Goal: Information Seeking & Learning: Understand process/instructions

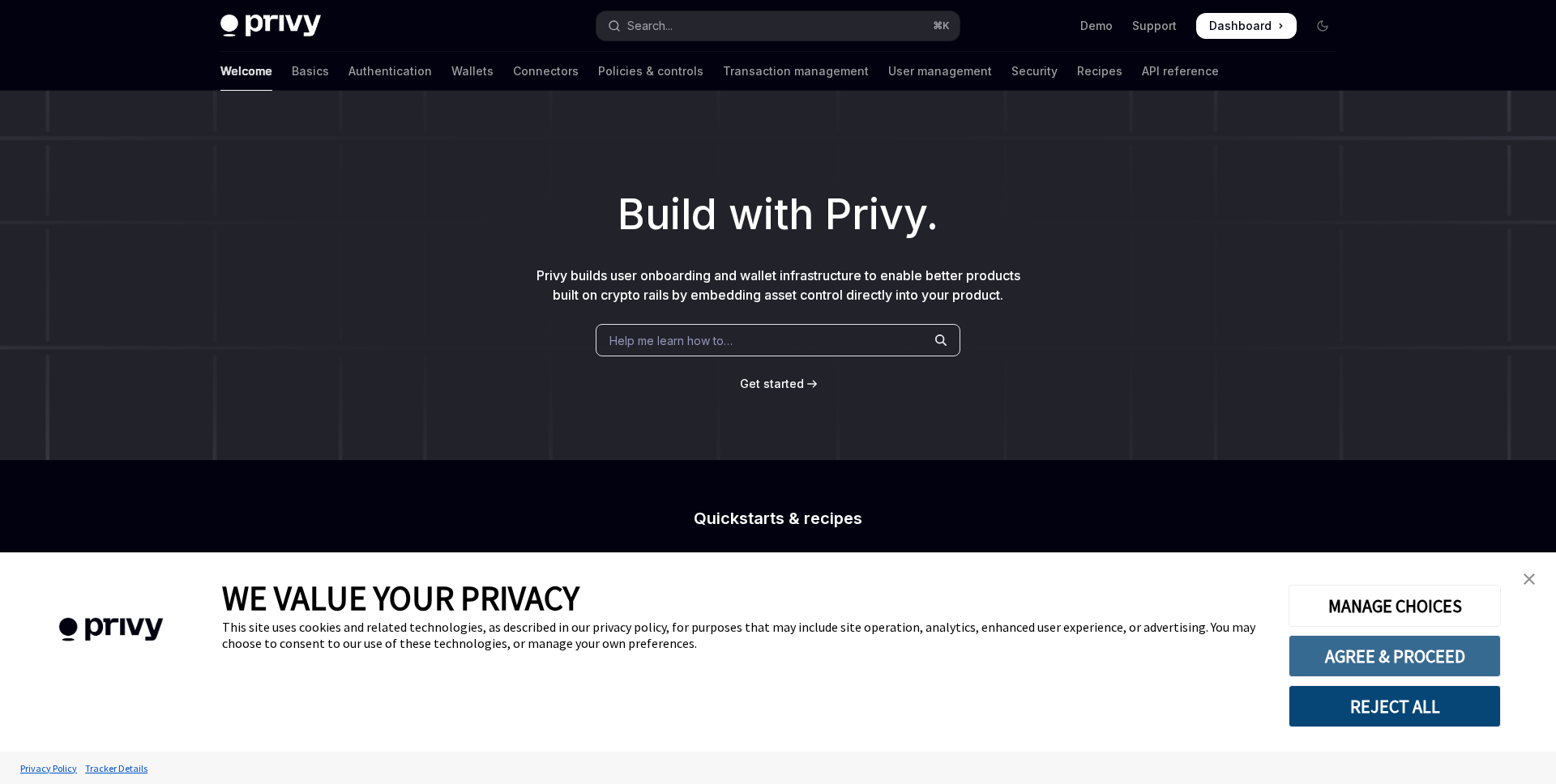
click at [1383, 647] on button "AGREE & PROCEED" at bounding box center [1395, 657] width 212 height 42
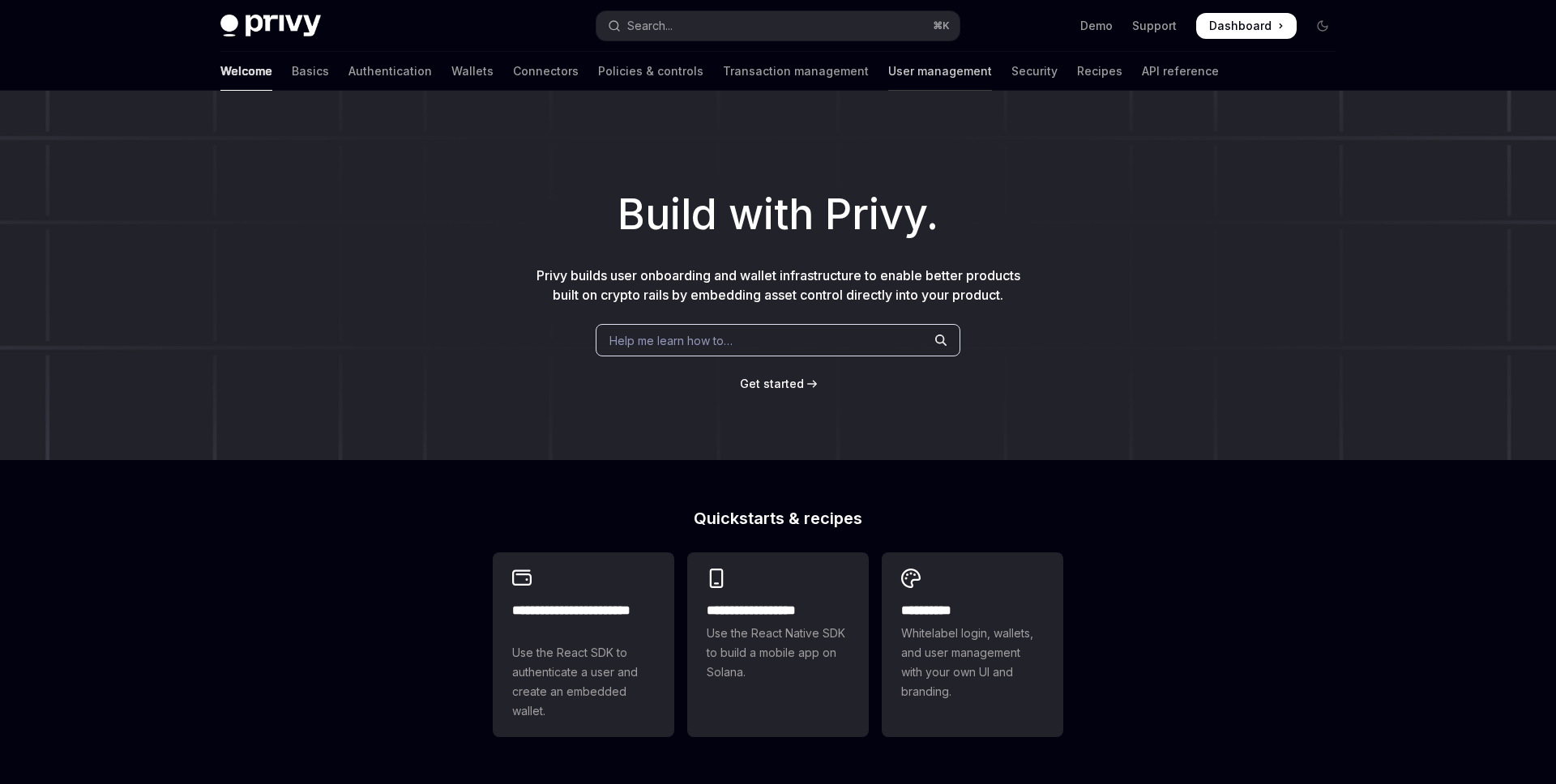
click at [889, 64] on link "User management" at bounding box center [940, 71] width 103 height 39
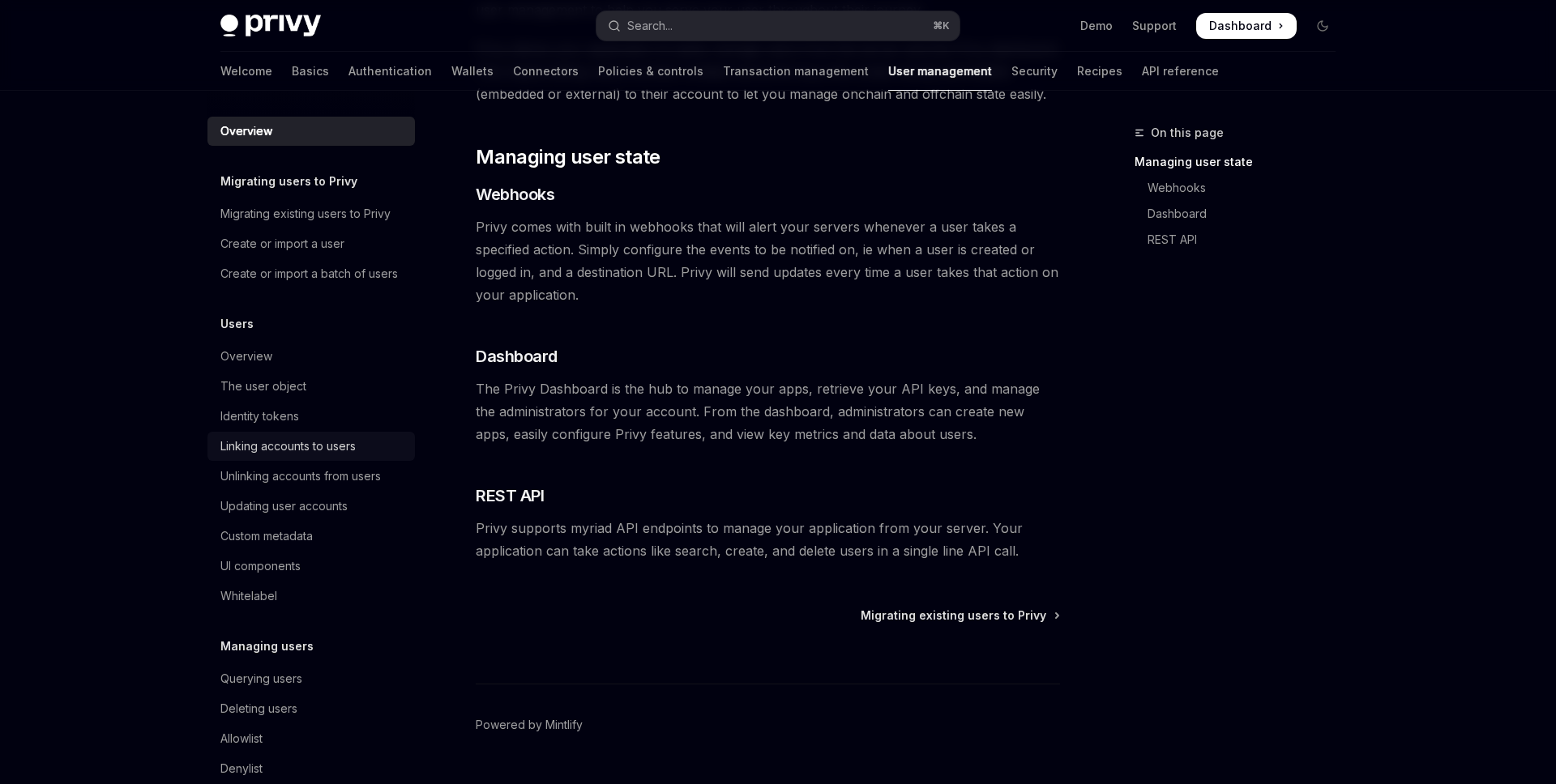
scroll to position [186, 0]
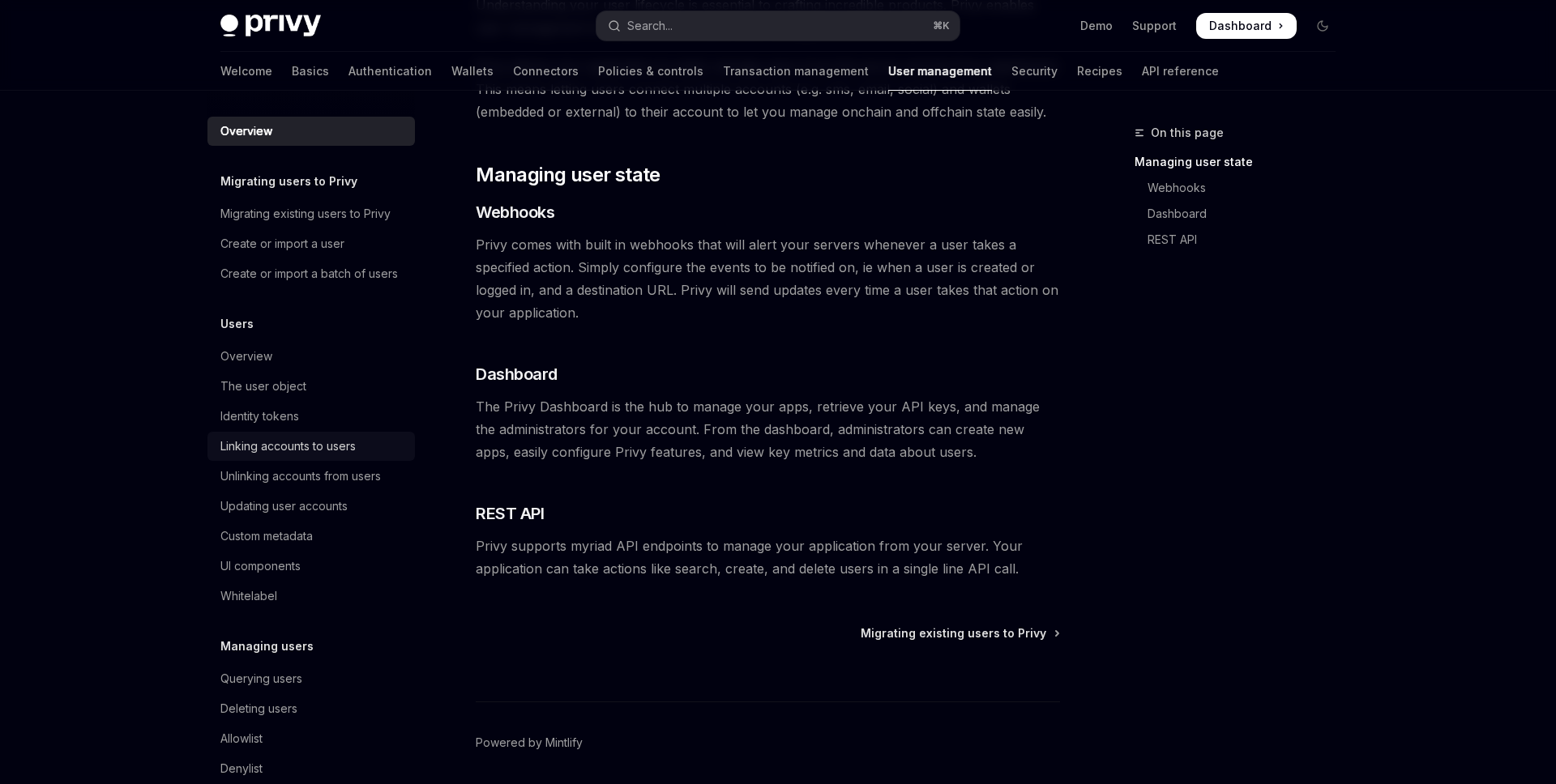
click at [295, 446] on div "Linking accounts to users" at bounding box center [288, 446] width 135 height 19
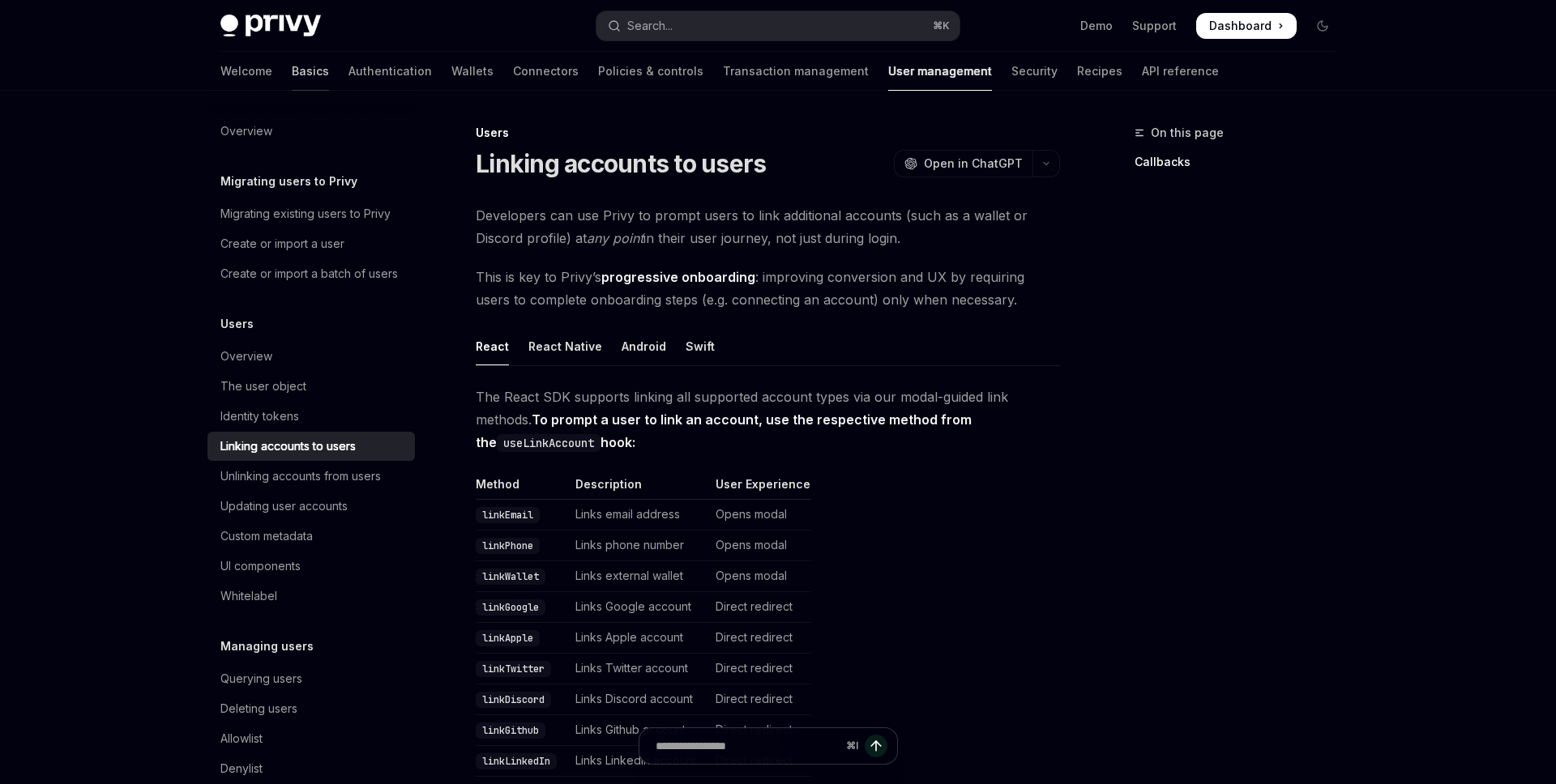
click at [292, 78] on link "Basics" at bounding box center [310, 71] width 38 height 39
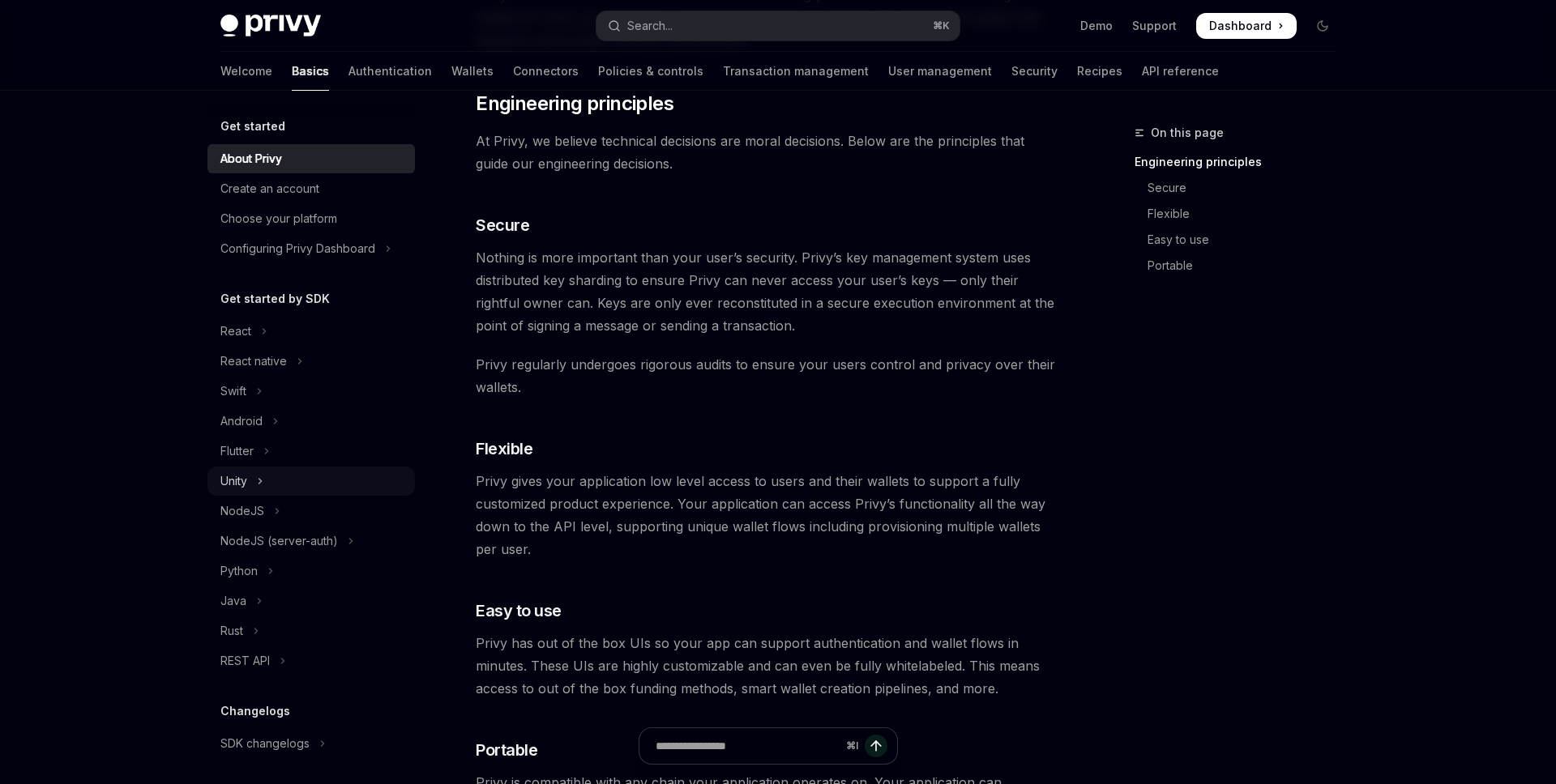
scroll to position [510, 0]
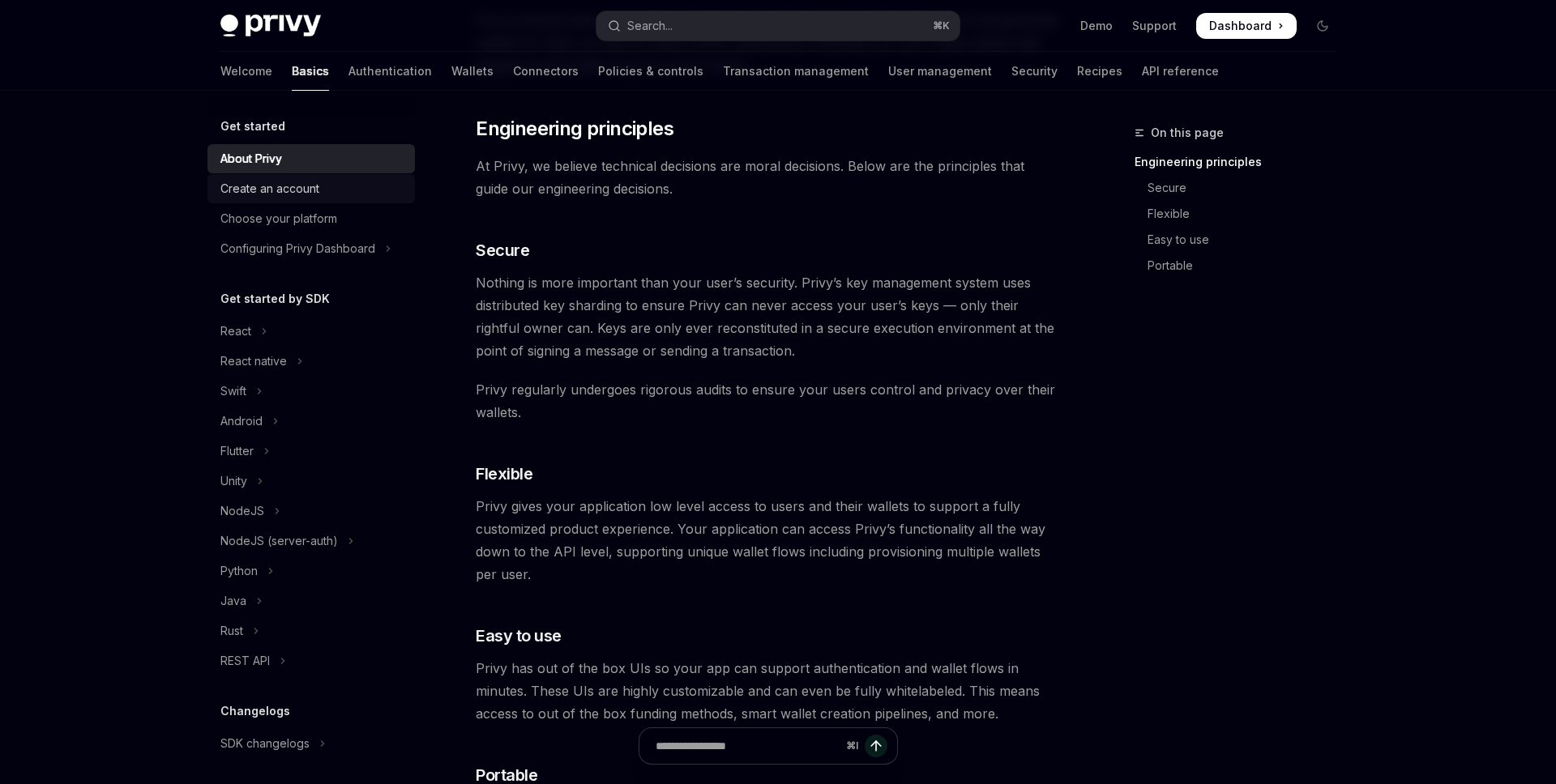
click at [304, 187] on div "Create an account" at bounding box center [269, 188] width 99 height 19
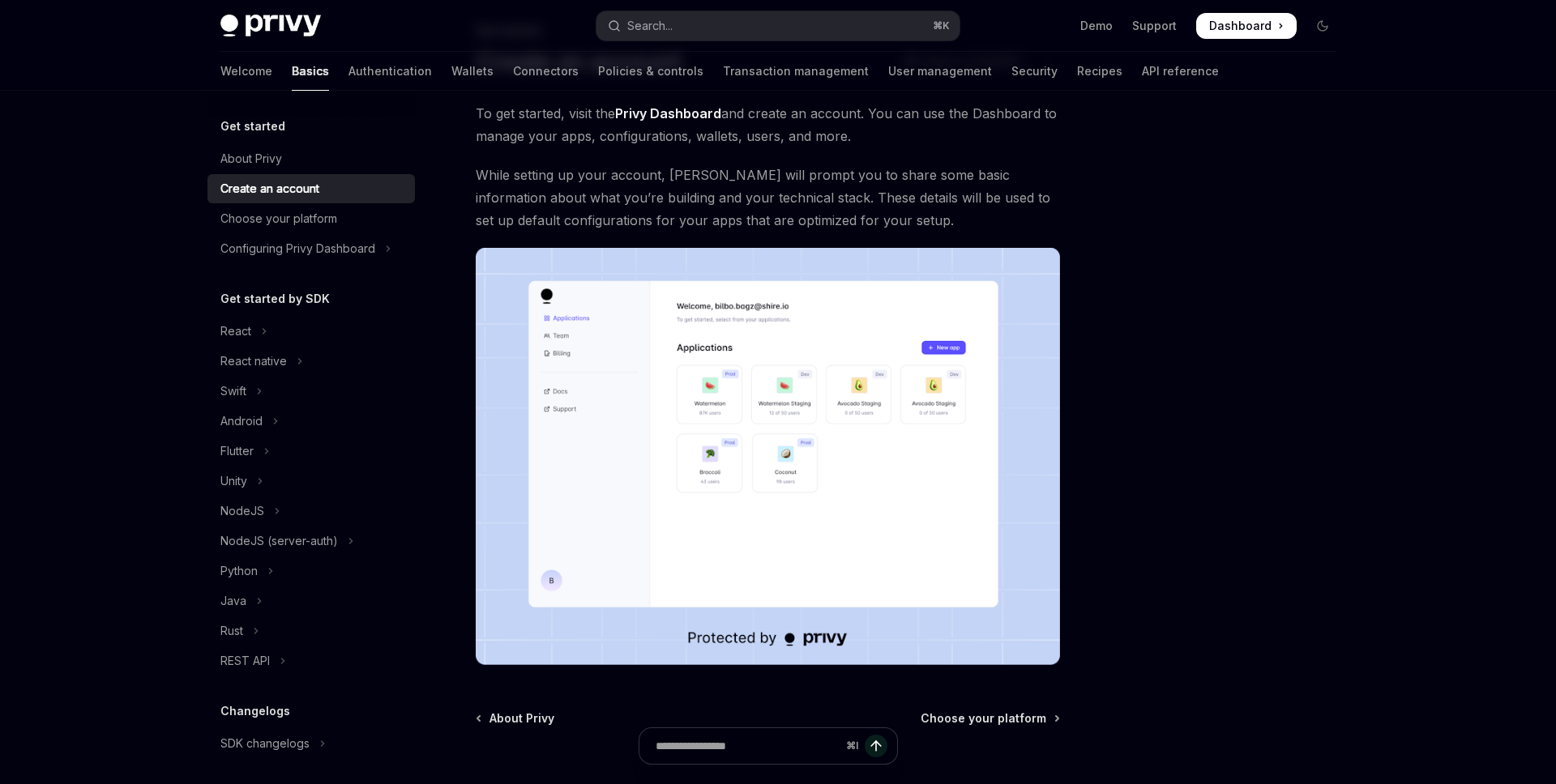
scroll to position [106, 0]
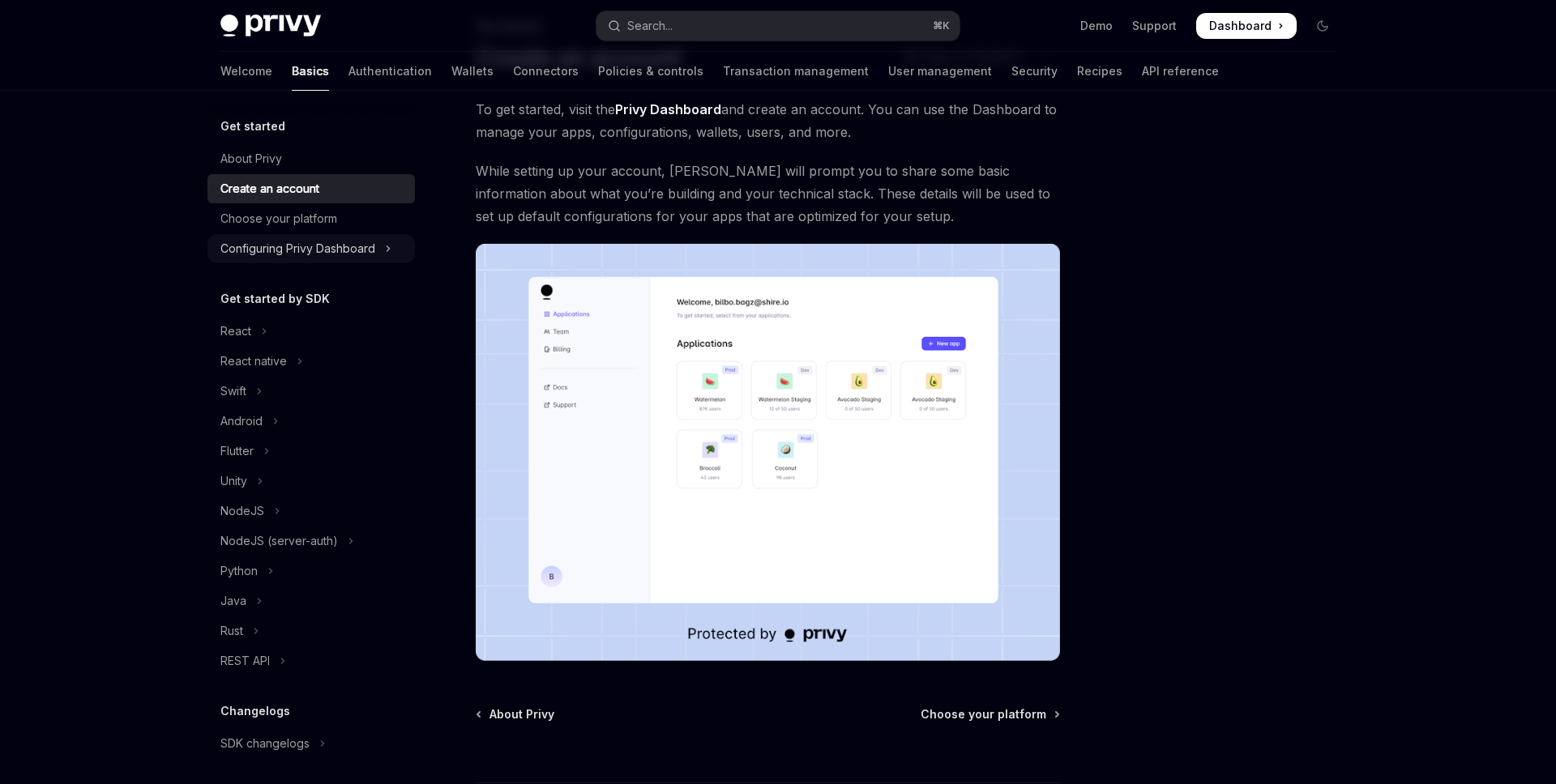
click at [361, 247] on div "Configuring Privy Dashboard" at bounding box center [297, 249] width 155 height 19
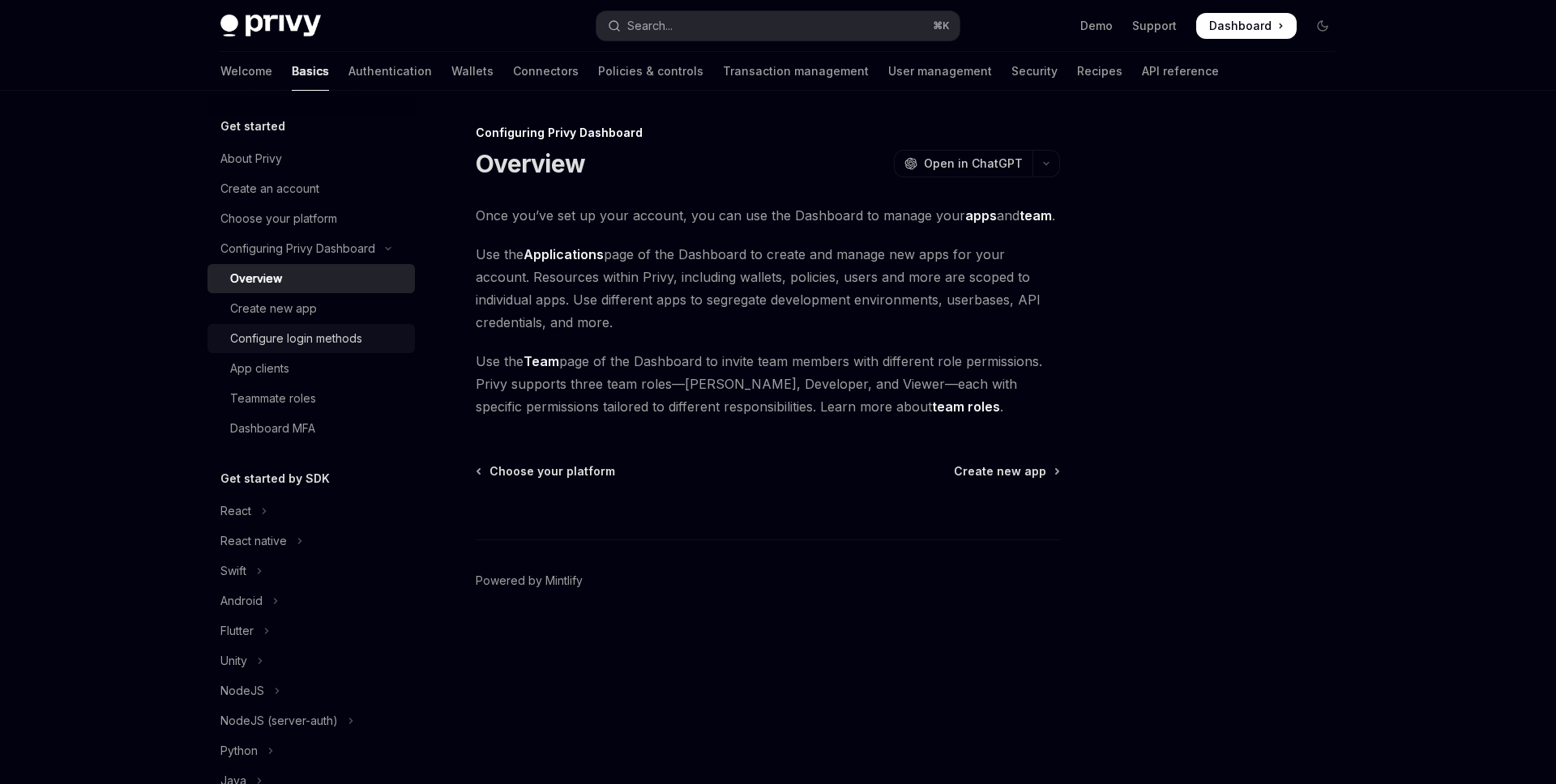
click at [334, 345] on div "Configure login methods" at bounding box center [296, 339] width 132 height 19
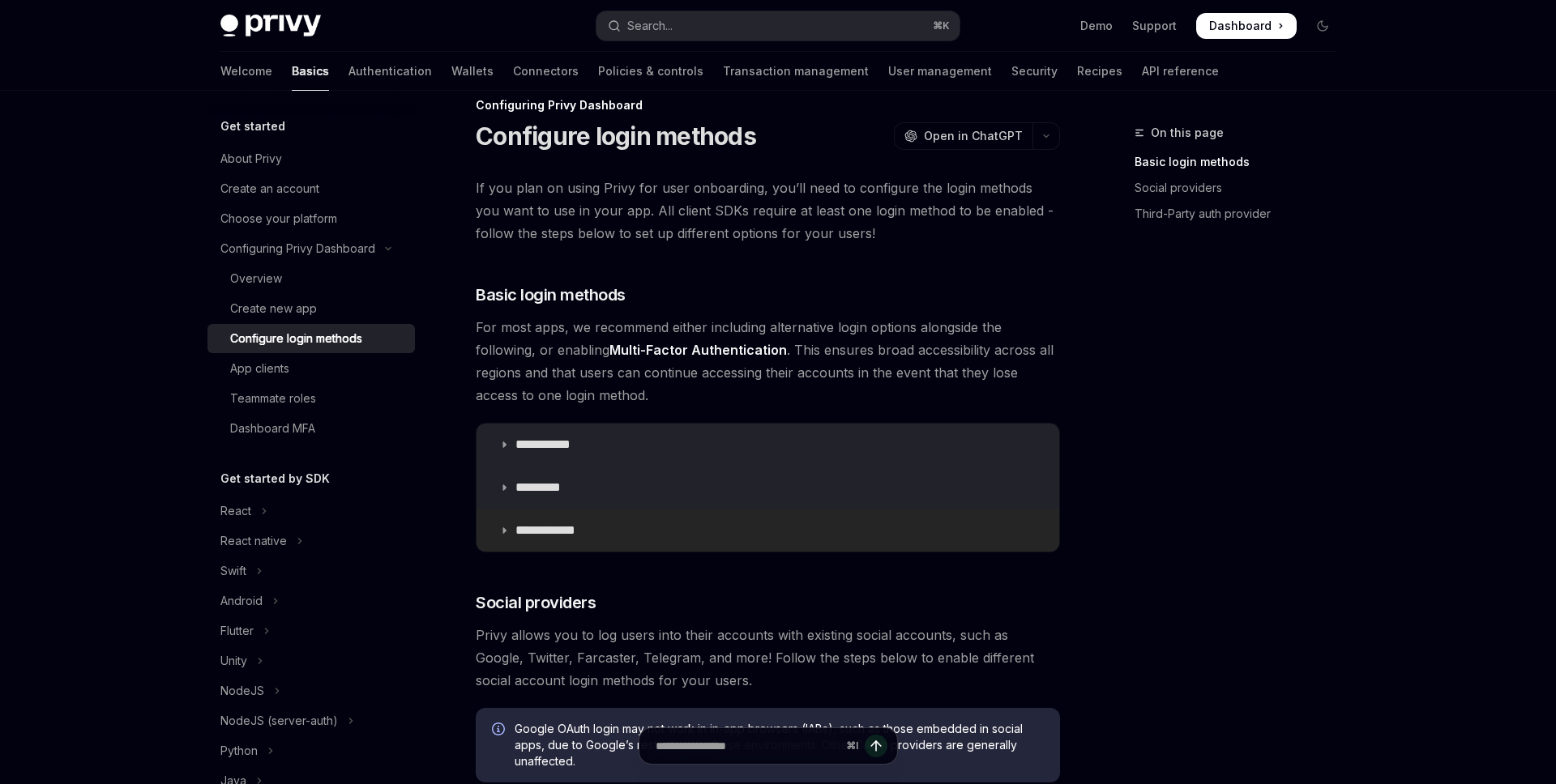
scroll to position [29, 0]
click at [506, 440] on icon at bounding box center [504, 443] width 10 height 10
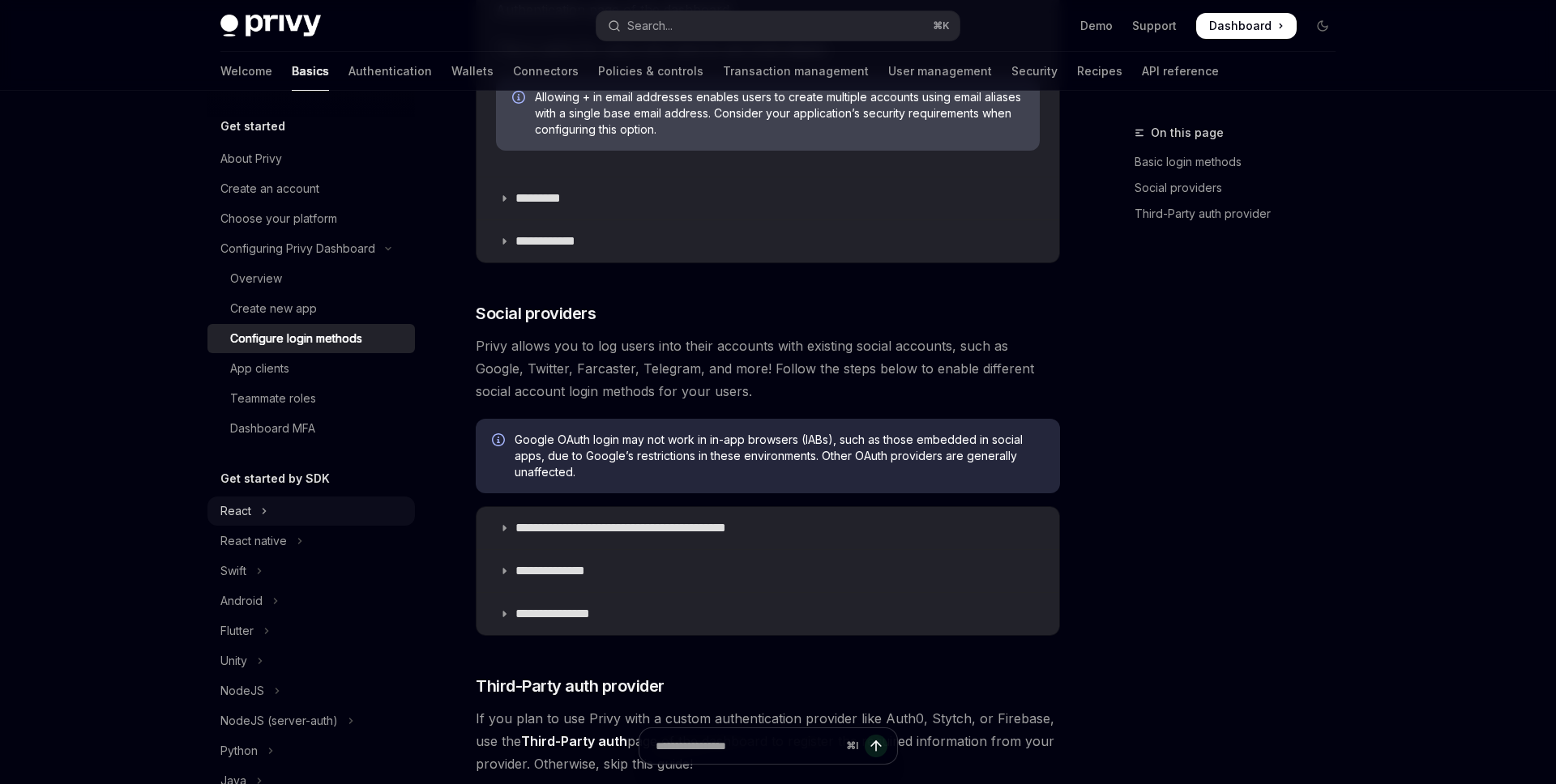
click at [272, 514] on button "React" at bounding box center [311, 511] width 208 height 29
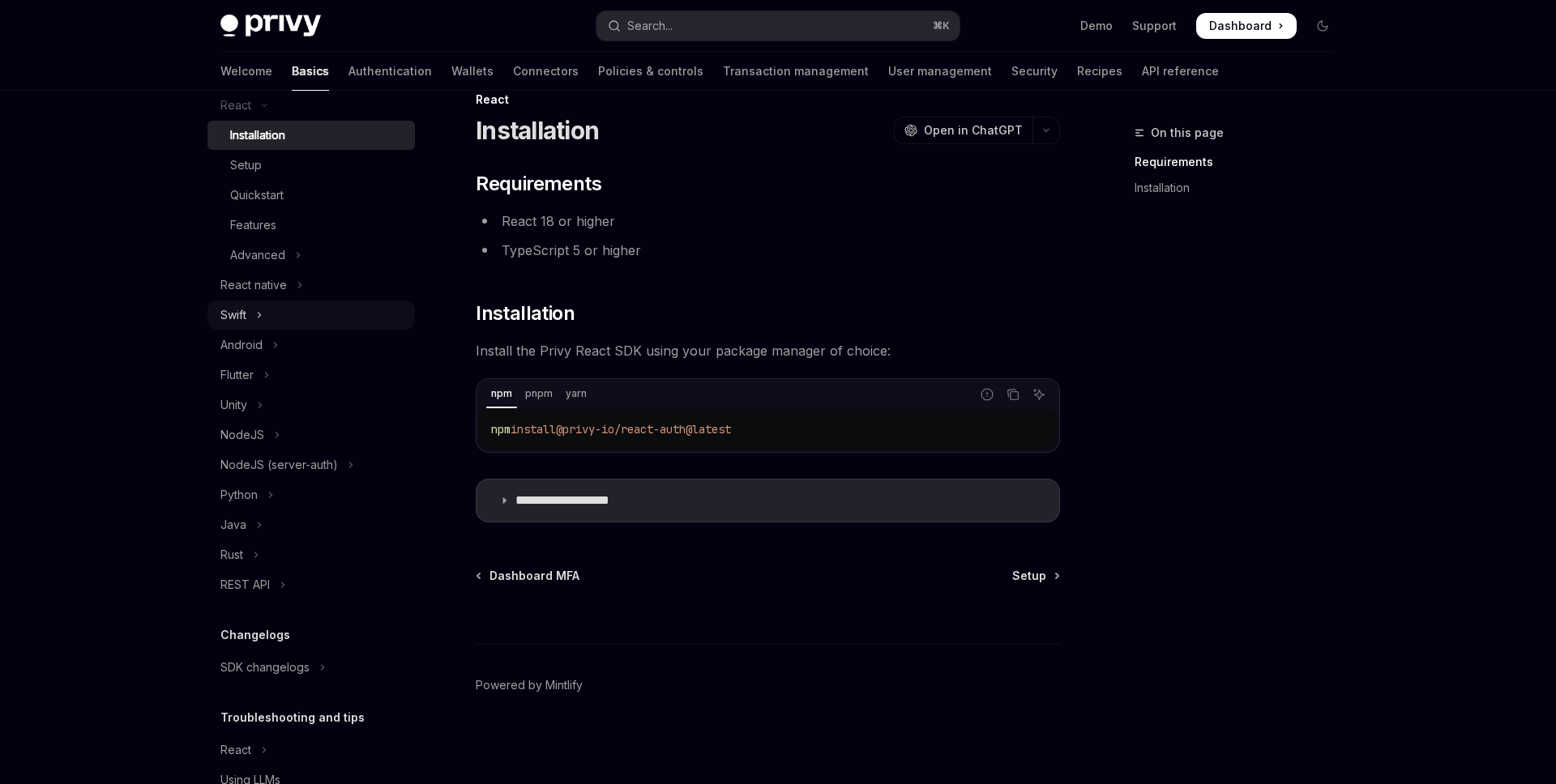
scroll to position [426, 0]
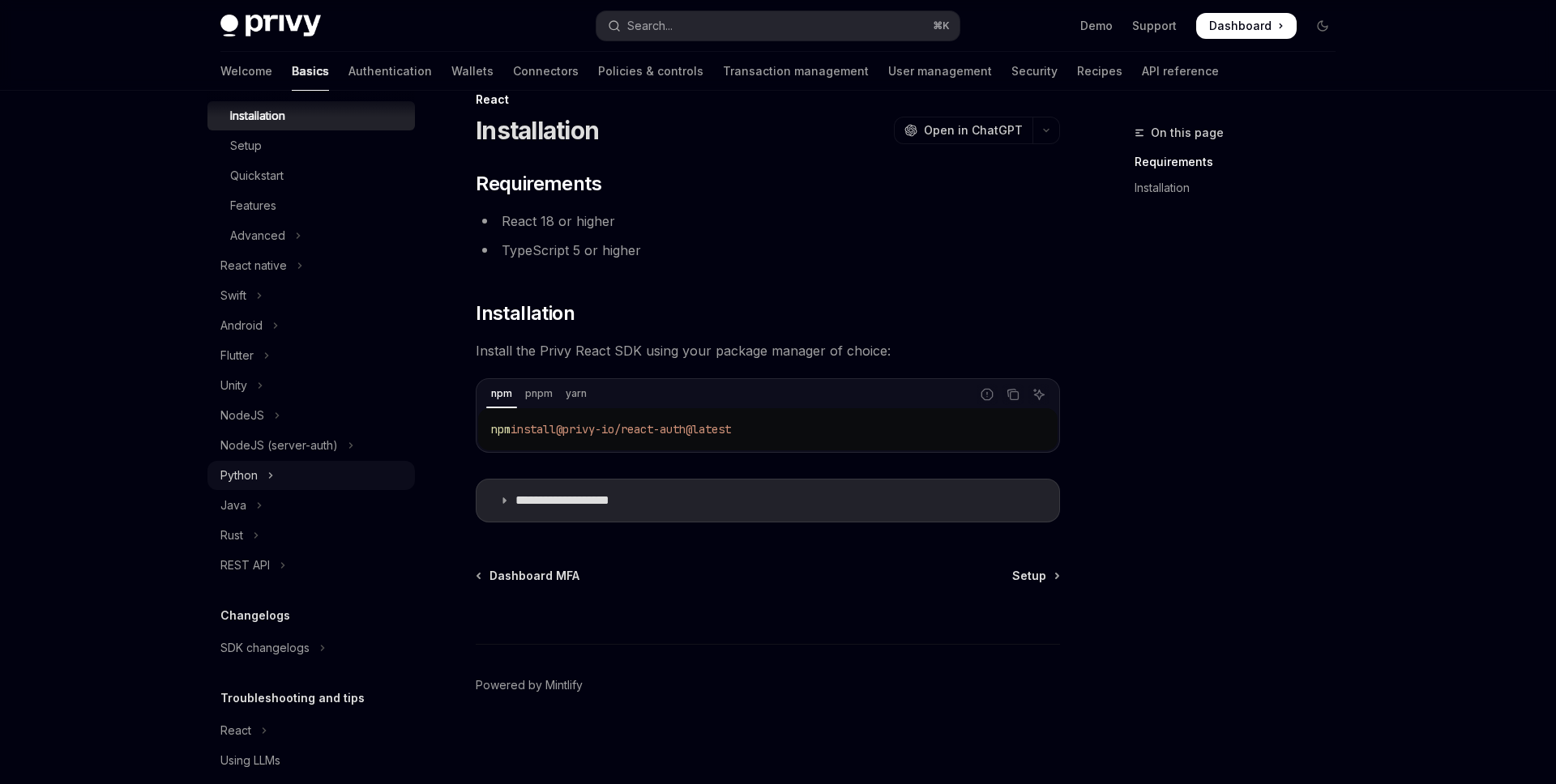
click at [264, 471] on button "Python" at bounding box center [311, 475] width 208 height 29
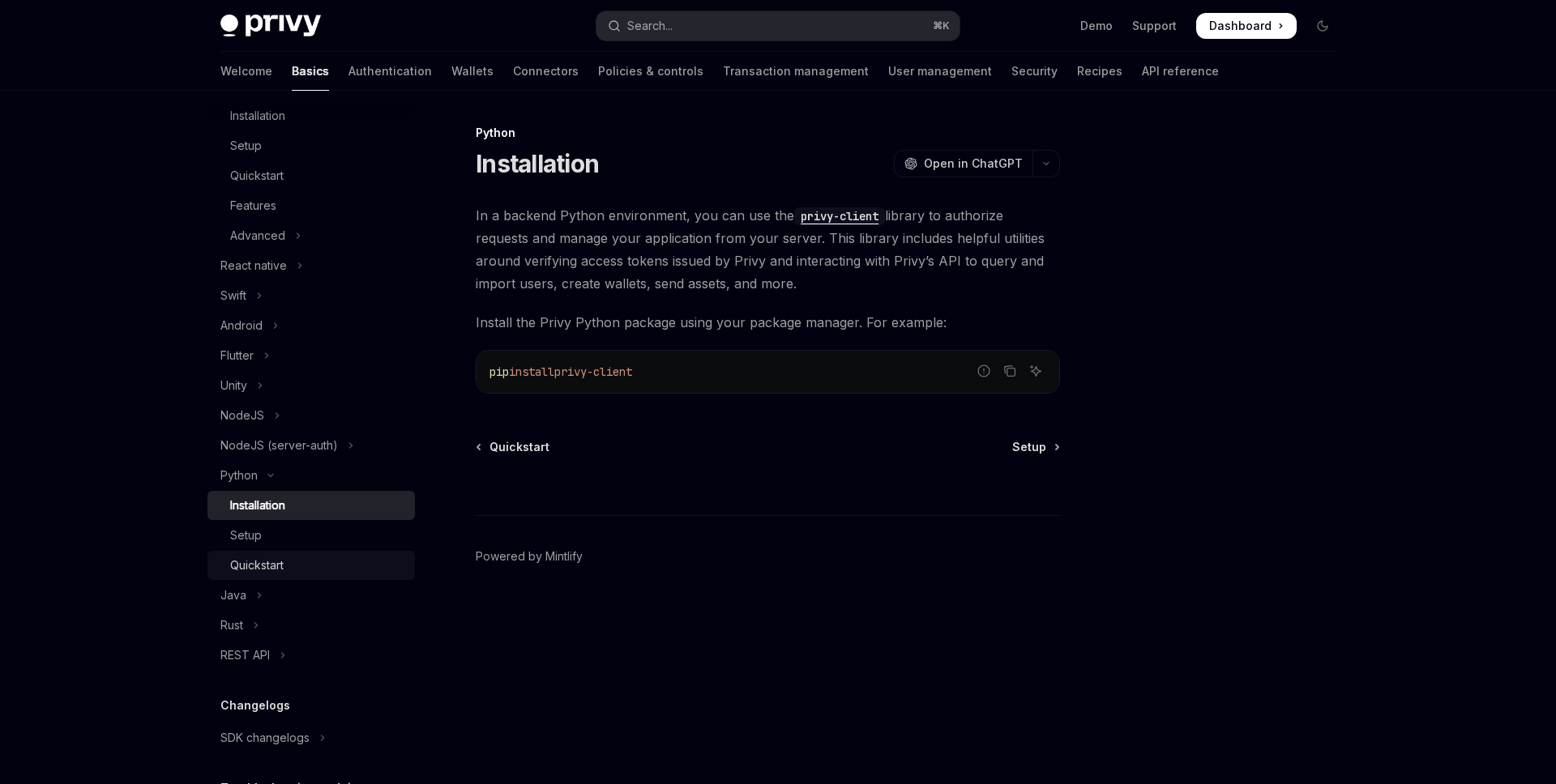
click at [259, 567] on div "Quickstart" at bounding box center [256, 566] width 53 height 19
type textarea "*"
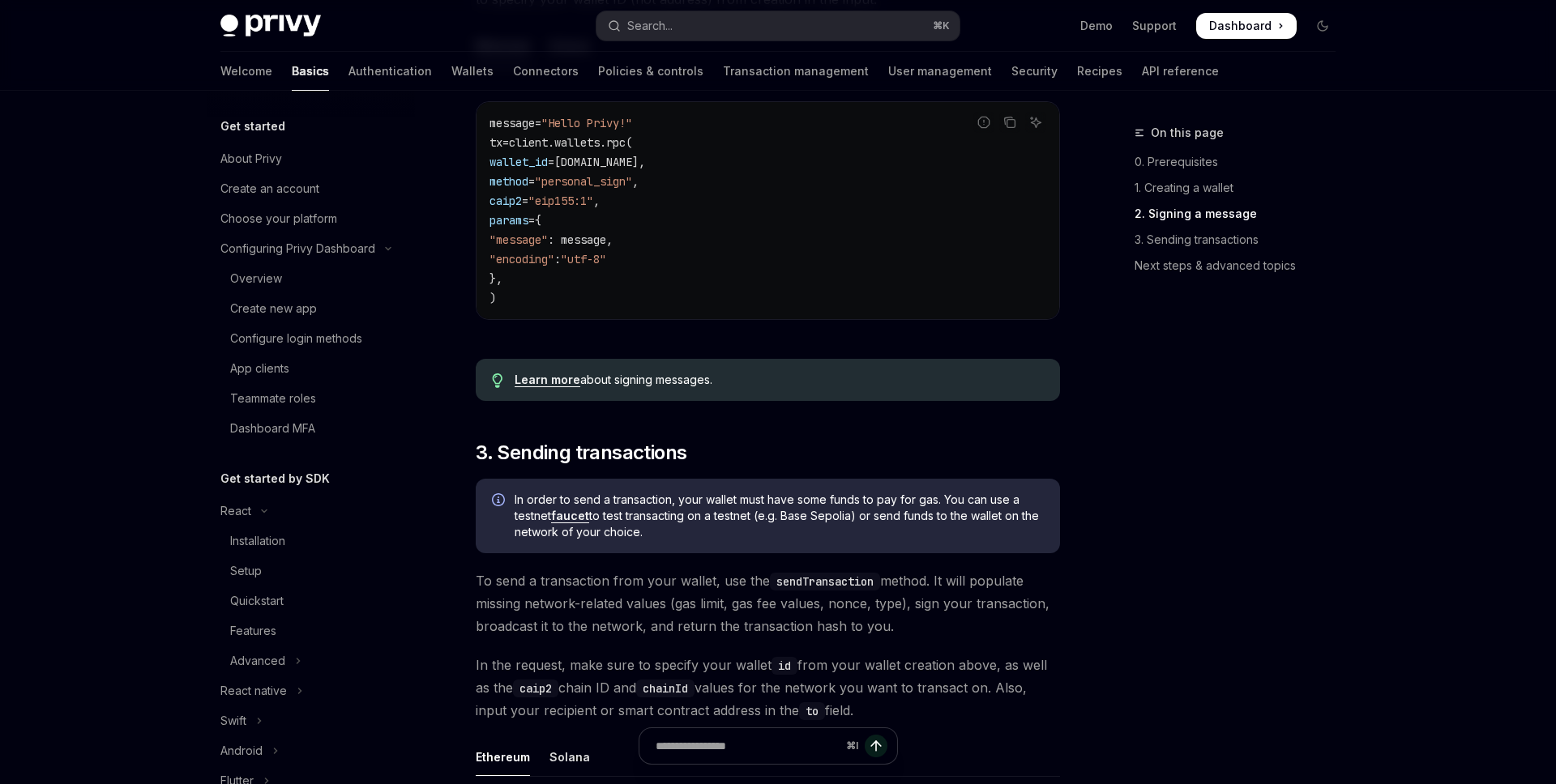
scroll to position [703, 0]
click at [273, 278] on div "Overview" at bounding box center [256, 279] width 52 height 19
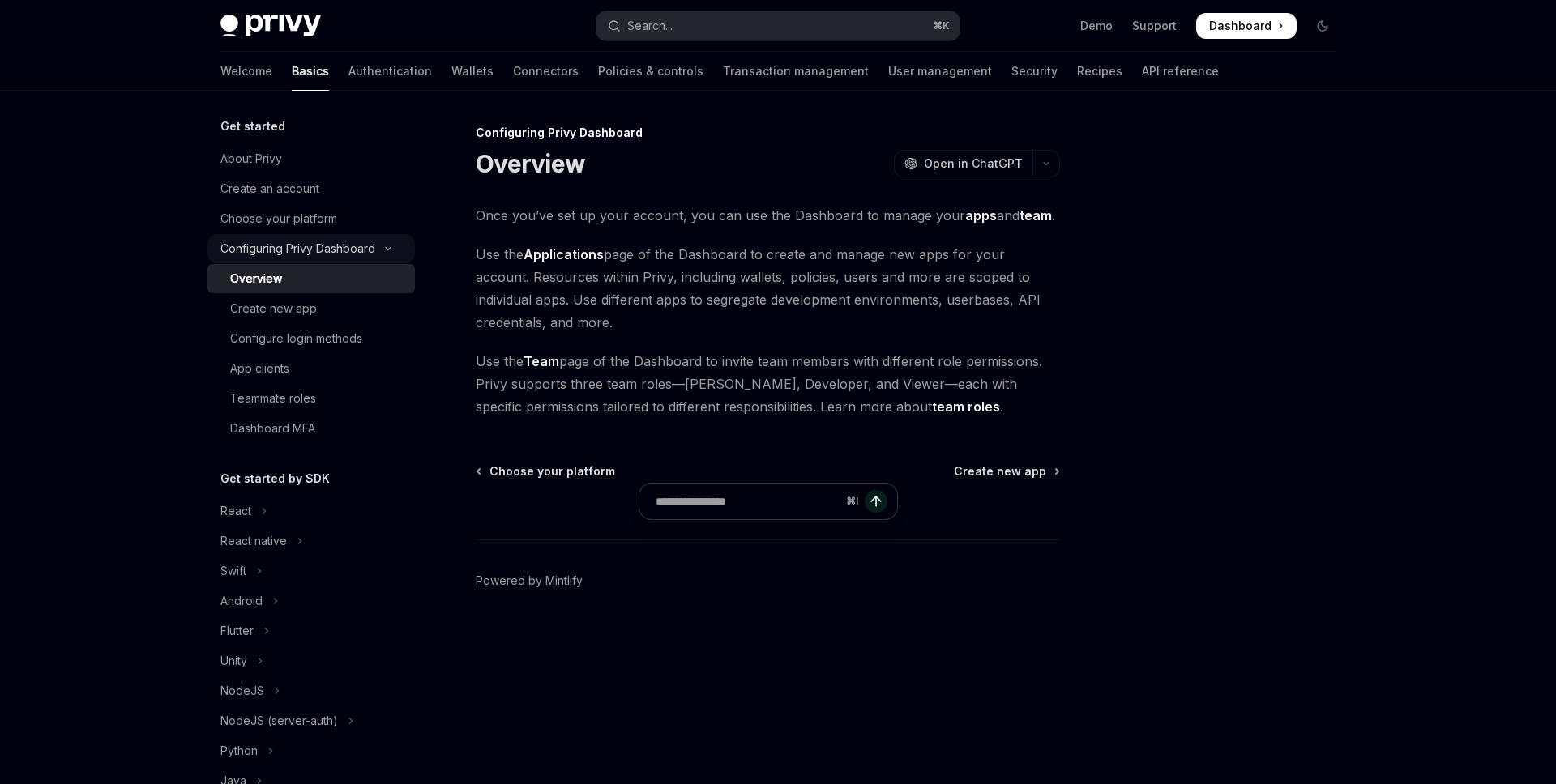
click at [336, 250] on div "Configuring Privy Dashboard" at bounding box center [297, 249] width 155 height 19
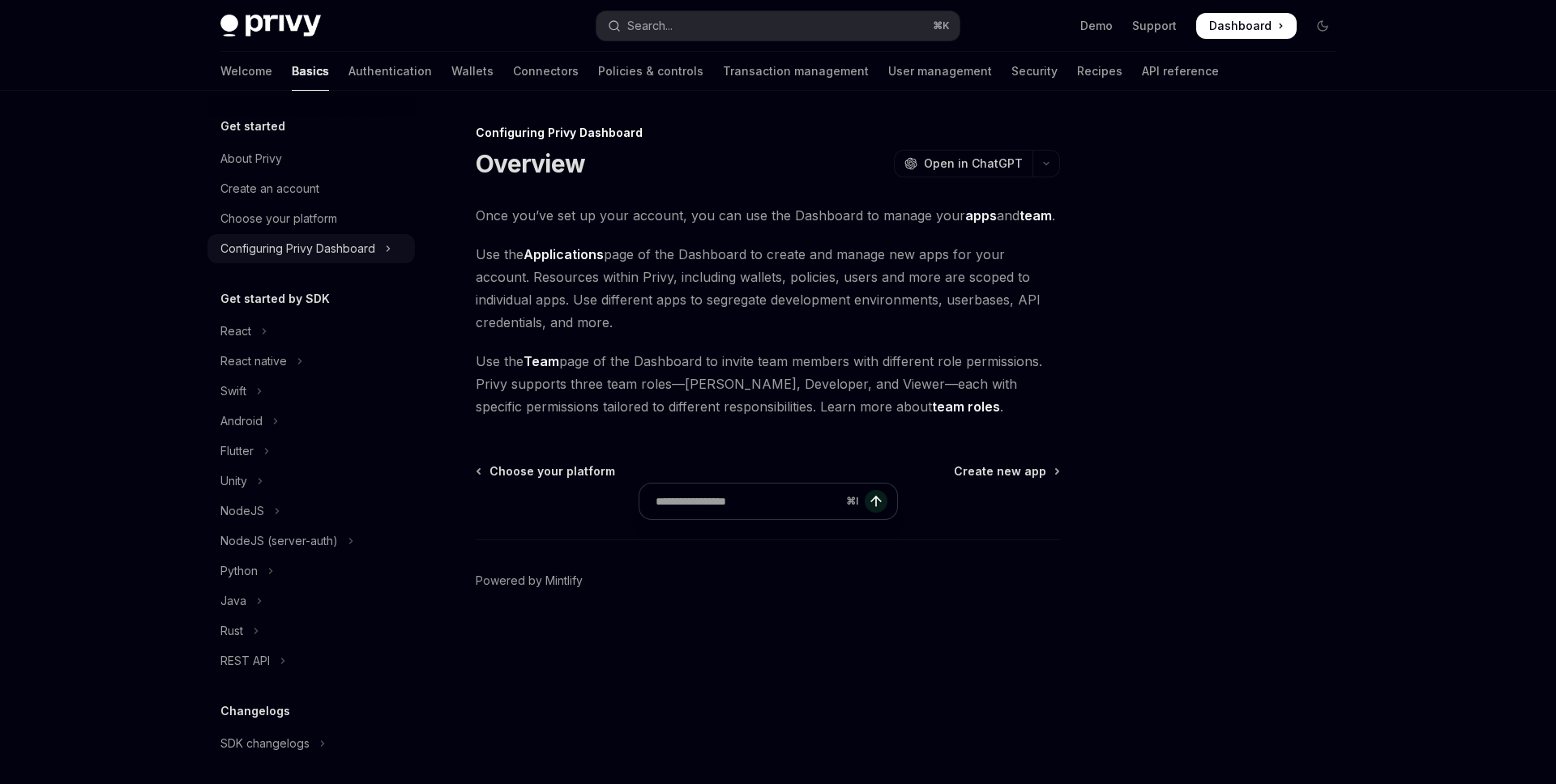
click at [336, 250] on div "Configuring Privy Dashboard" at bounding box center [297, 249] width 155 height 19
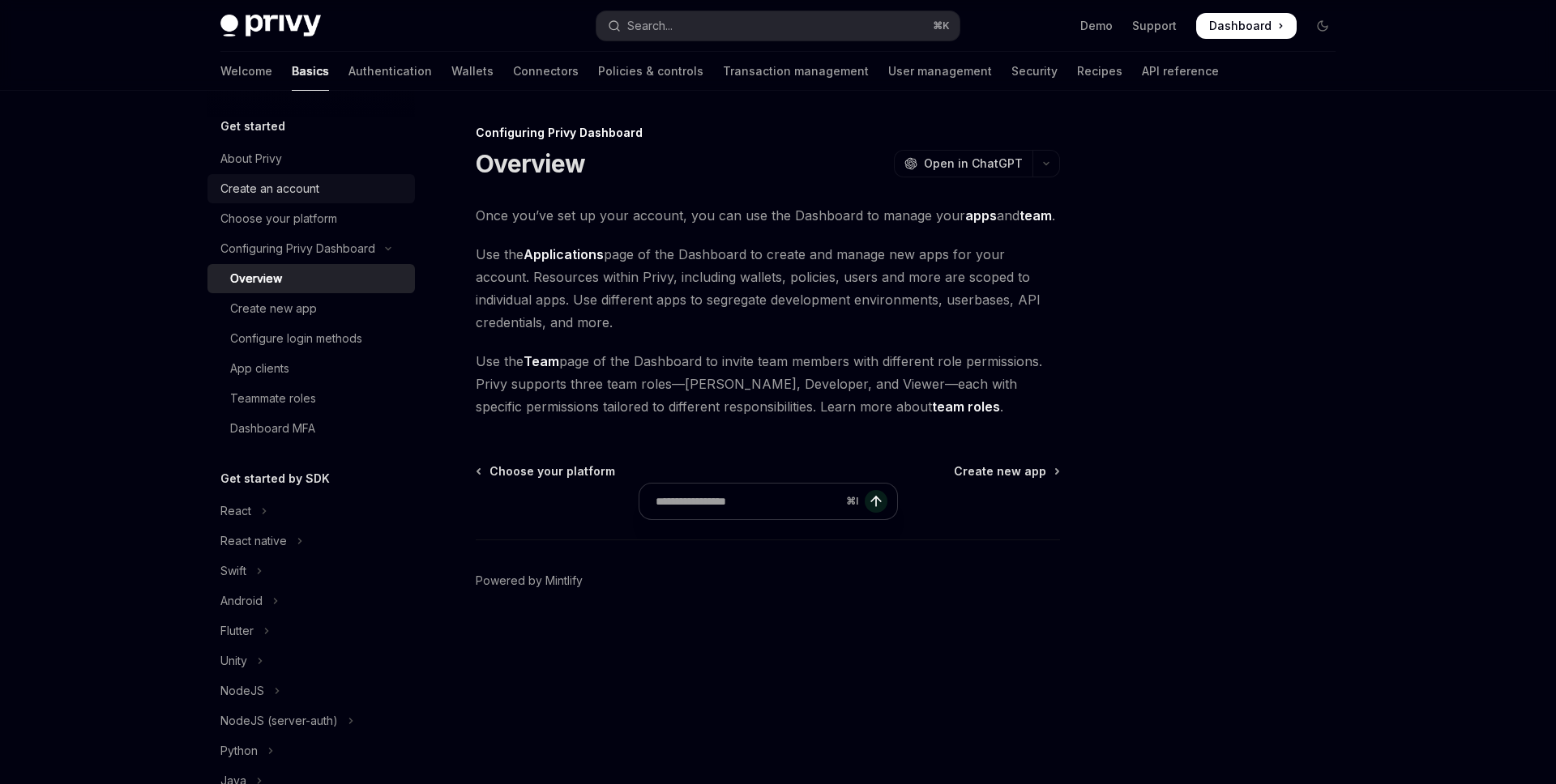
click at [287, 191] on div "Create an account" at bounding box center [269, 188] width 99 height 19
click at [292, 183] on div "Create an account" at bounding box center [269, 188] width 99 height 19
click at [292, 189] on div "Create an account" at bounding box center [269, 188] width 99 height 19
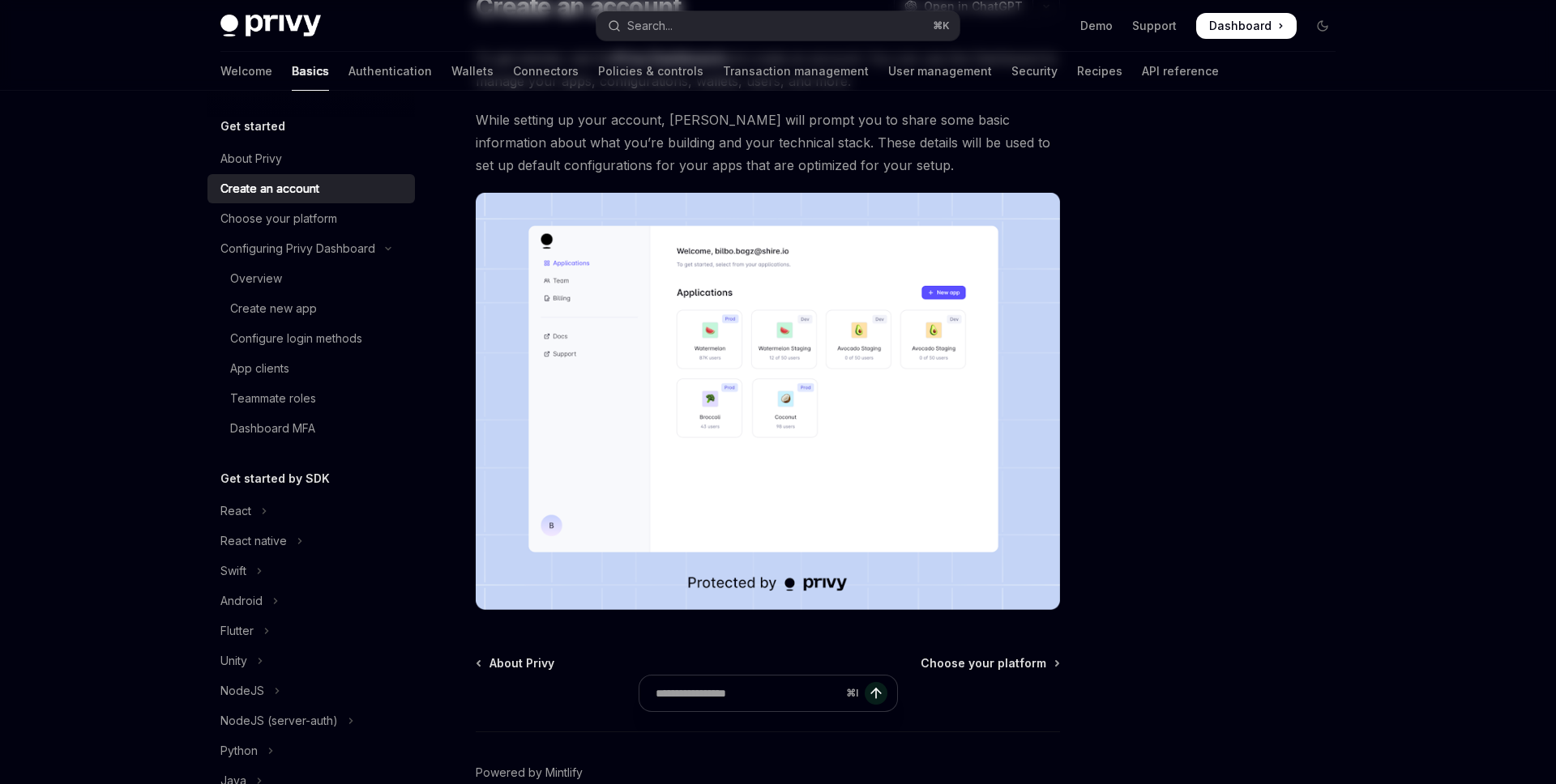
scroll to position [244, 0]
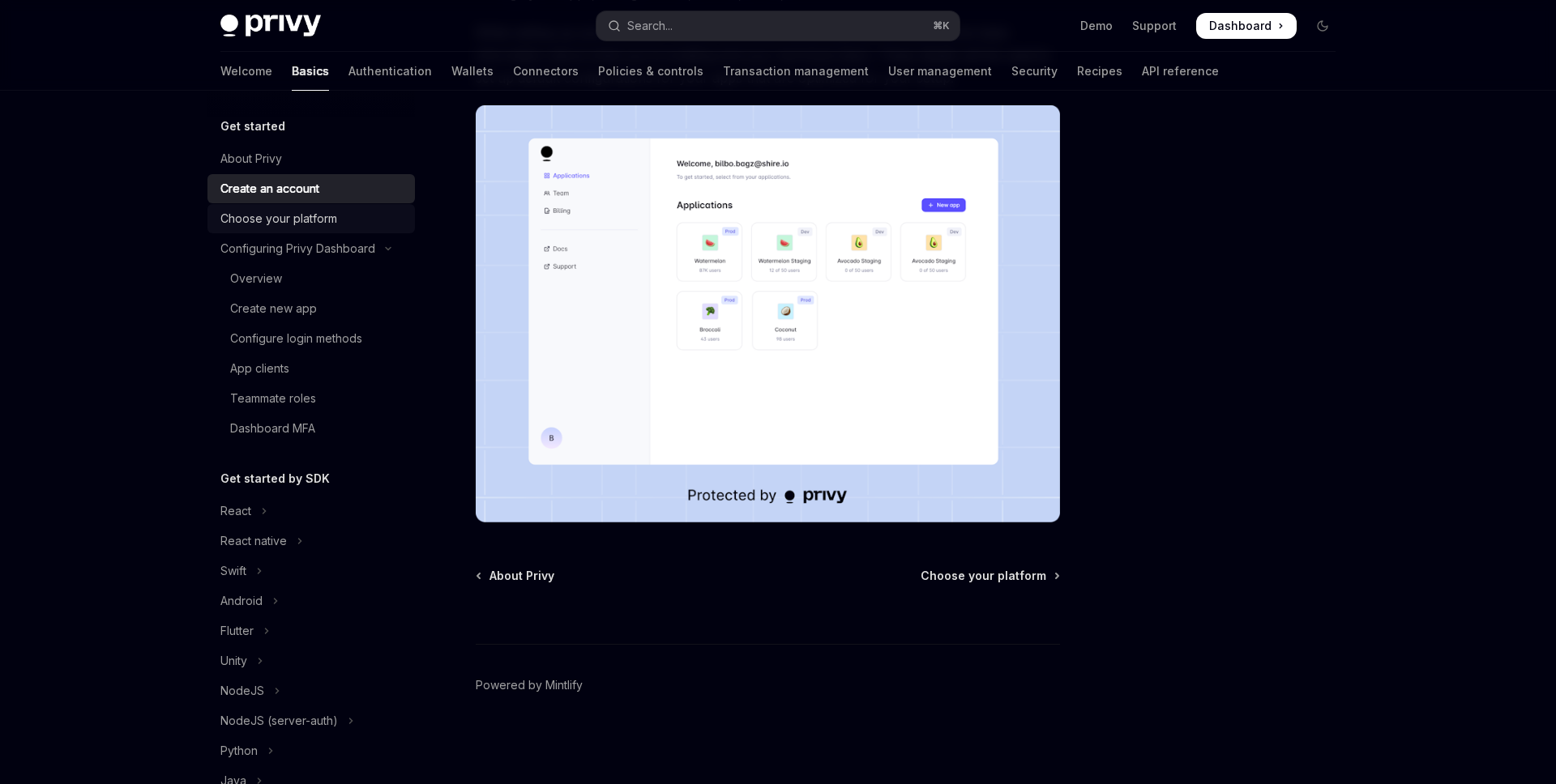
click at [299, 213] on div "Choose your platform" at bounding box center [278, 218] width 117 height 19
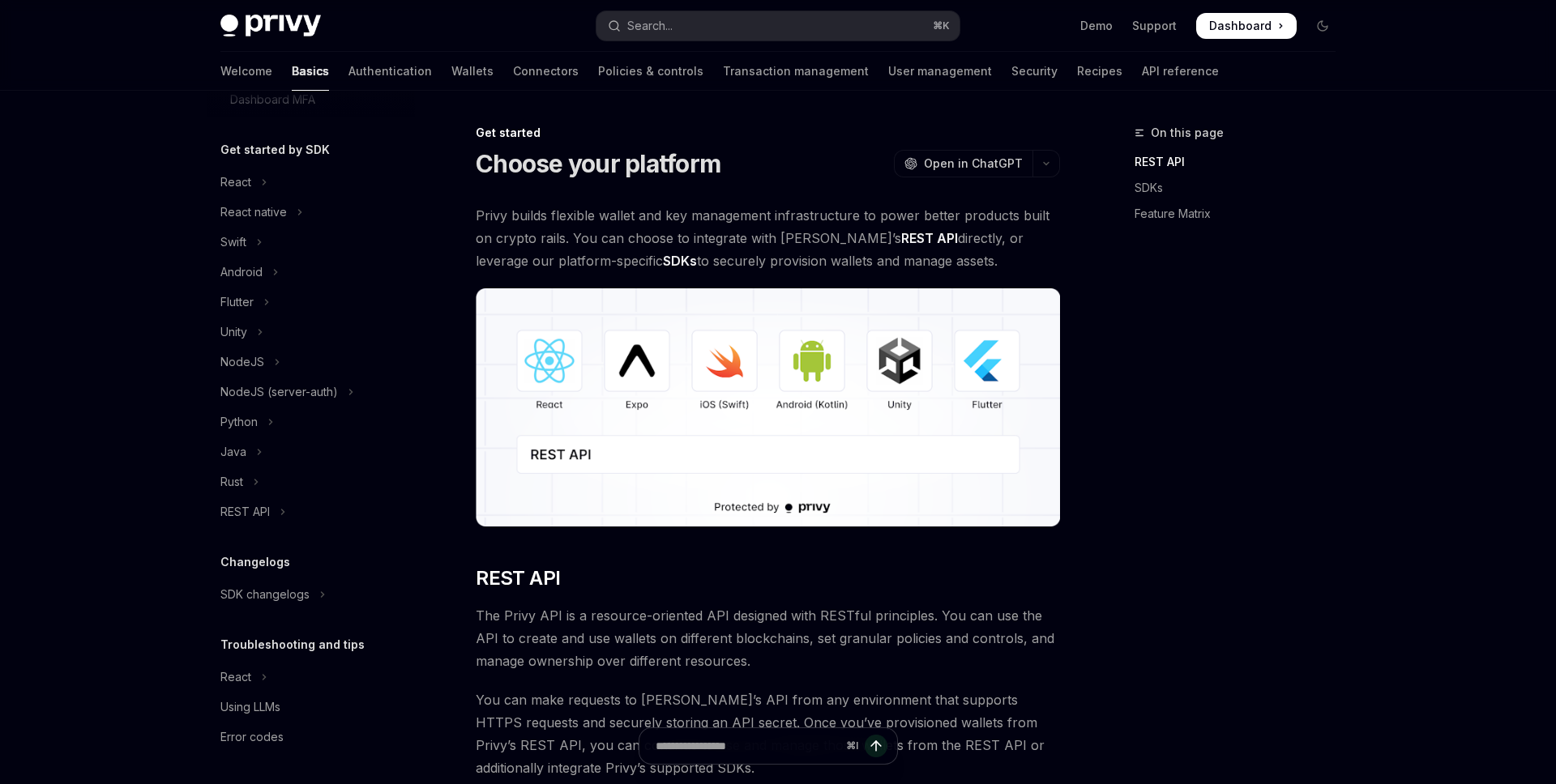
scroll to position [317, 0]
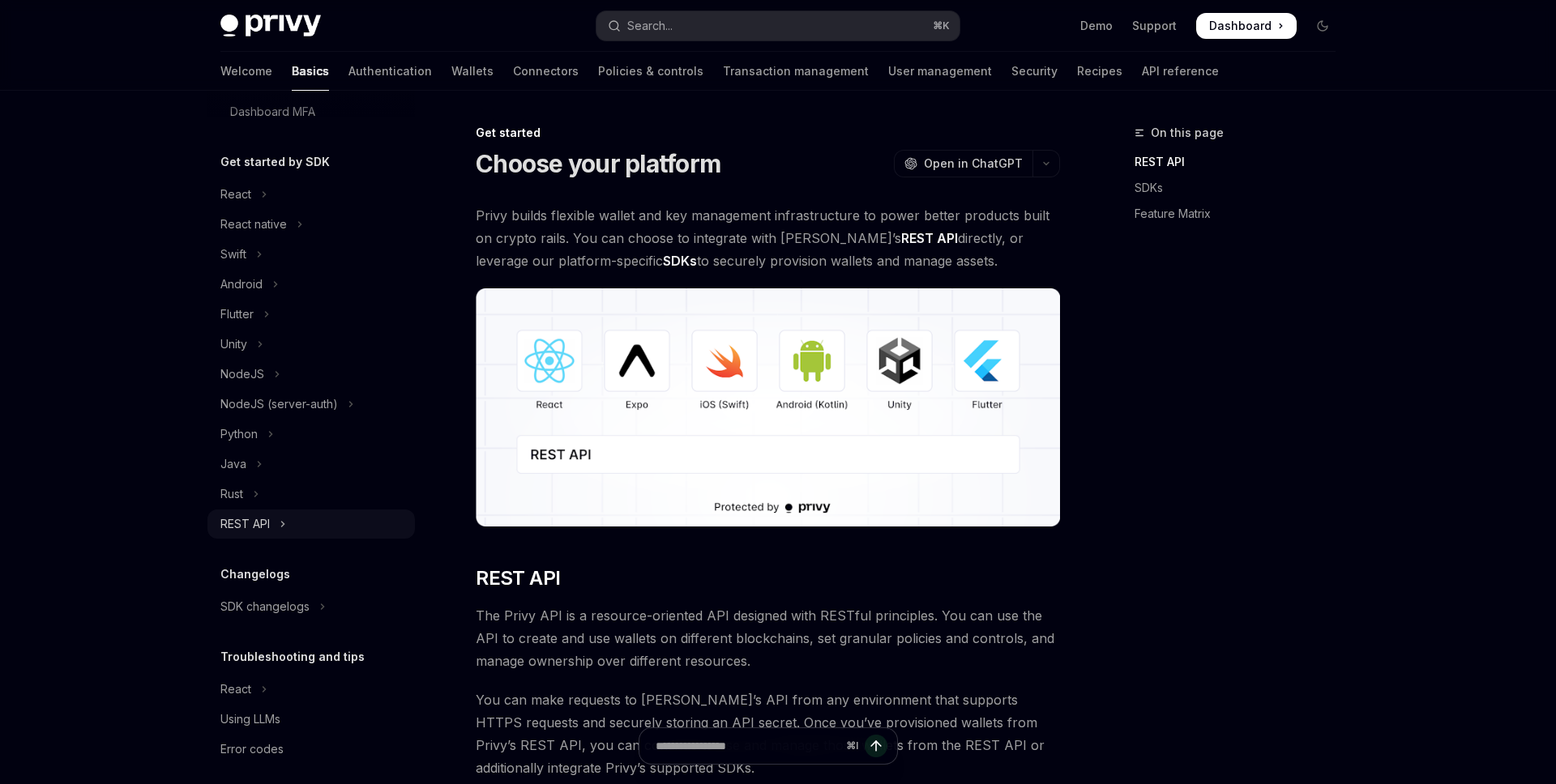
click at [255, 527] on div "REST API" at bounding box center [244, 524] width 49 height 19
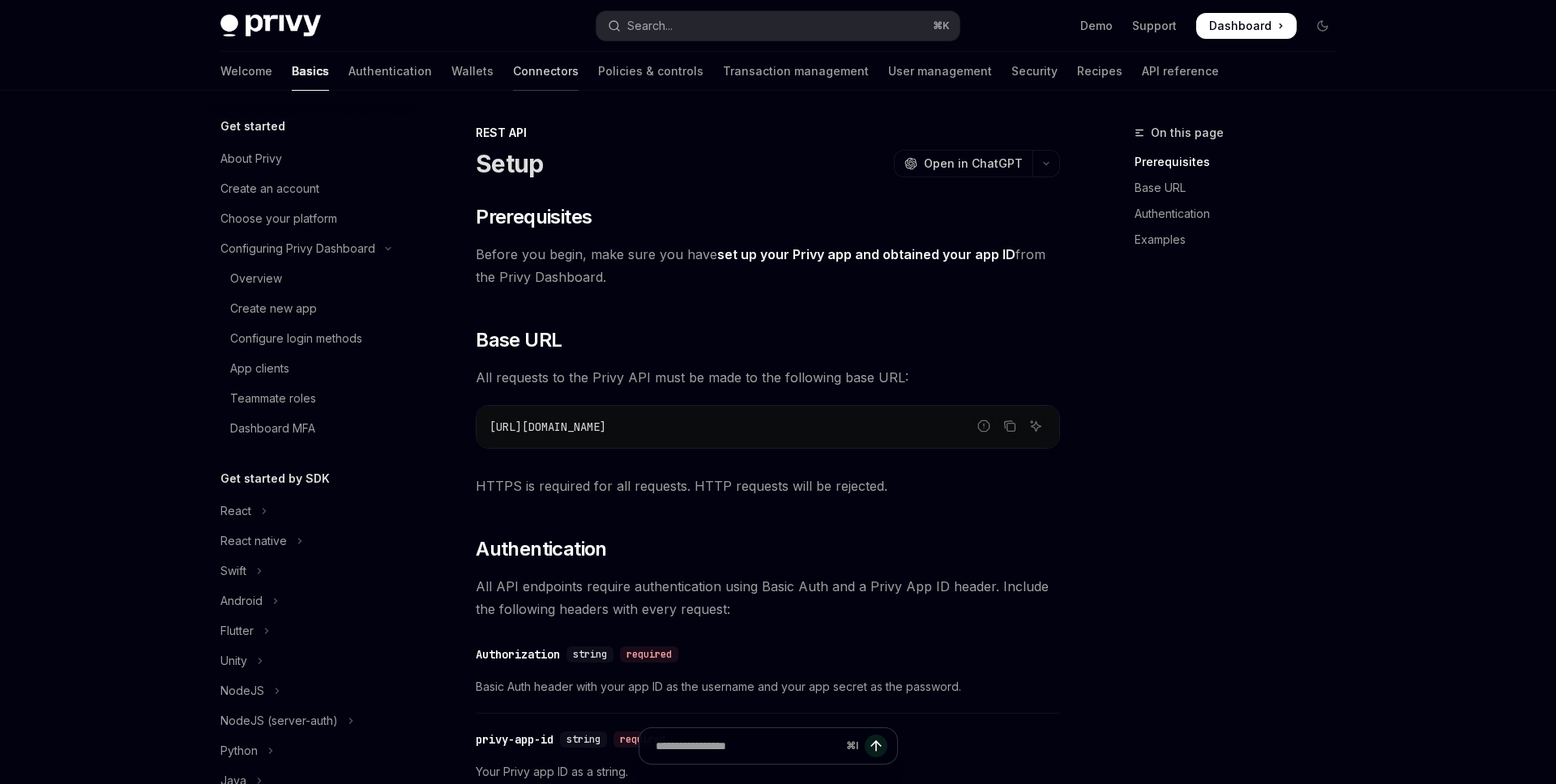
click at [513, 80] on link "Connectors" at bounding box center [546, 71] width 66 height 39
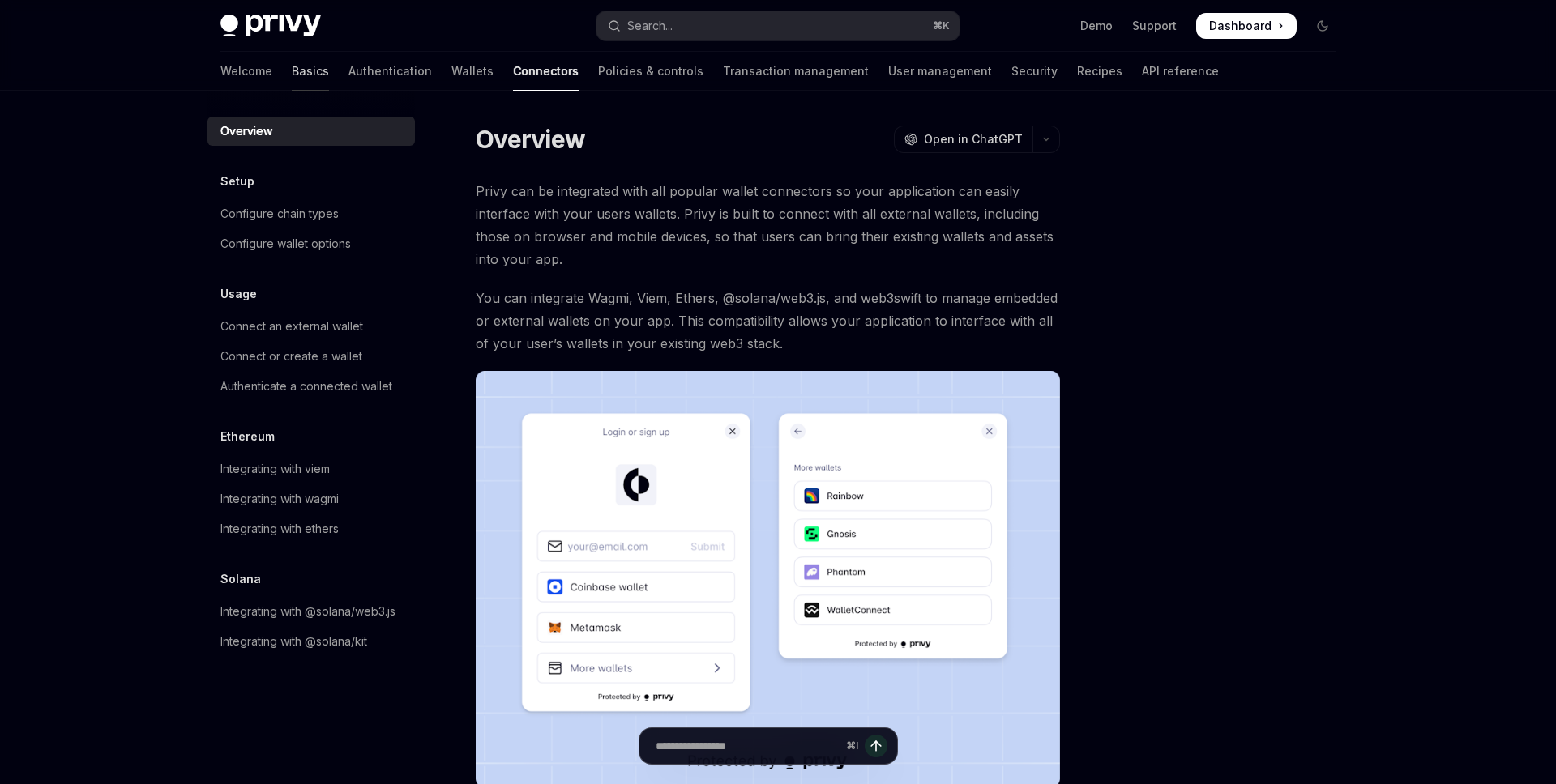
click at [292, 73] on link "Basics" at bounding box center [310, 71] width 38 height 39
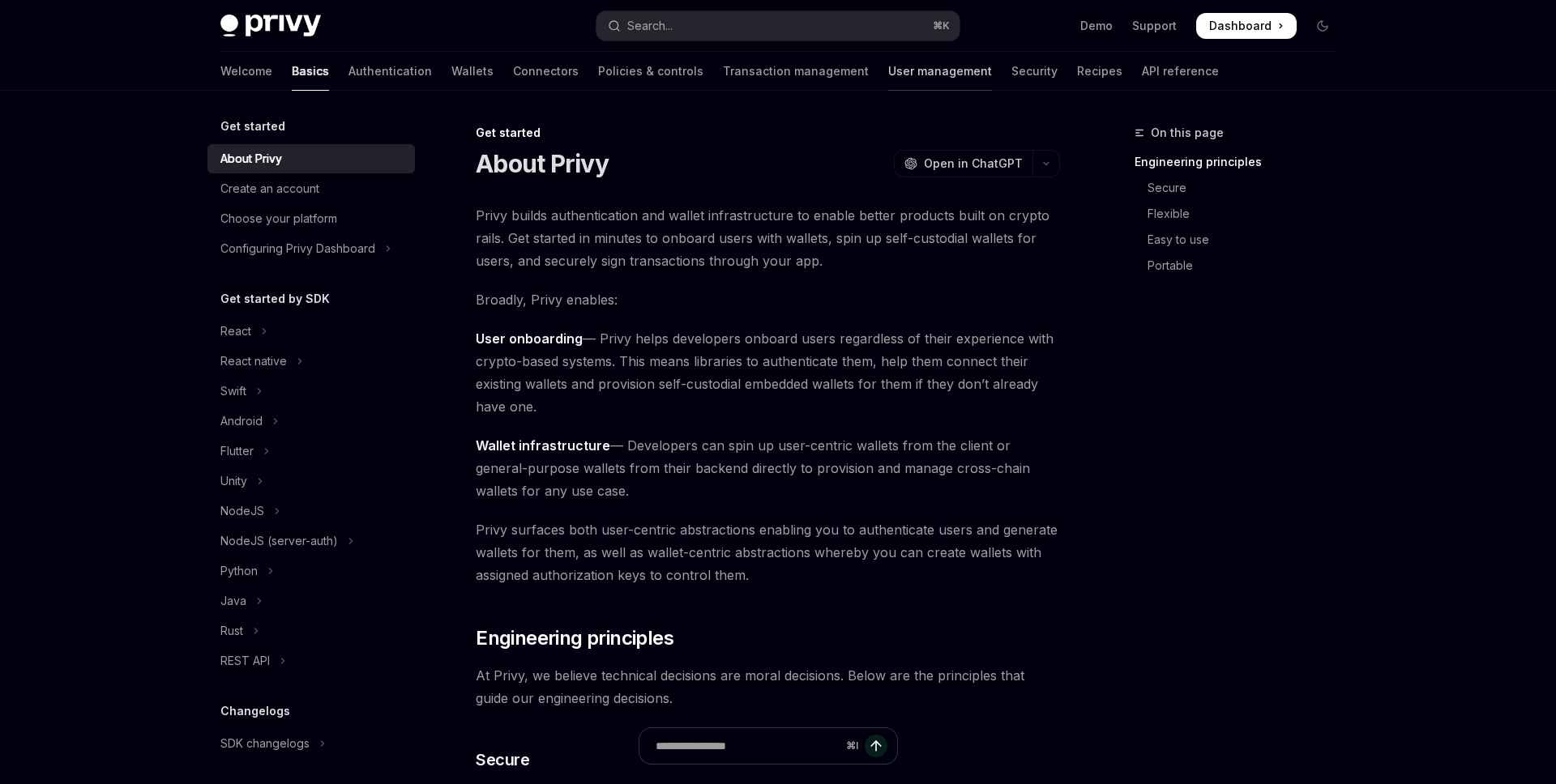
click at [889, 73] on link "User management" at bounding box center [940, 71] width 103 height 39
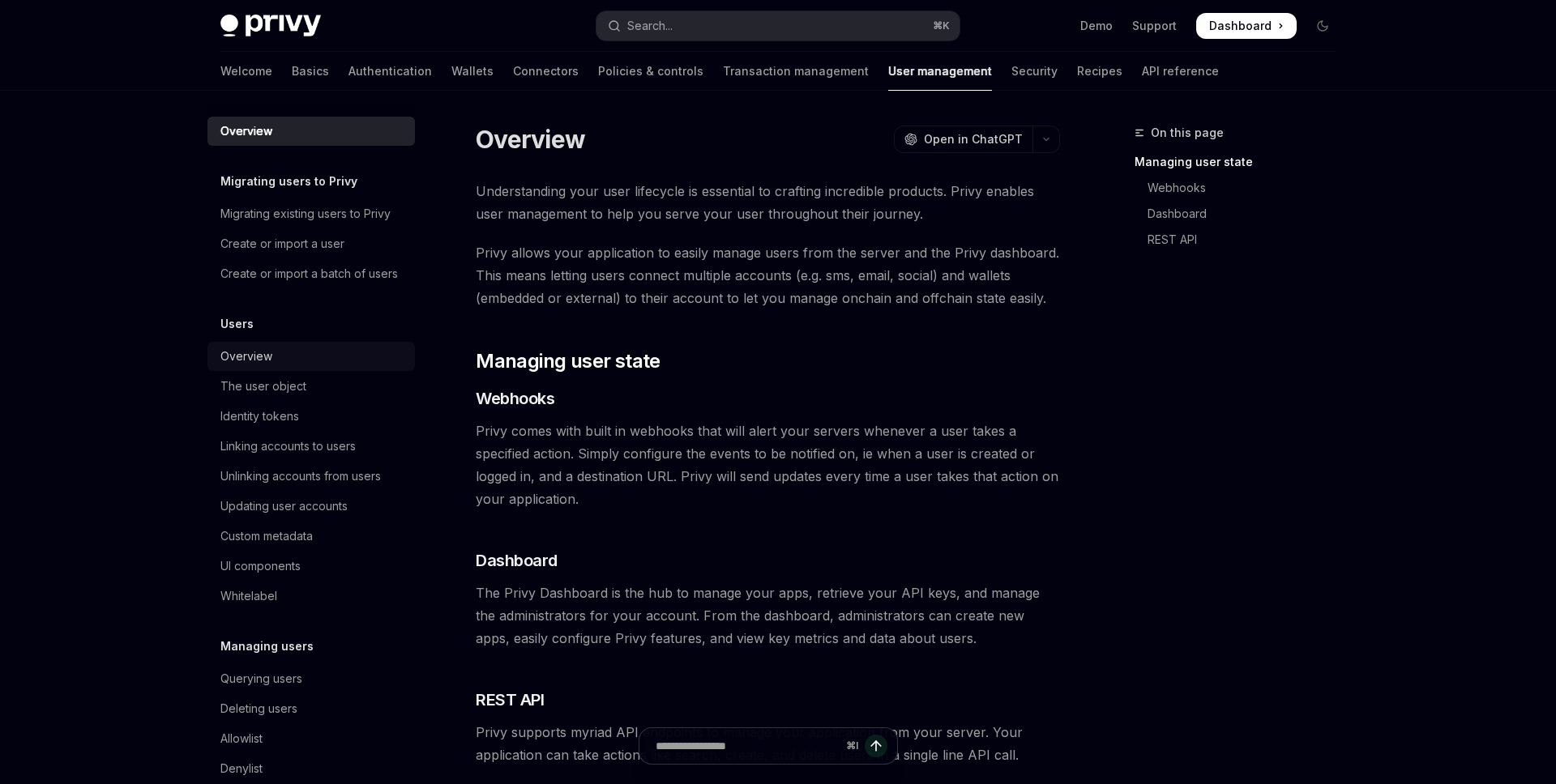
click at [248, 356] on div "Overview" at bounding box center [246, 356] width 52 height 19
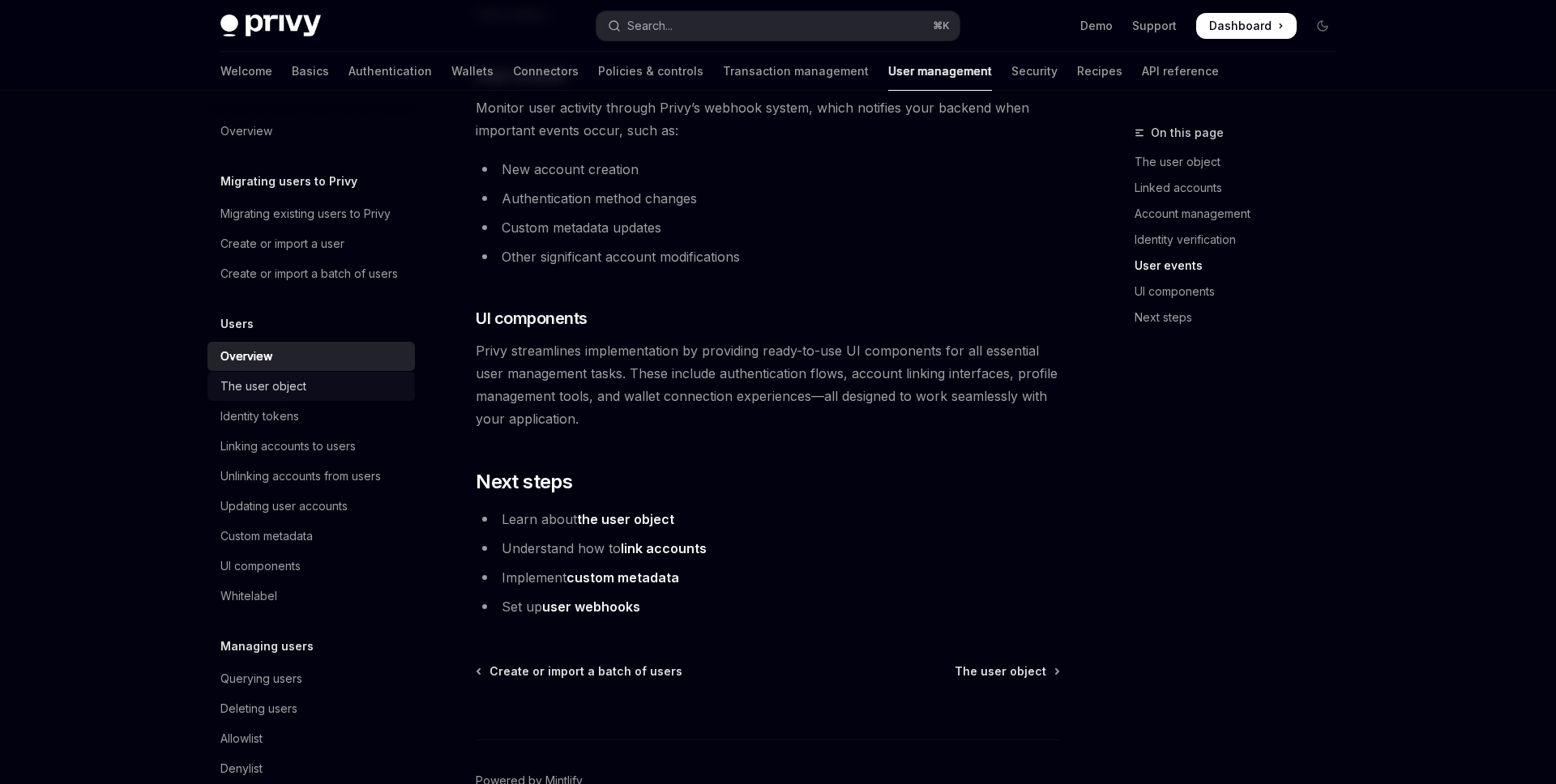
scroll to position [1555, 0]
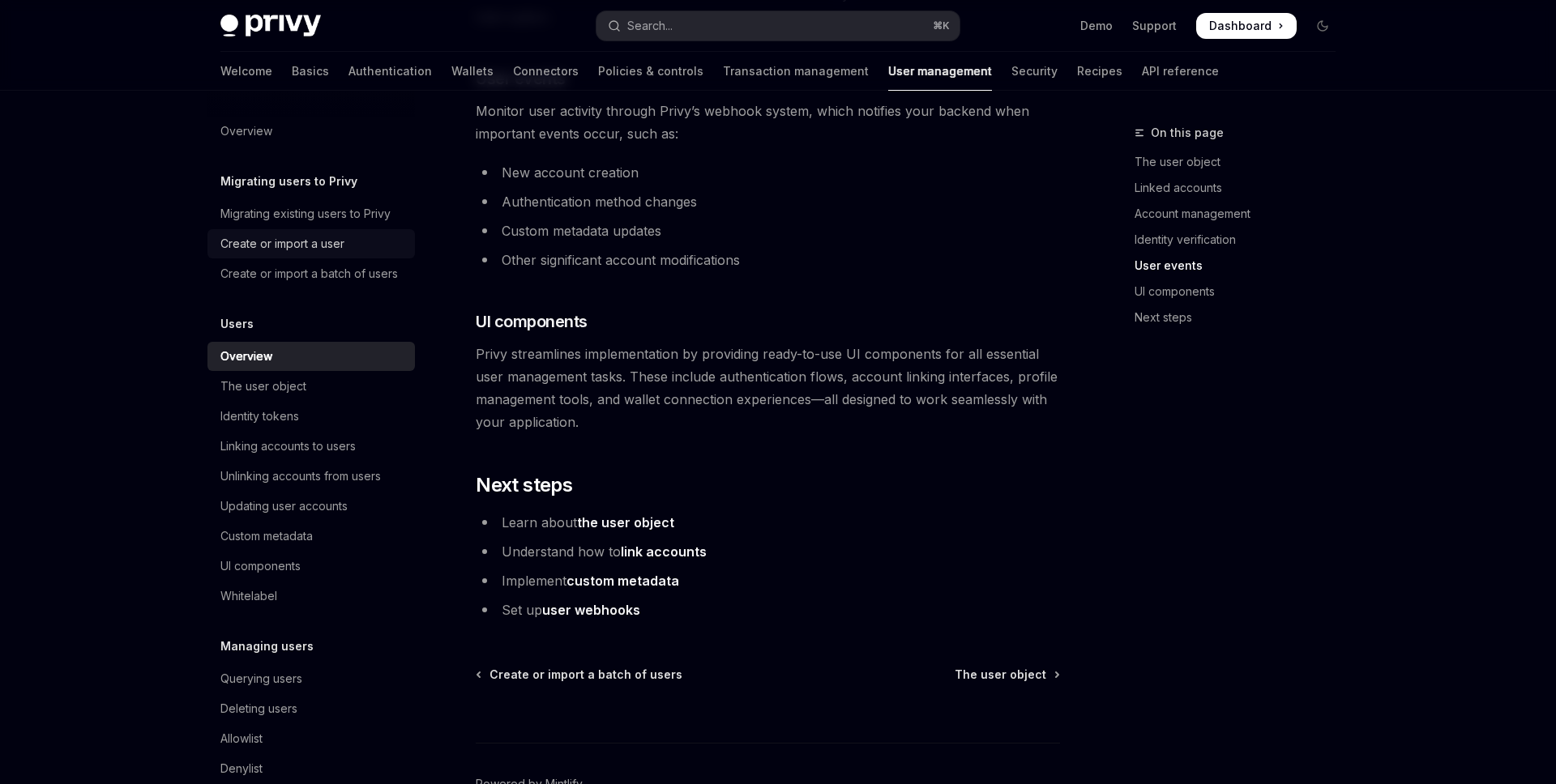
click at [297, 242] on div "Create or import a user" at bounding box center [282, 243] width 124 height 19
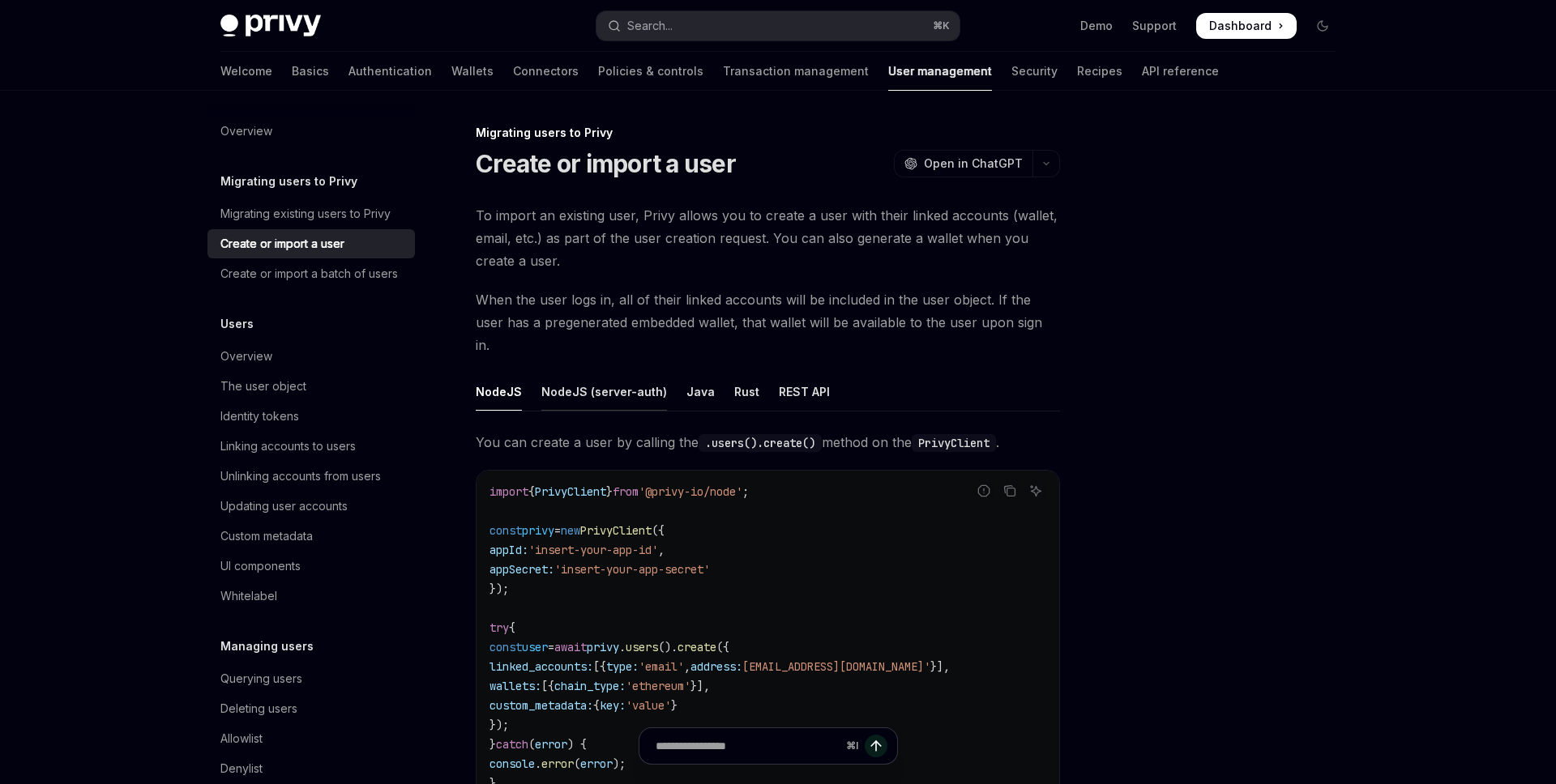
click at [584, 377] on div "NodeJS (server-auth)" at bounding box center [604, 391] width 126 height 38
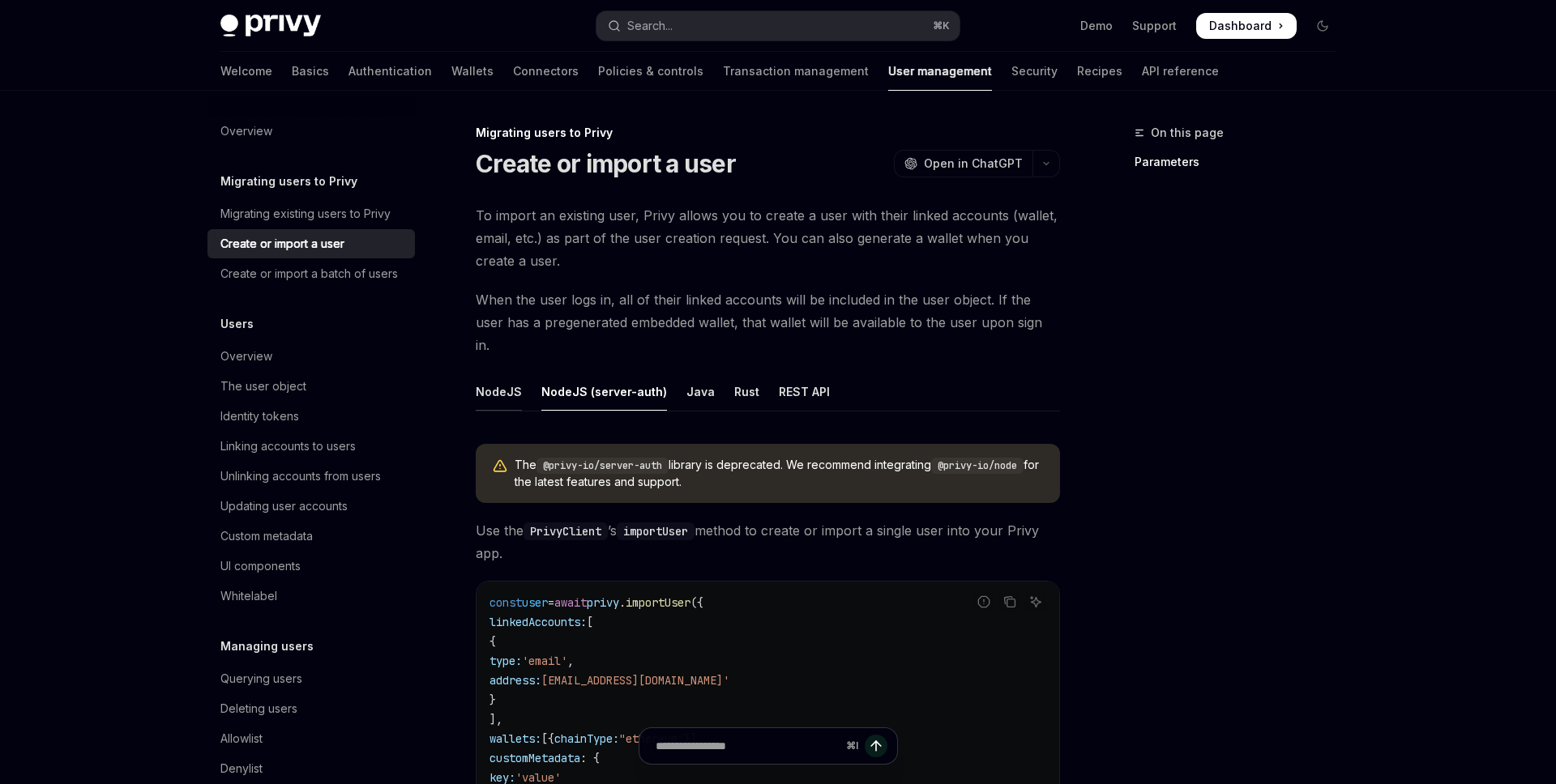
click at [509, 376] on div "NodeJS" at bounding box center [499, 391] width 46 height 38
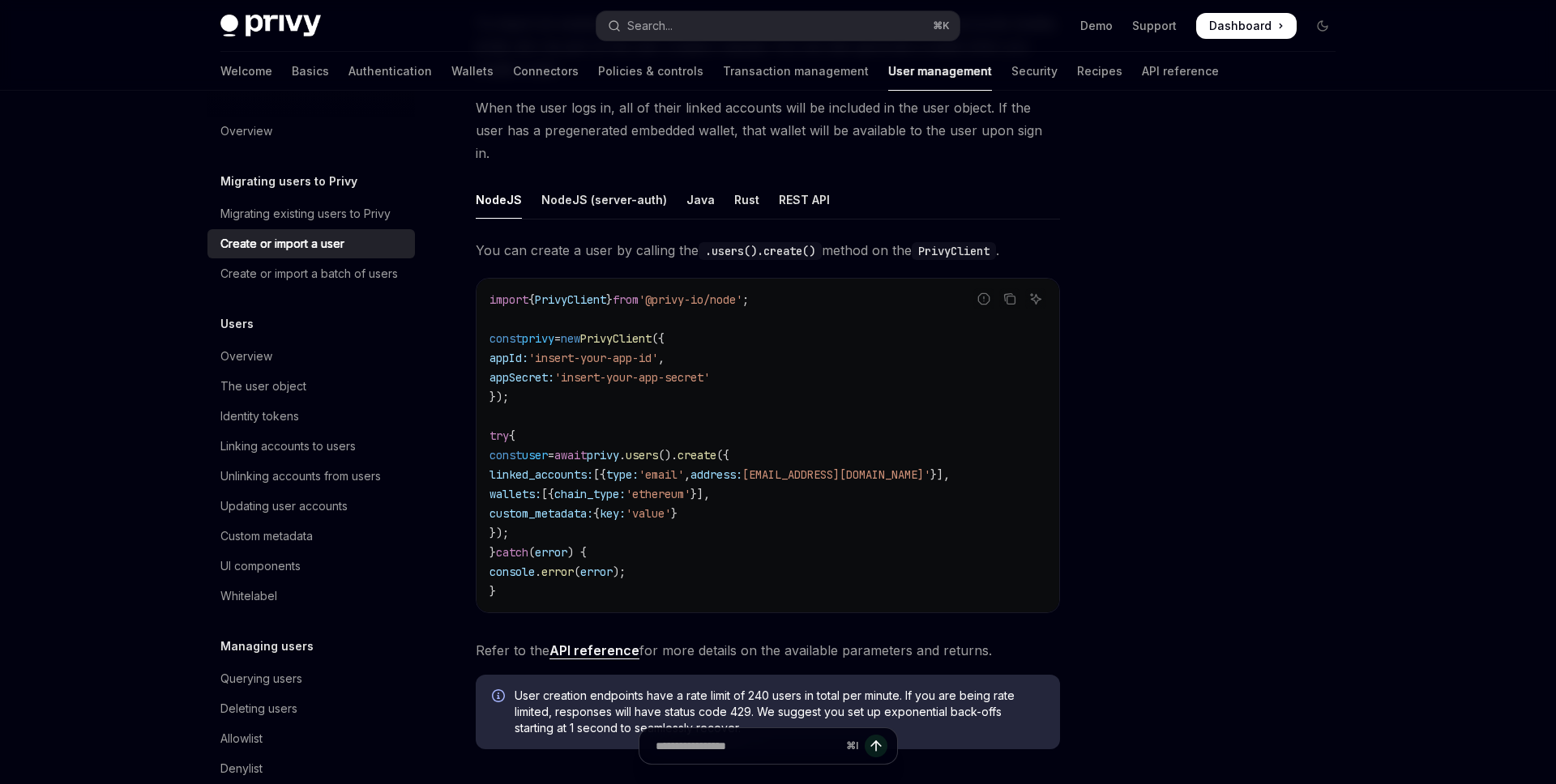
scroll to position [193, 0]
click at [260, 351] on div "Overview" at bounding box center [246, 356] width 52 height 19
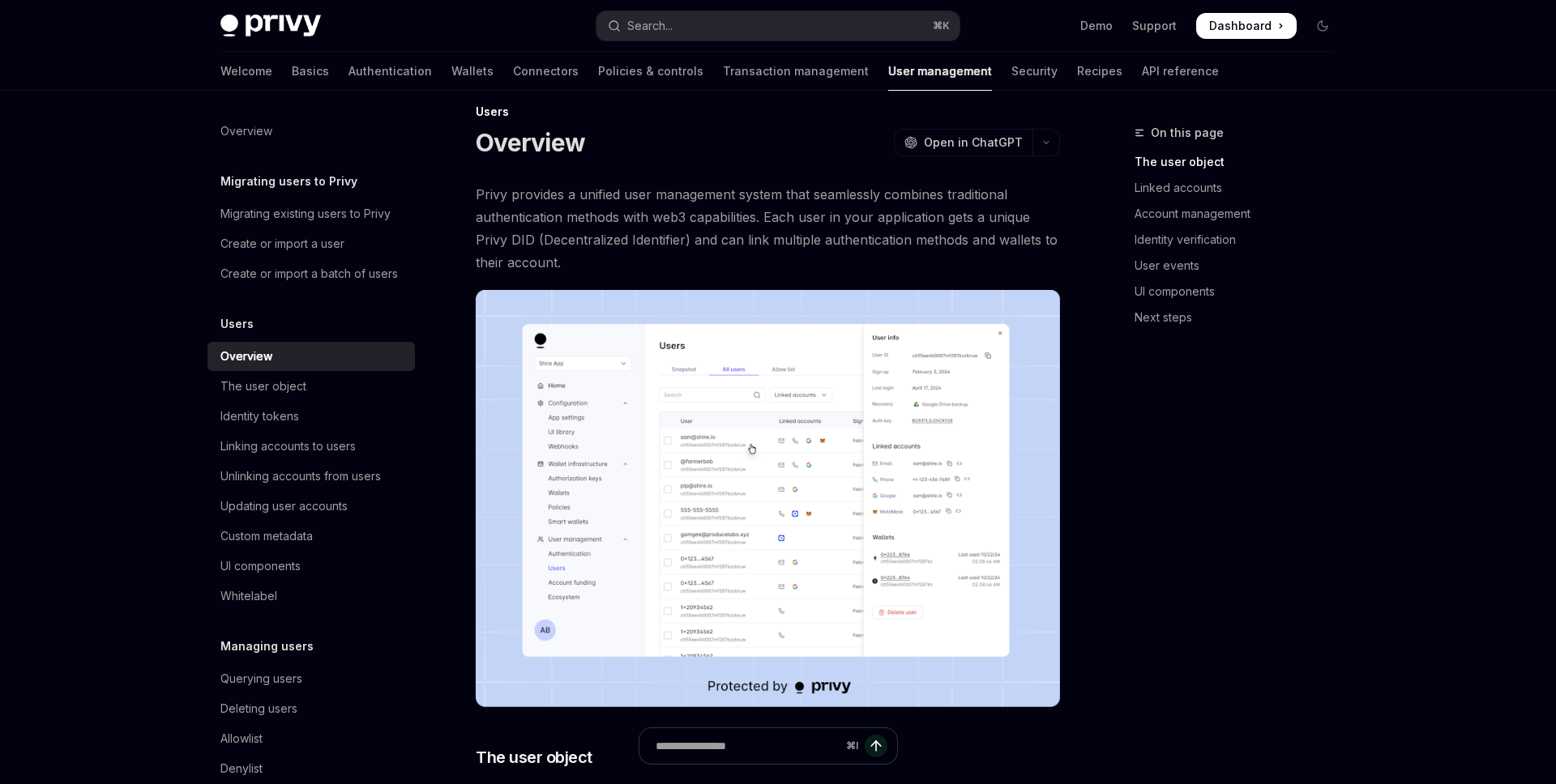
scroll to position [23, 0]
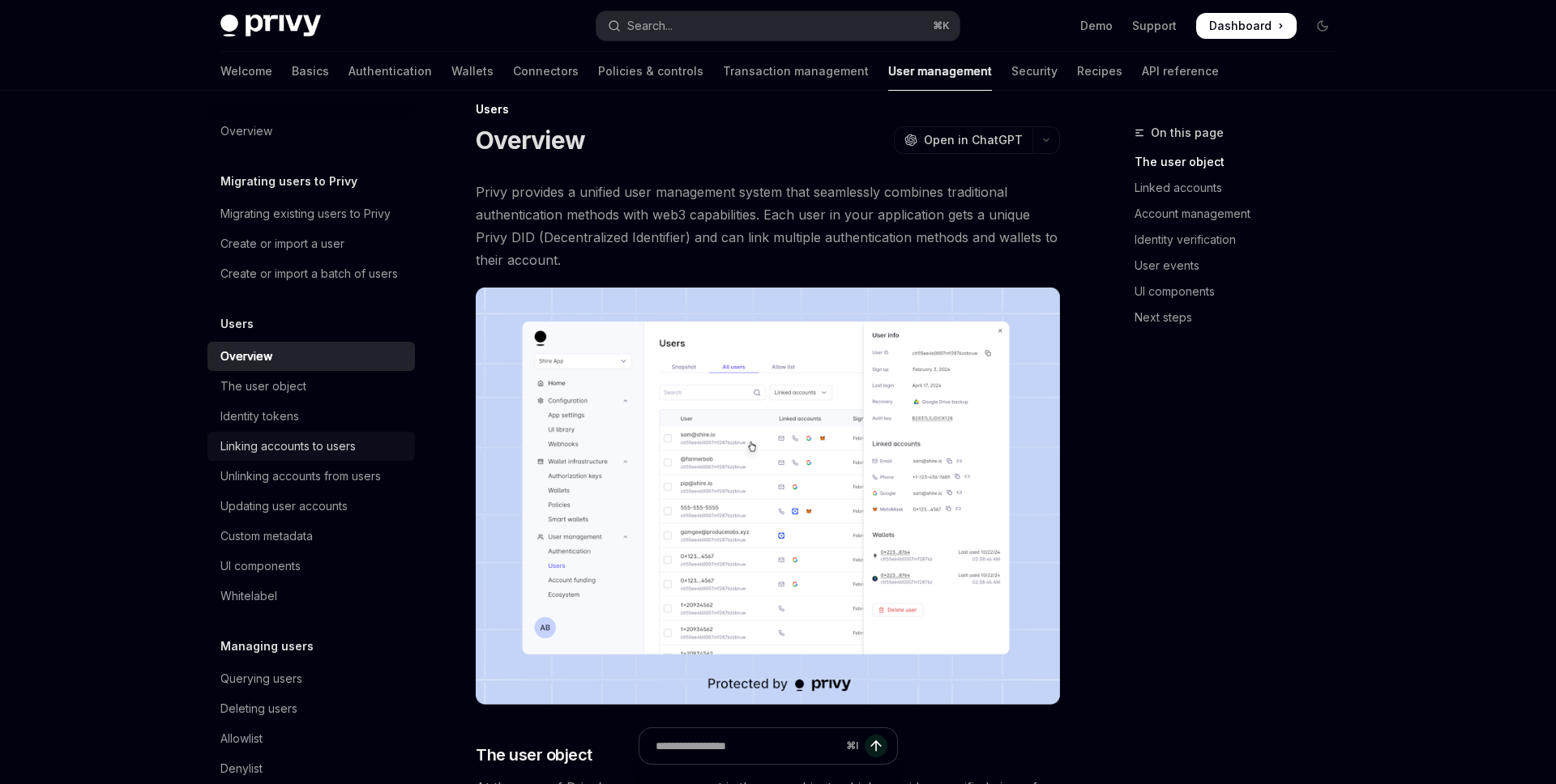
click at [315, 445] on div "Linking accounts to users" at bounding box center [288, 446] width 135 height 19
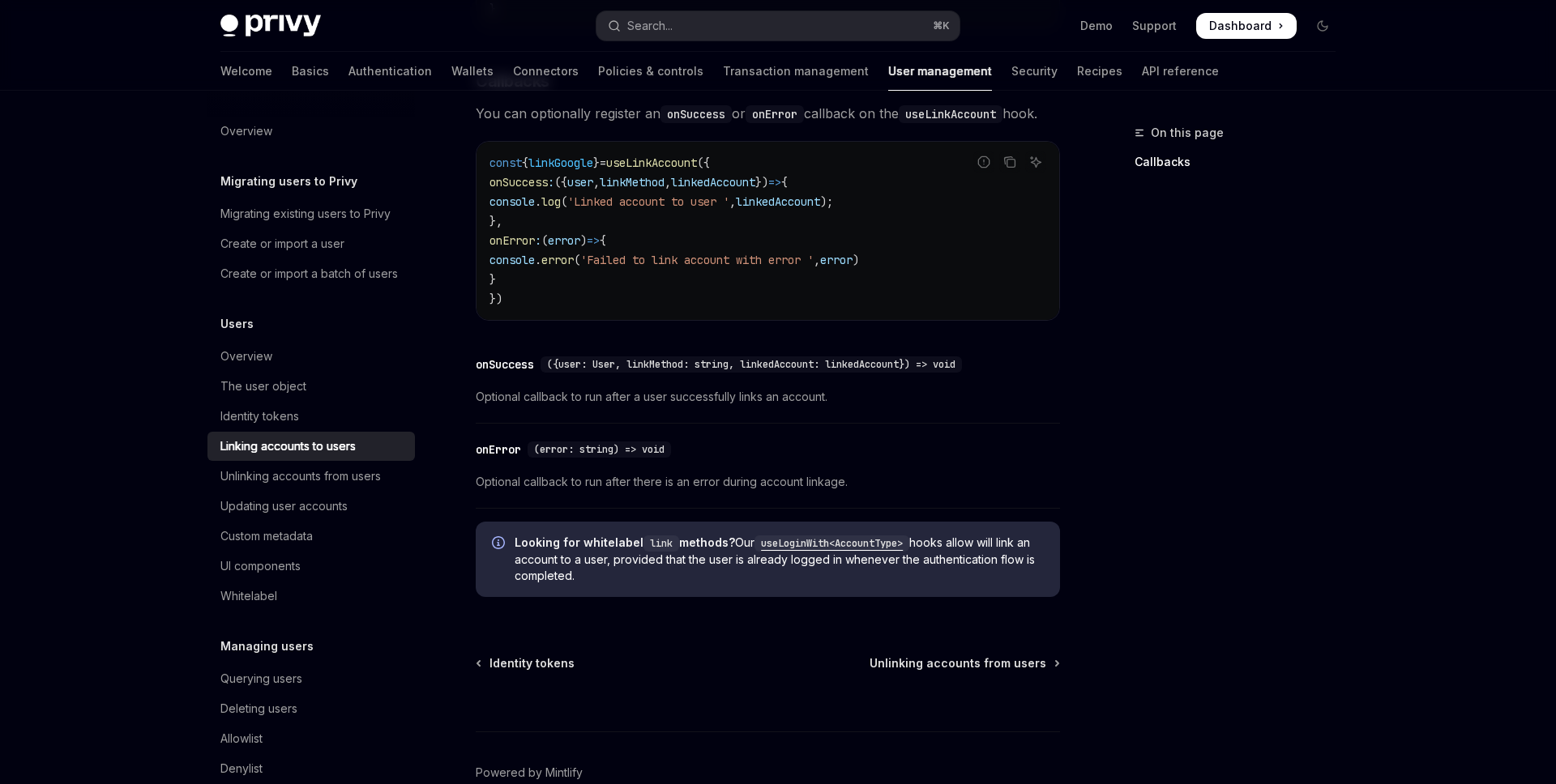
scroll to position [1745, 0]
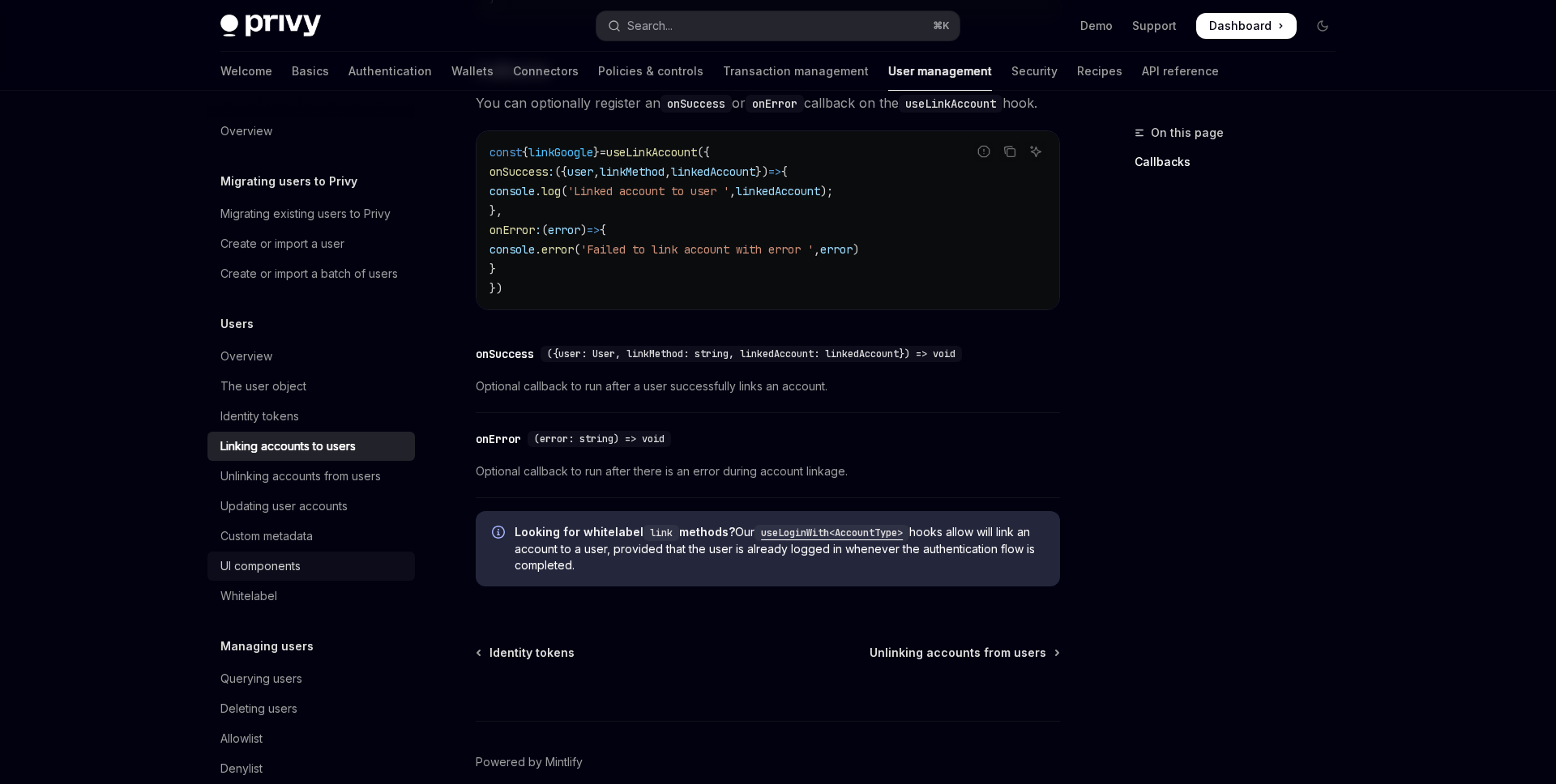
click at [302, 560] on div "UI components" at bounding box center [312, 566] width 184 height 19
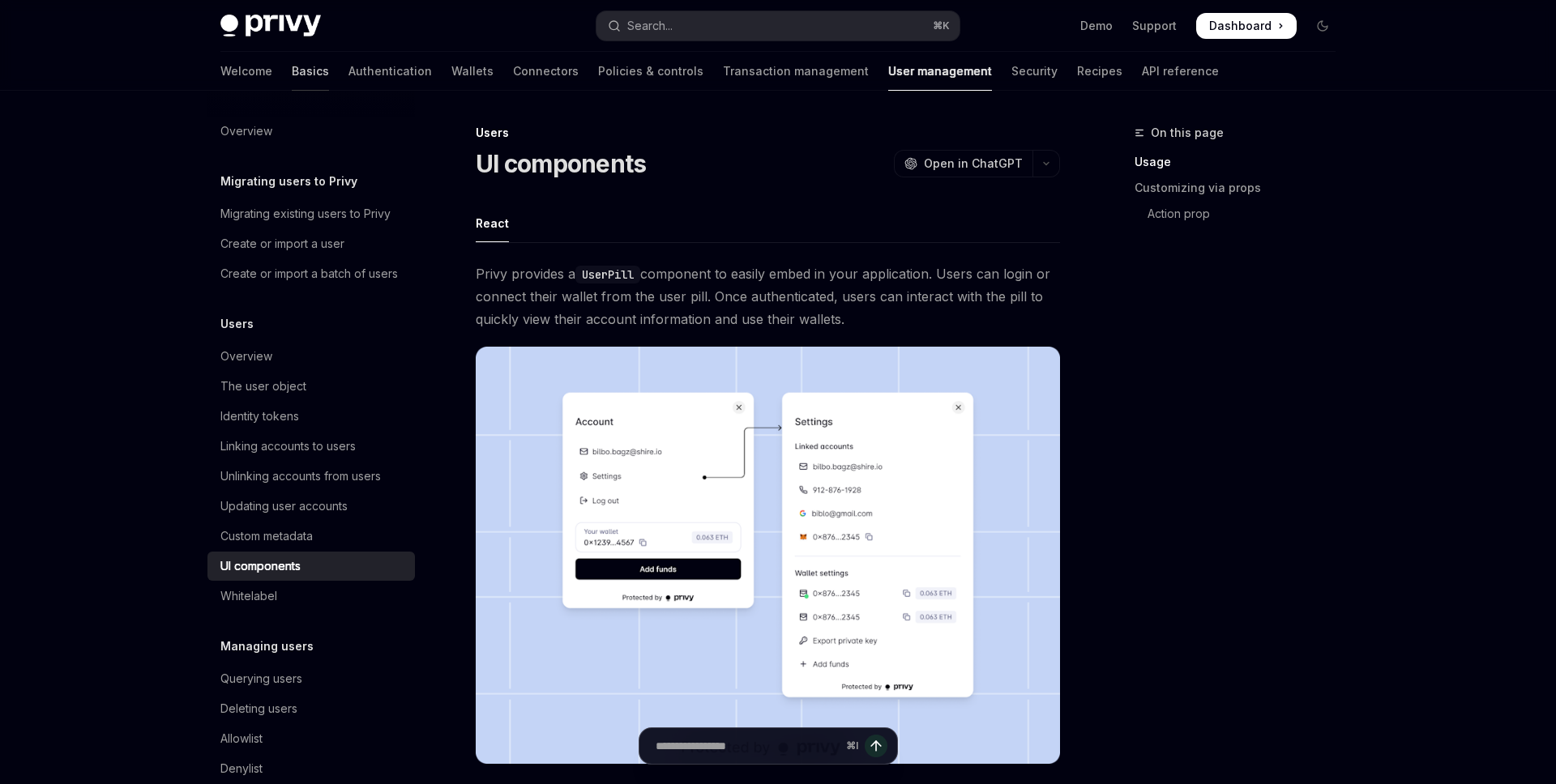
click at [292, 73] on link "Basics" at bounding box center [310, 71] width 38 height 39
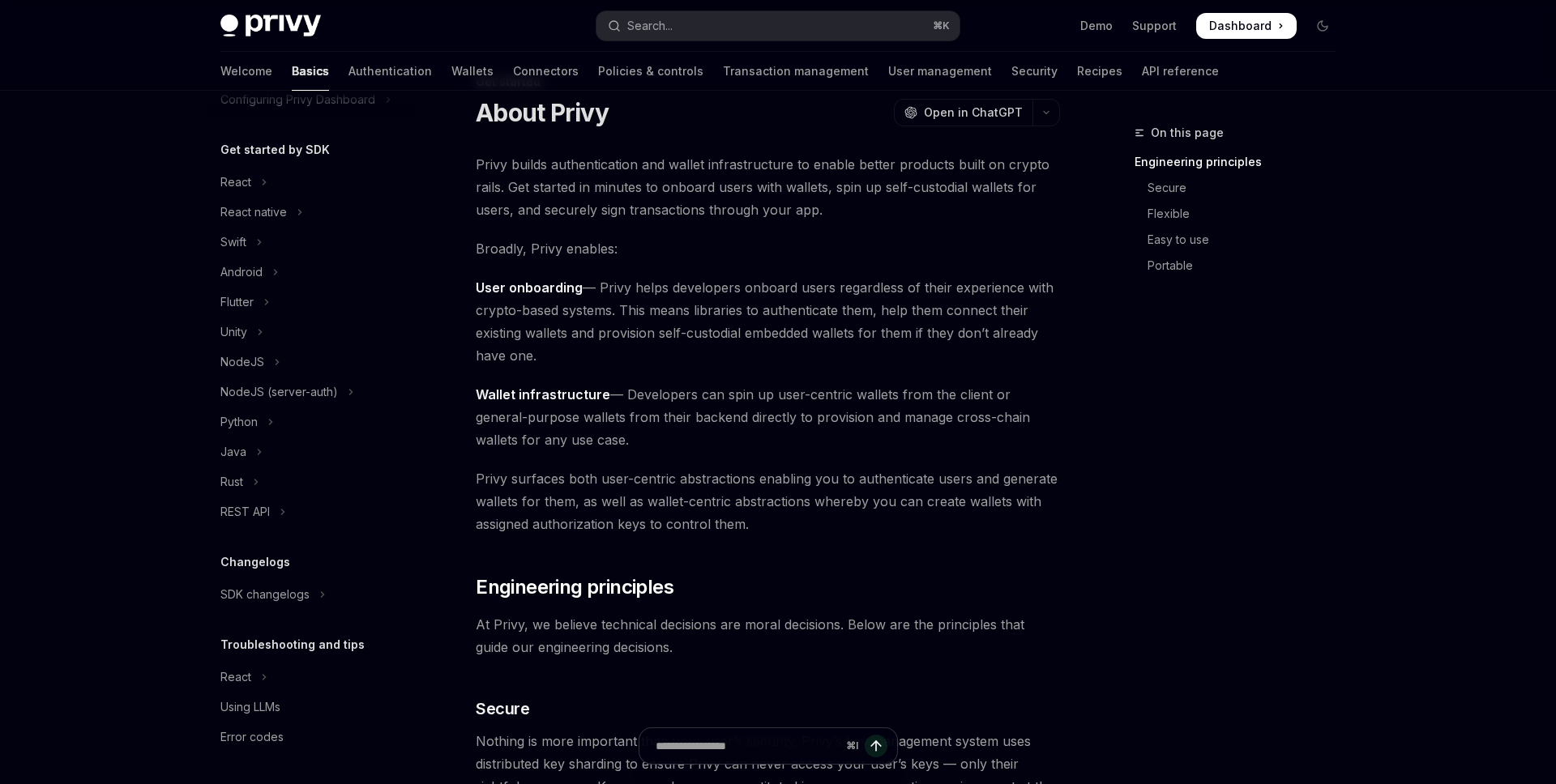
scroll to position [59, 0]
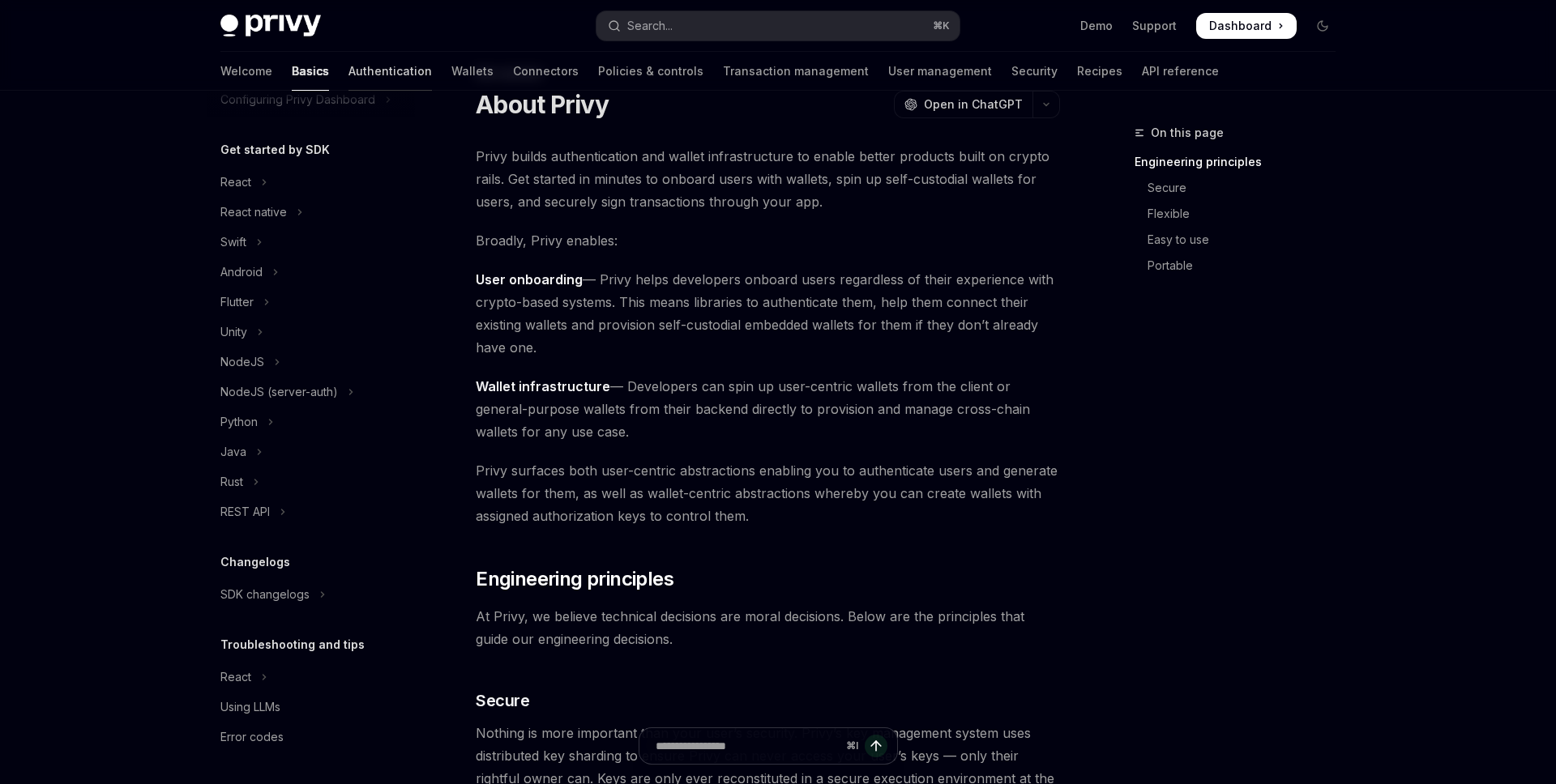
click at [349, 77] on link "Authentication" at bounding box center [390, 71] width 83 height 39
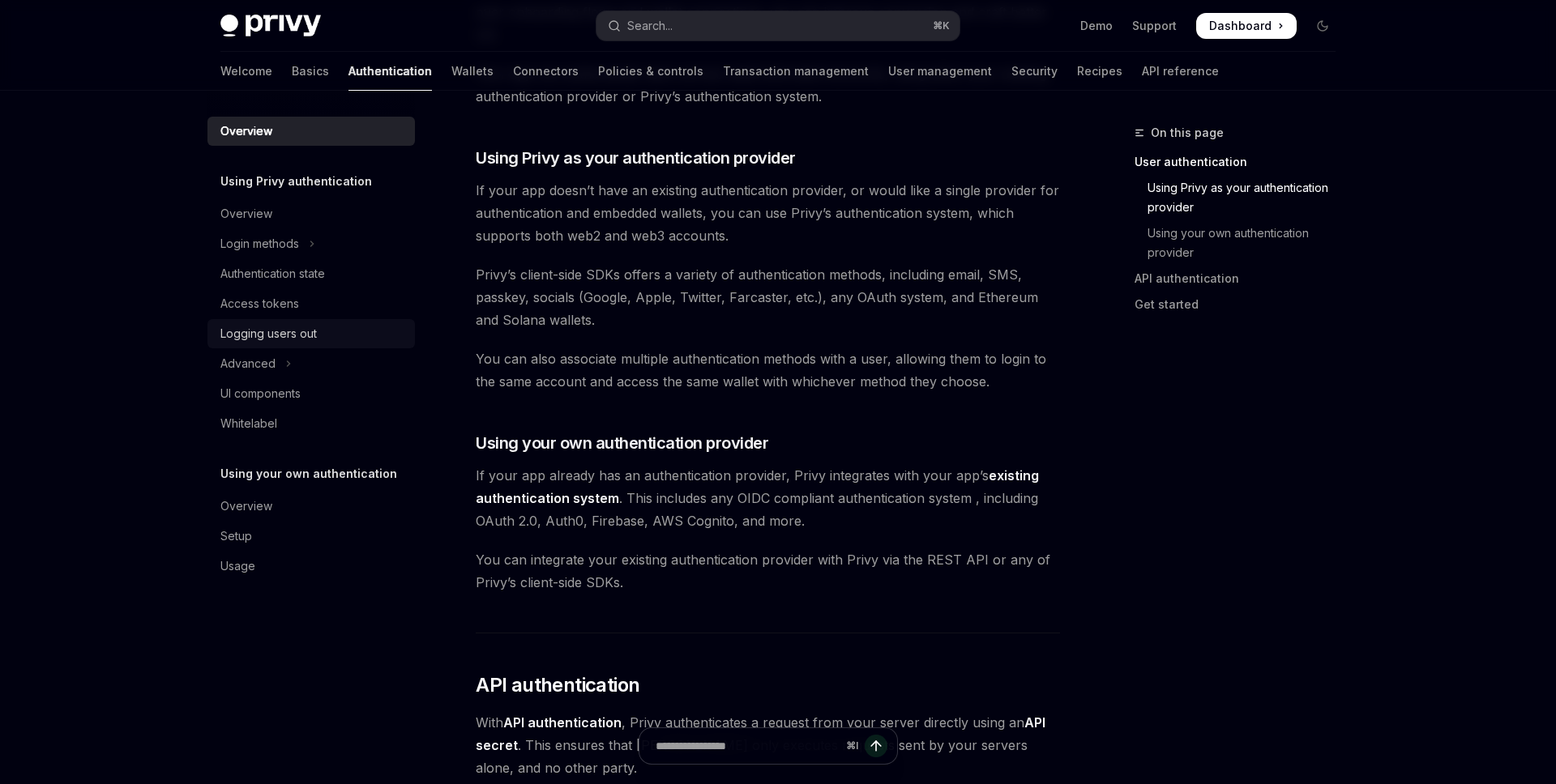
scroll to position [505, 0]
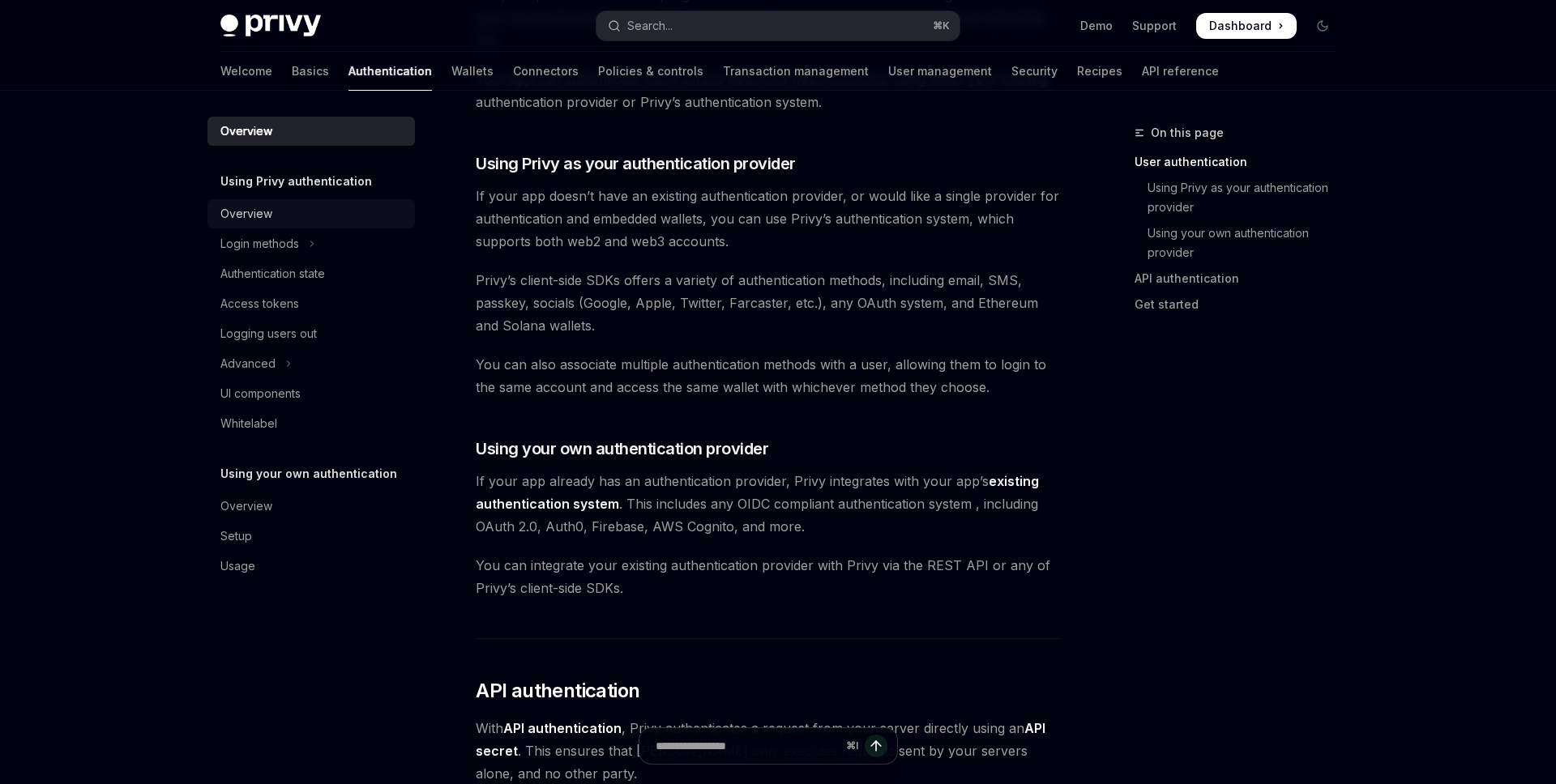
click at [266, 224] on link "Overview" at bounding box center [311, 213] width 208 height 29
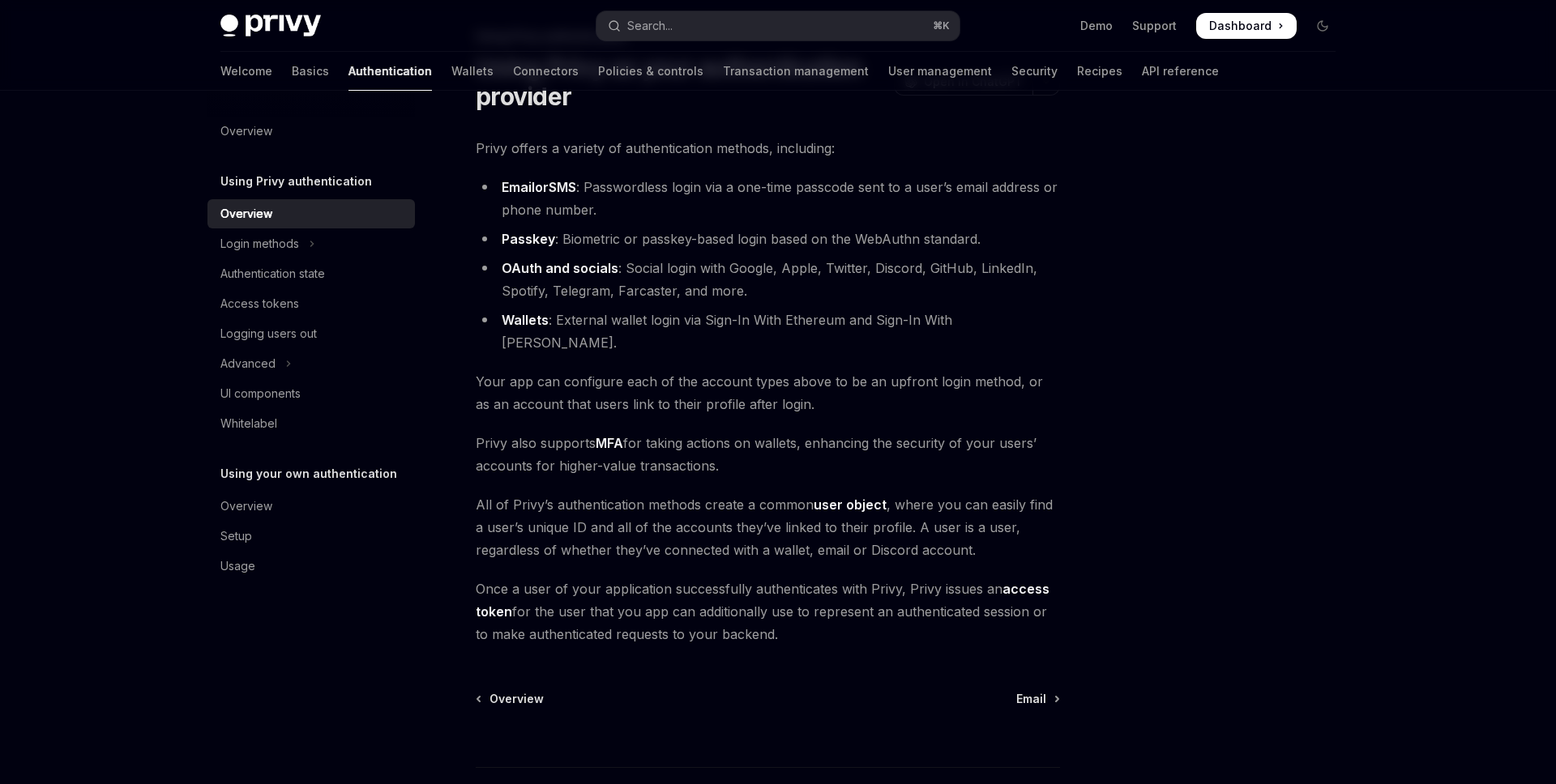
scroll to position [96, 0]
click at [1038, 692] on span "Email" at bounding box center [1031, 700] width 30 height 16
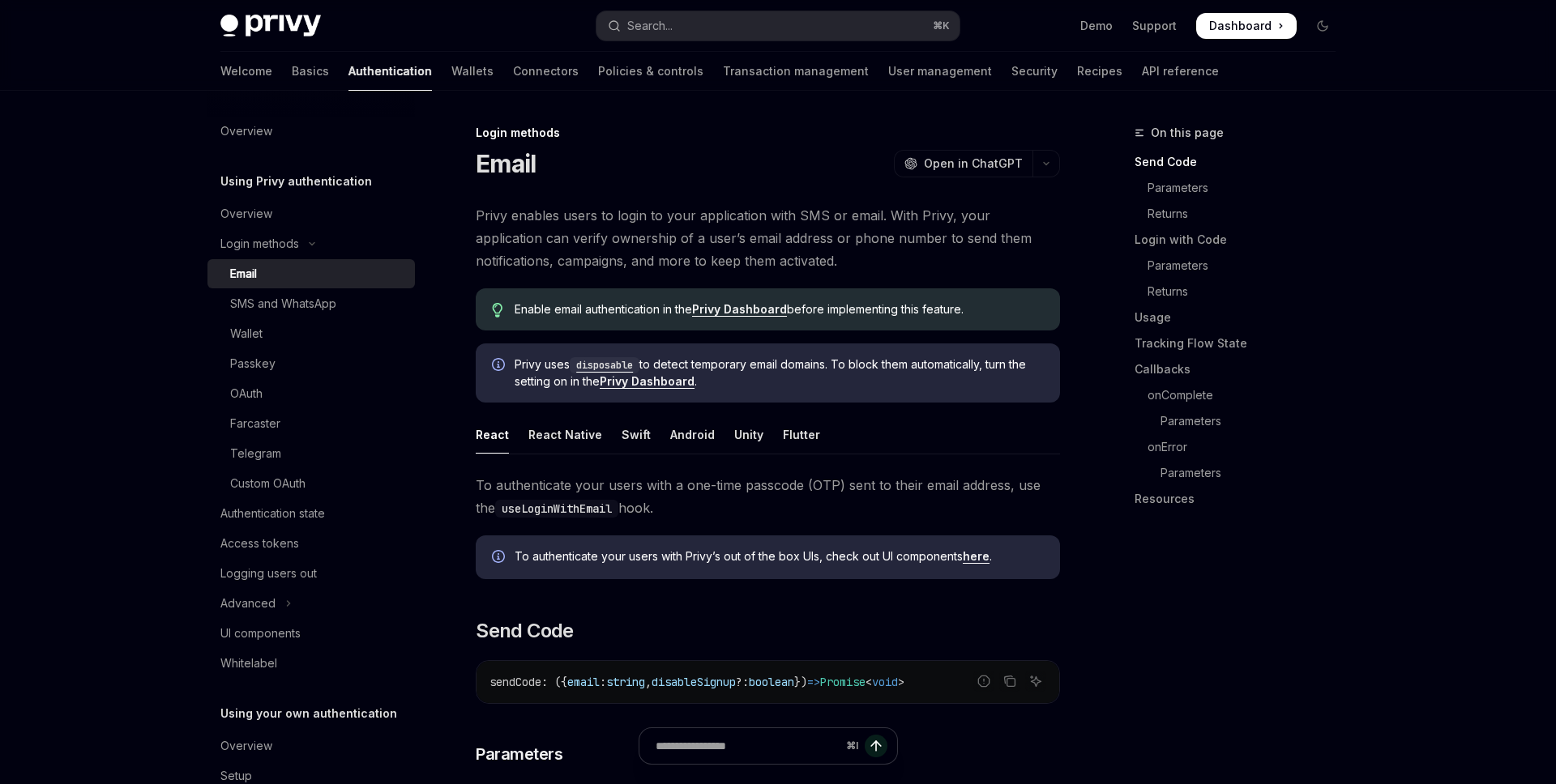
click at [715, 215] on span "Privy enables users to login to your application with SMS or email. With Privy,…" at bounding box center [768, 238] width 584 height 68
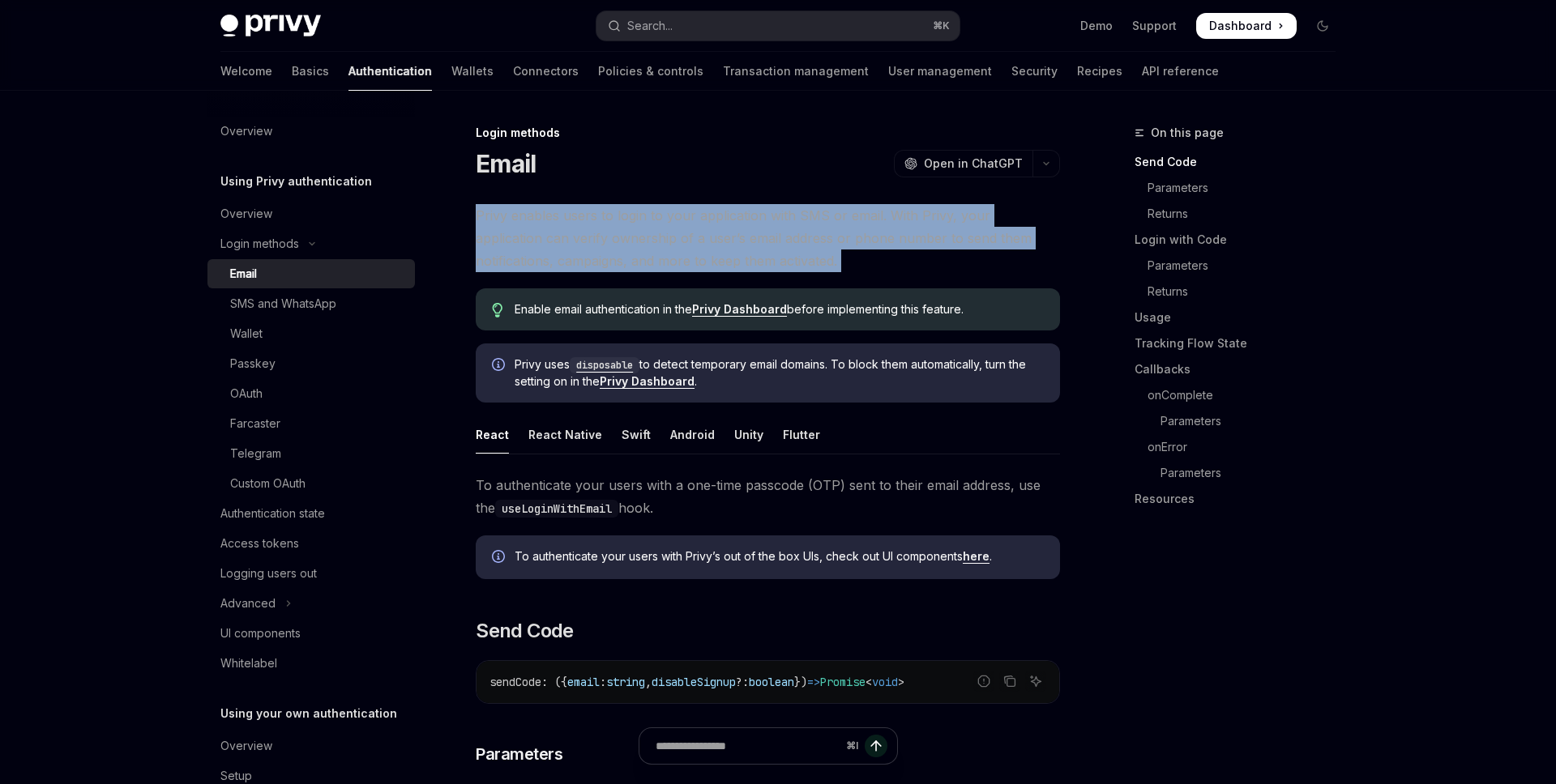
click at [715, 215] on span "Privy enables users to login to your application with SMS or email. With Privy,…" at bounding box center [768, 238] width 584 height 68
click at [704, 184] on div at bounding box center [704, 184] width 0 height 0
click at [711, 215] on span "Privy enables users to login to your application with SMS or email. With Privy,…" at bounding box center [768, 238] width 584 height 68
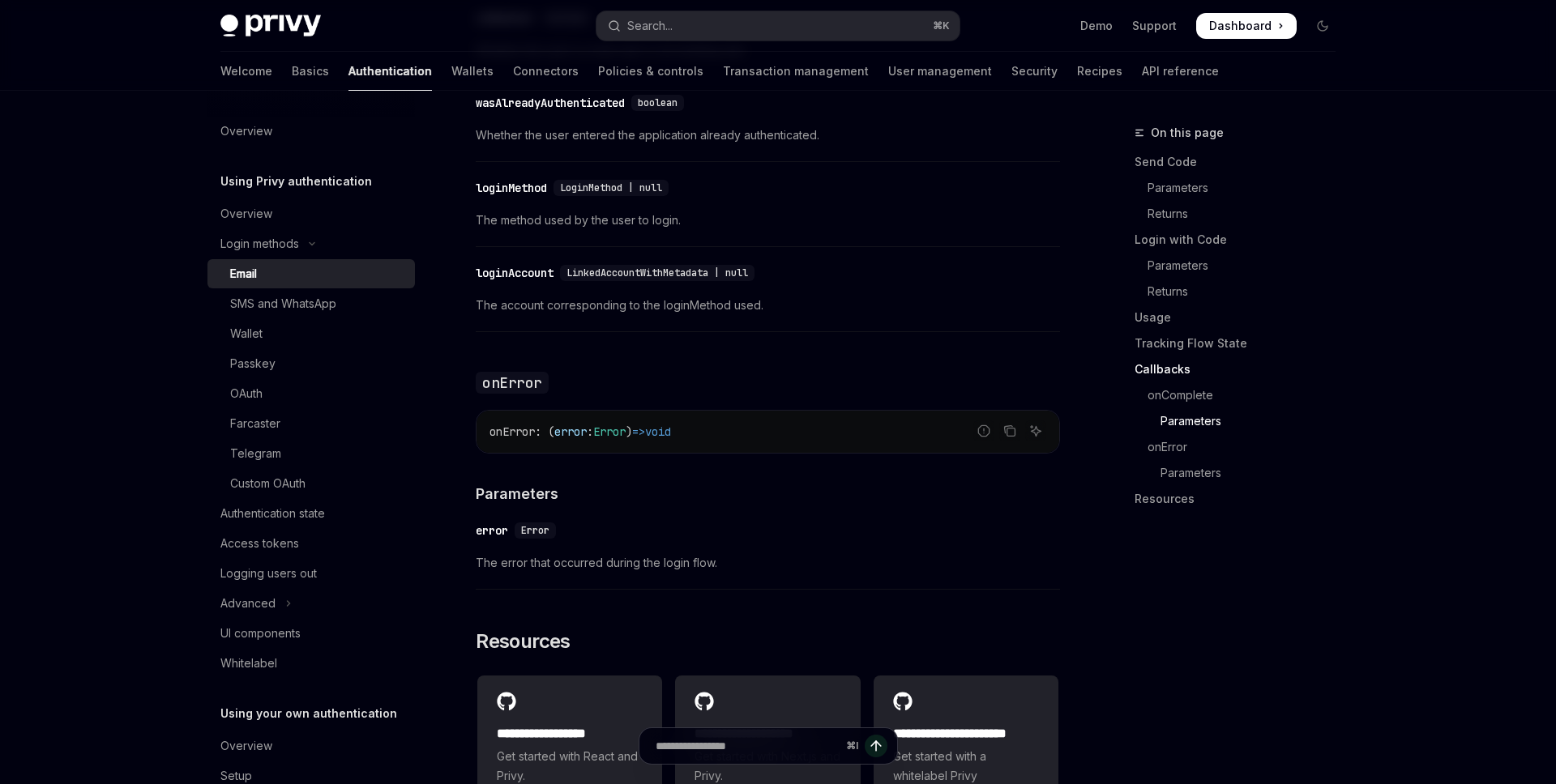
scroll to position [2938, 0]
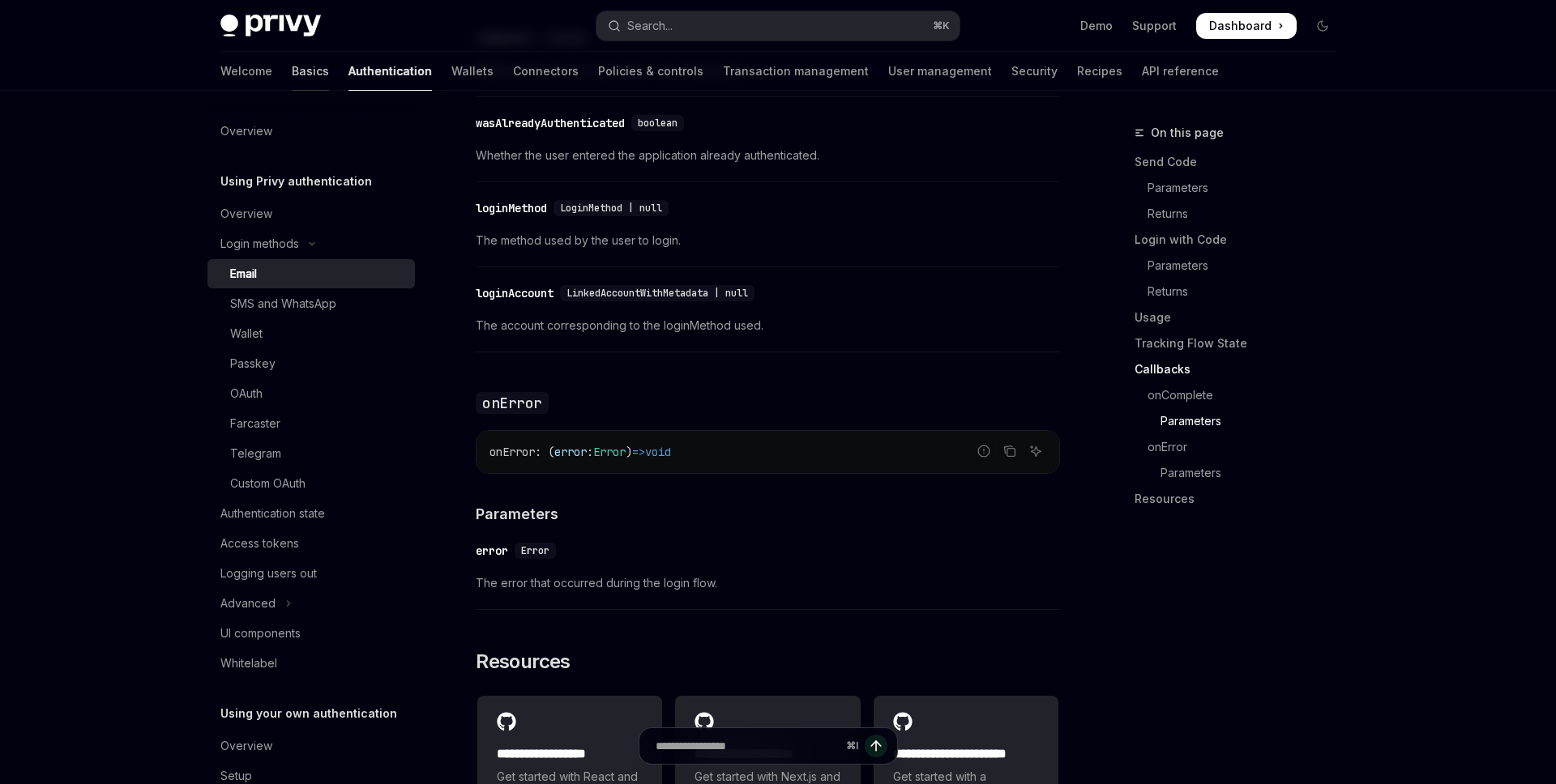
click at [292, 64] on link "Basics" at bounding box center [310, 71] width 38 height 39
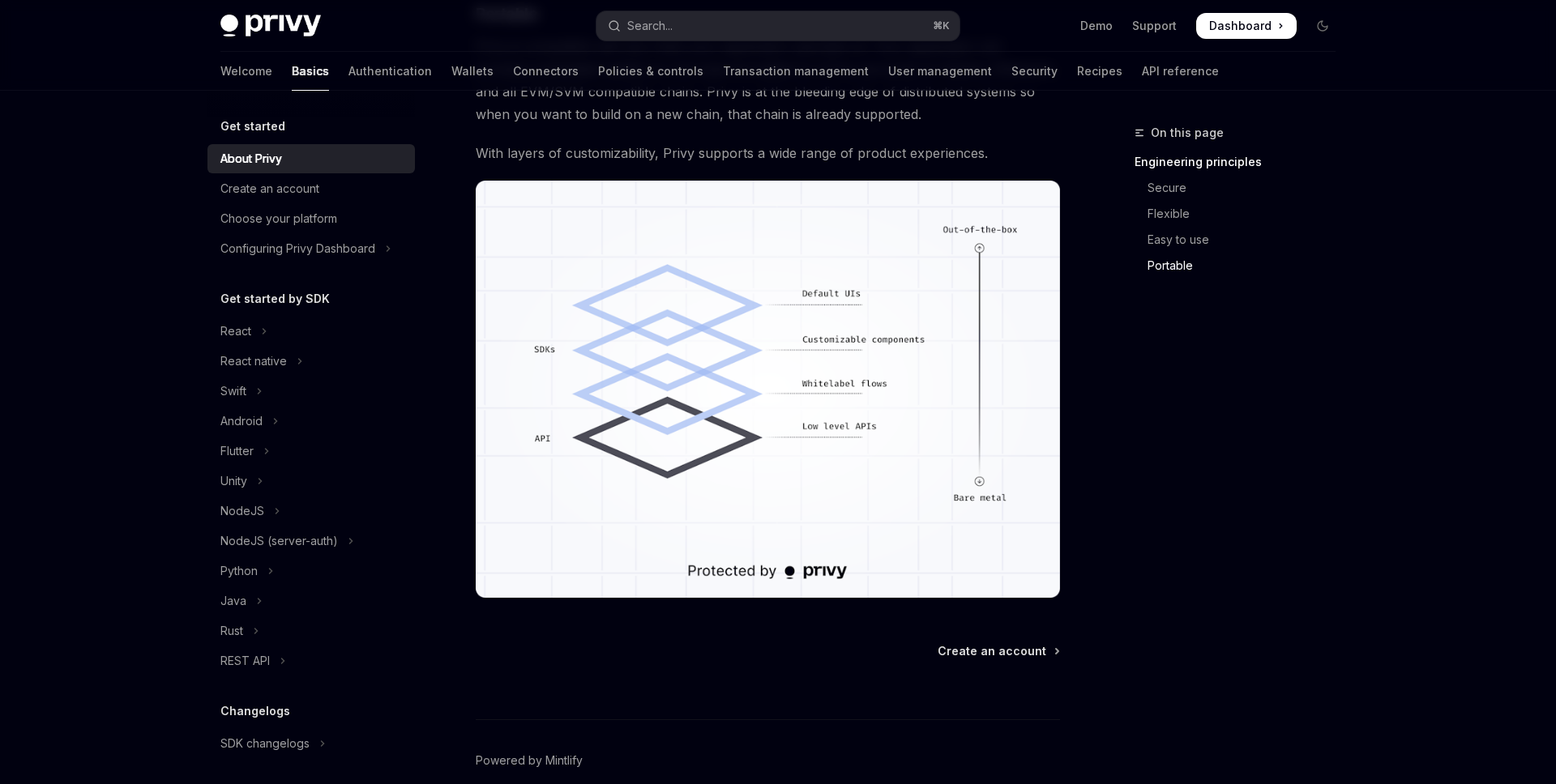
scroll to position [1347, 0]
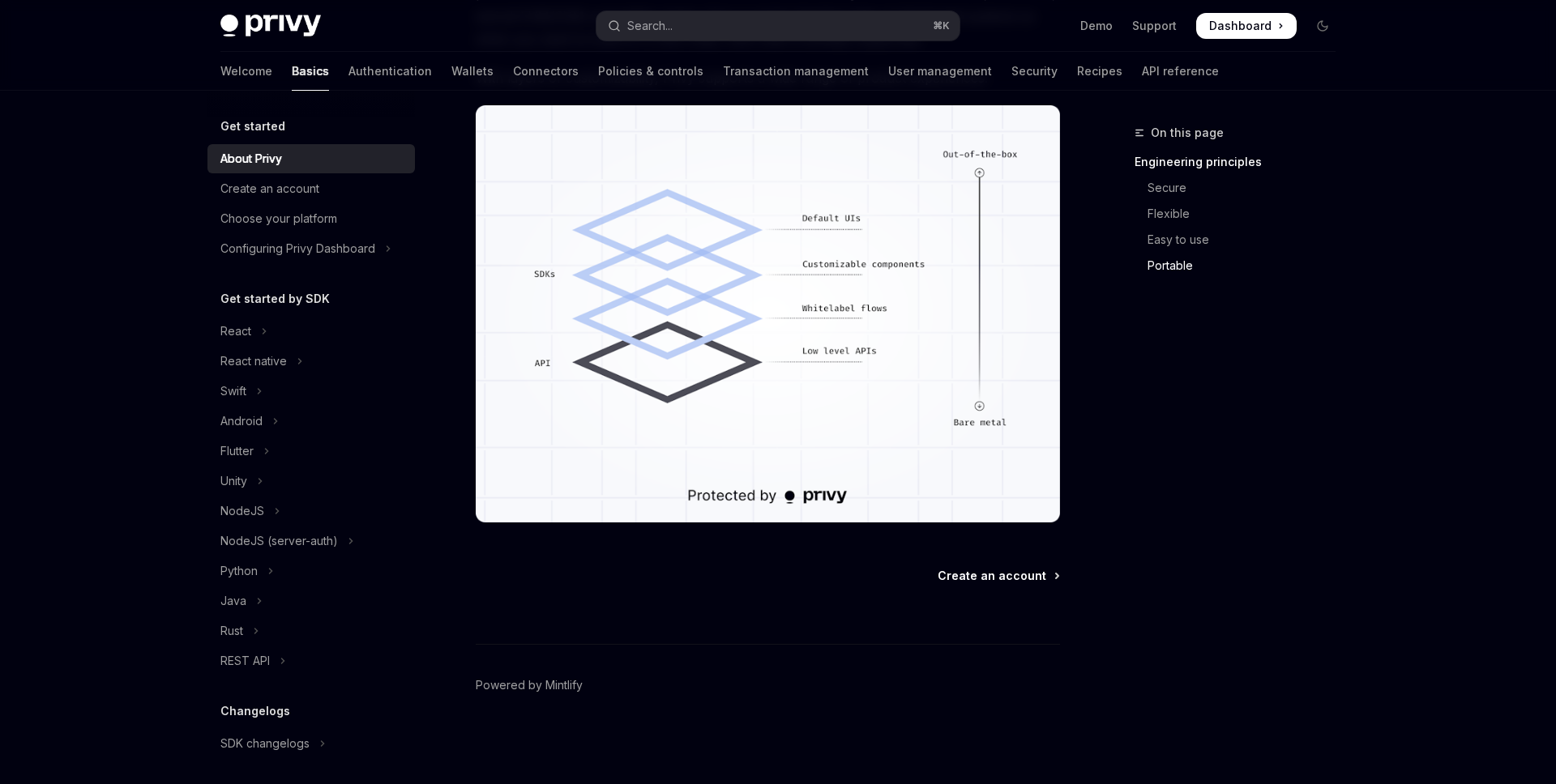
click at [987, 574] on span "Create an account" at bounding box center [992, 575] width 108 height 16
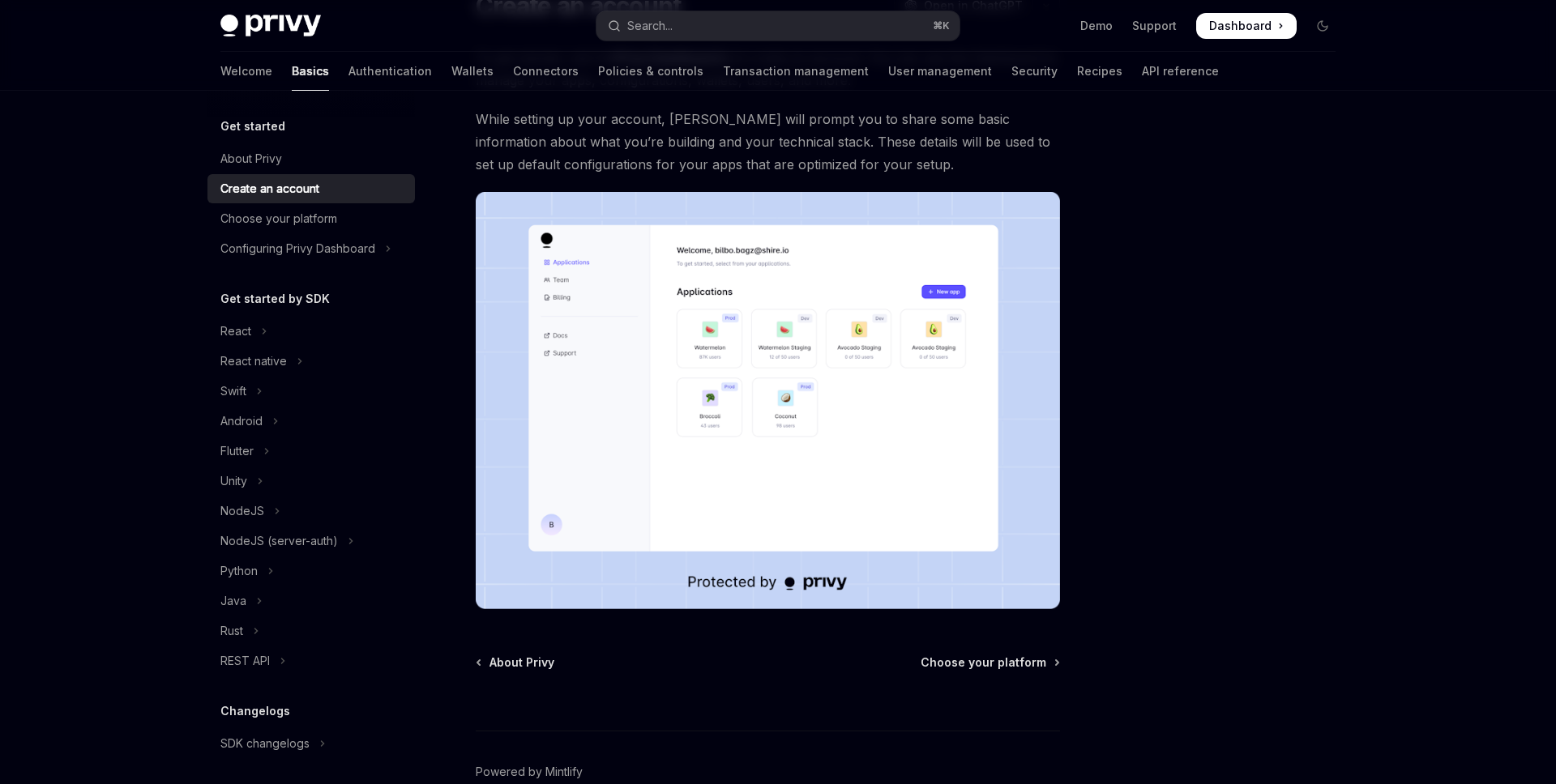
scroll to position [244, 0]
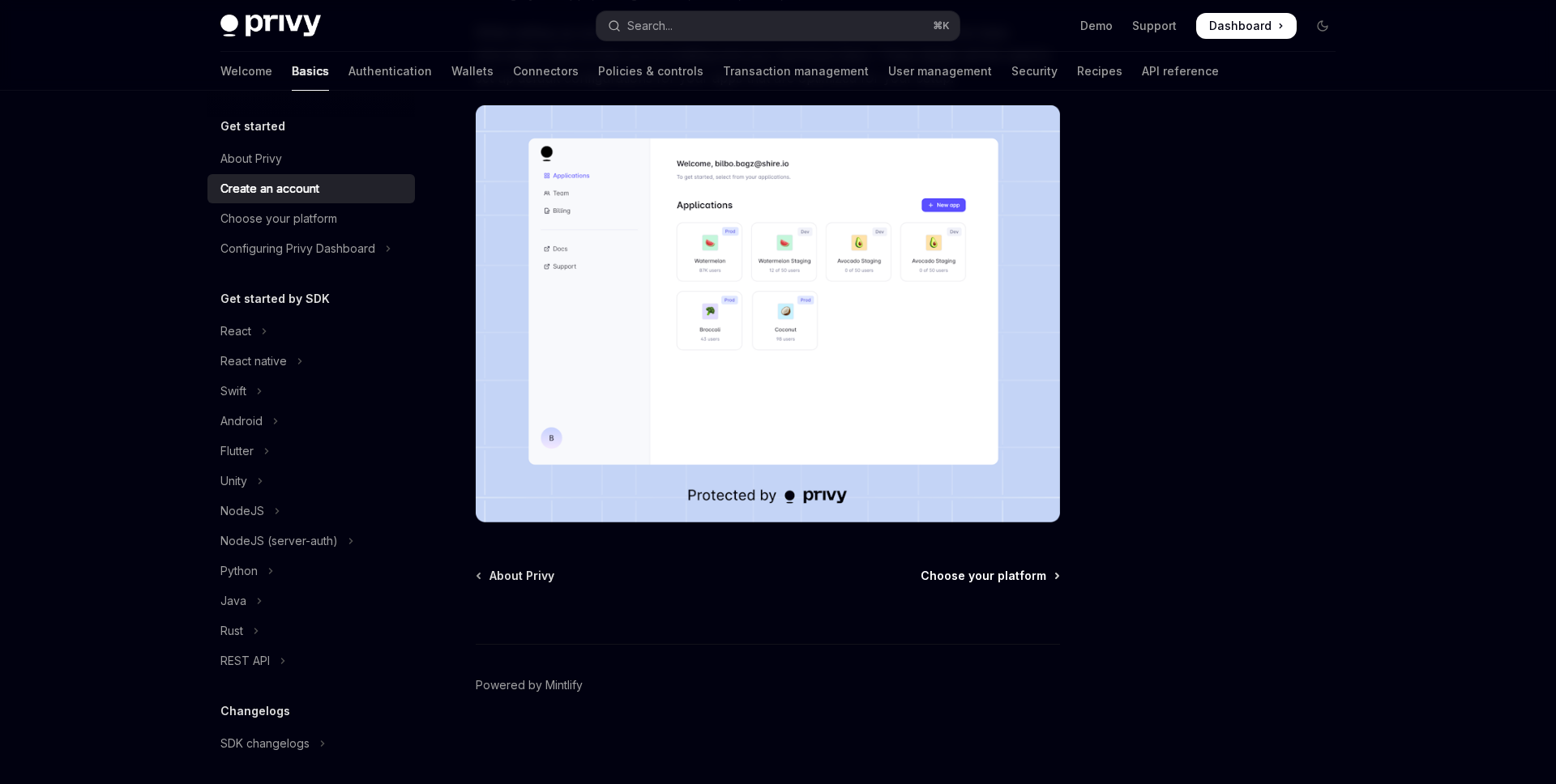
click at [984, 578] on span "Choose your platform" at bounding box center [983, 575] width 126 height 16
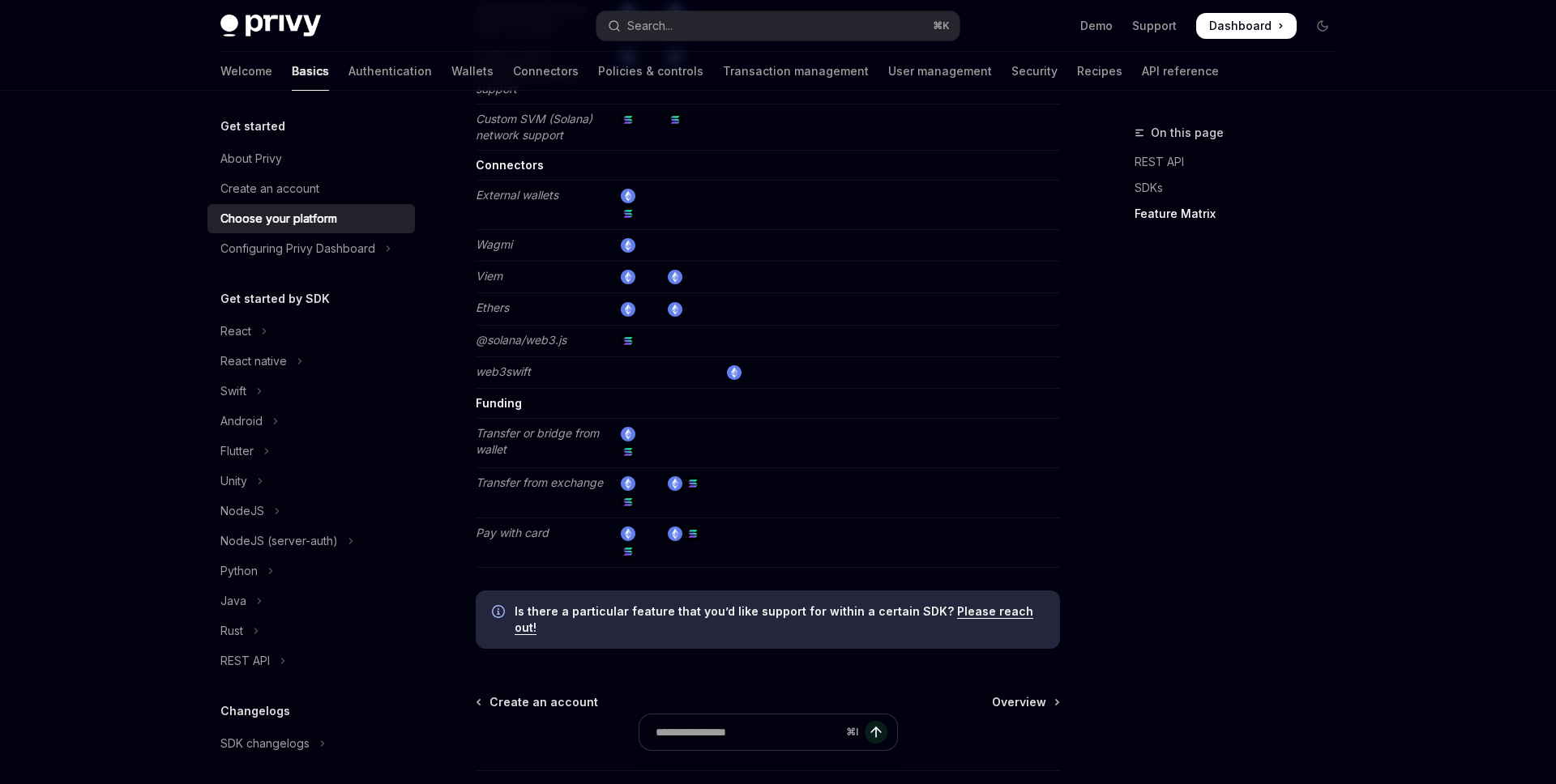
scroll to position [2982, 0]
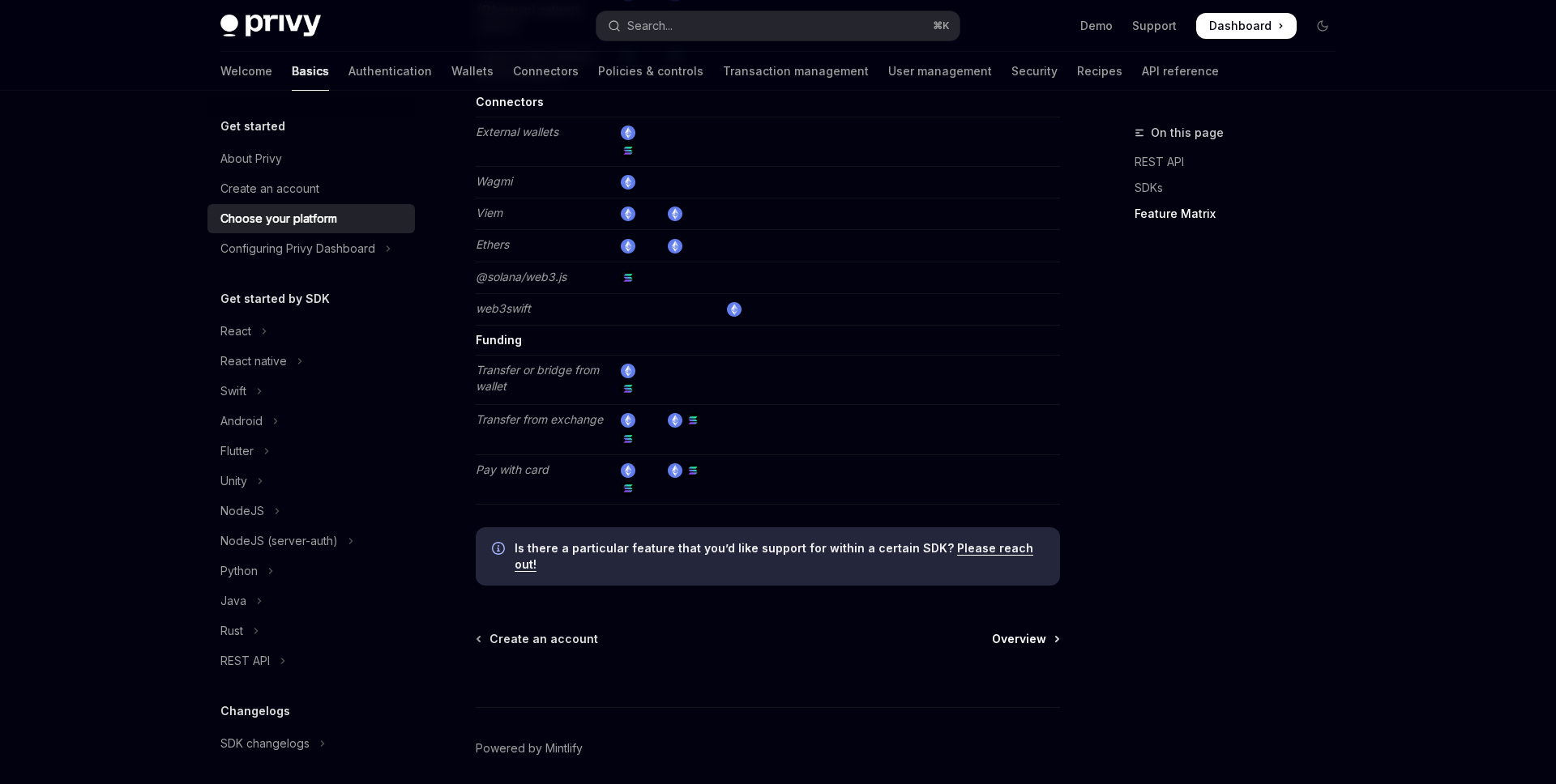
click at [1030, 631] on span "Overview" at bounding box center [1019, 639] width 54 height 16
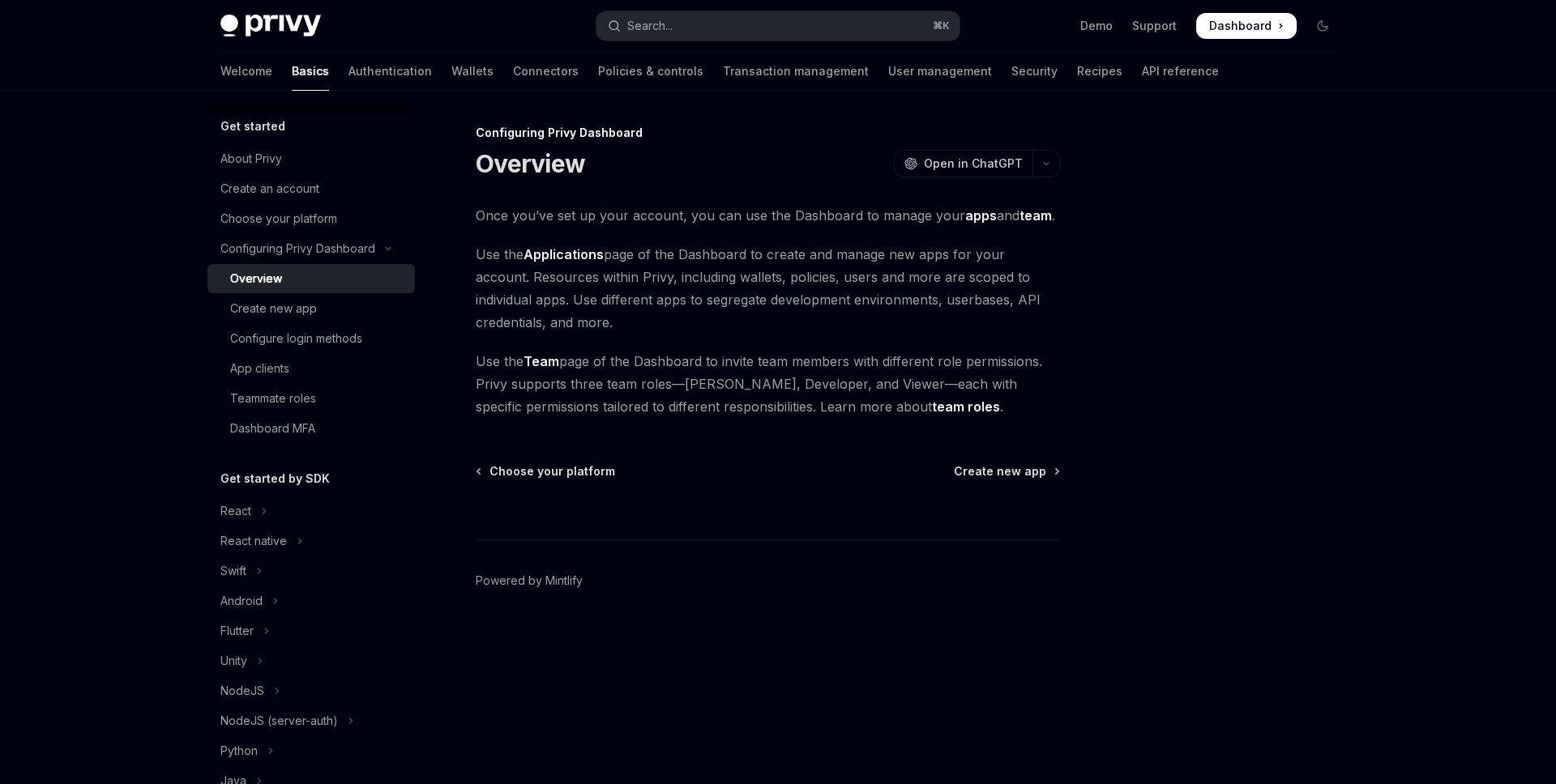
click at [983, 481] on div "⌘ I" at bounding box center [768, 510] width 584 height 60
click at [992, 469] on span "Create new app" at bounding box center [1001, 471] width 93 height 16
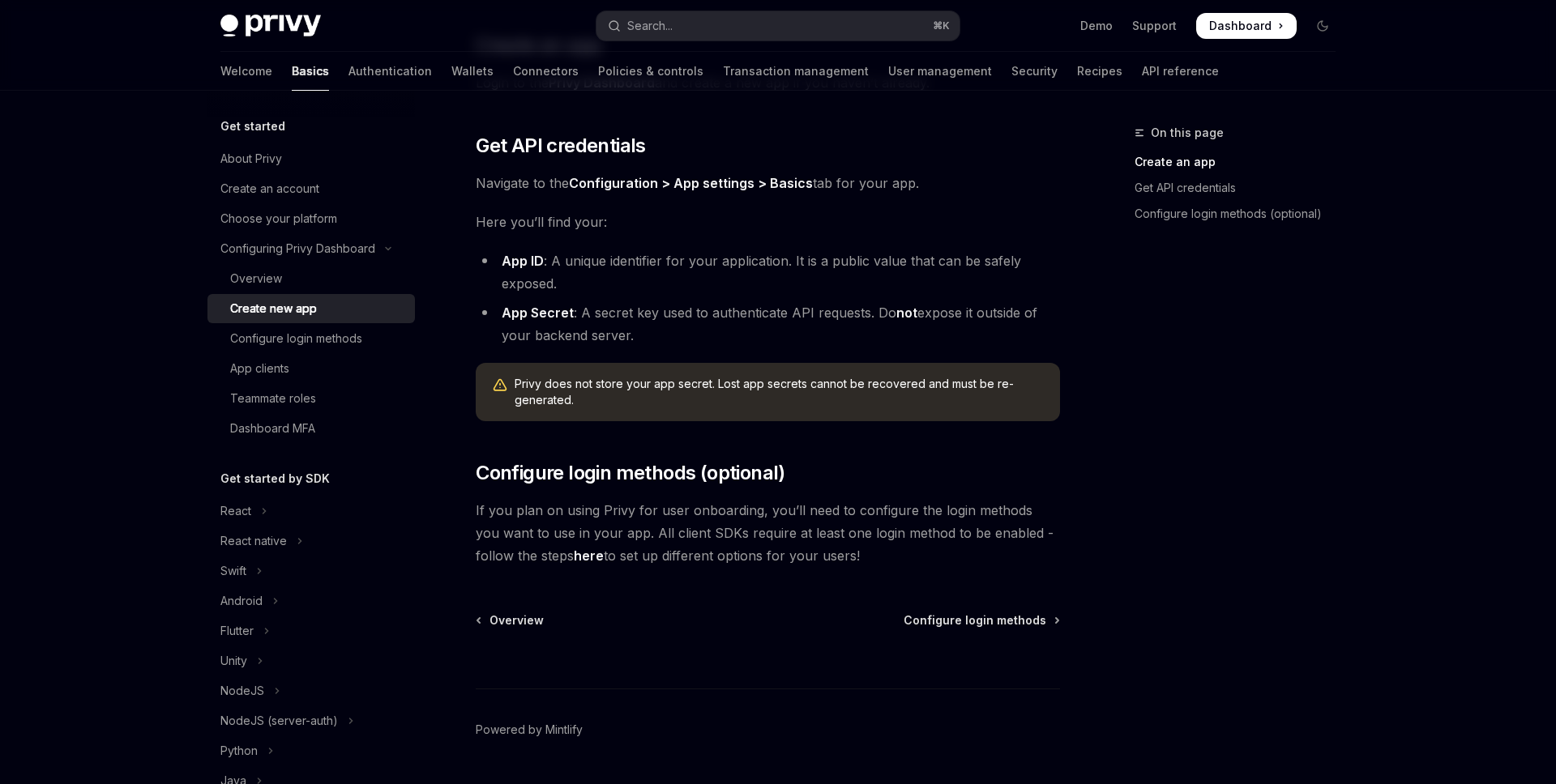
scroll to position [329, 0]
click at [964, 628] on span "Configure login methods" at bounding box center [976, 621] width 143 height 16
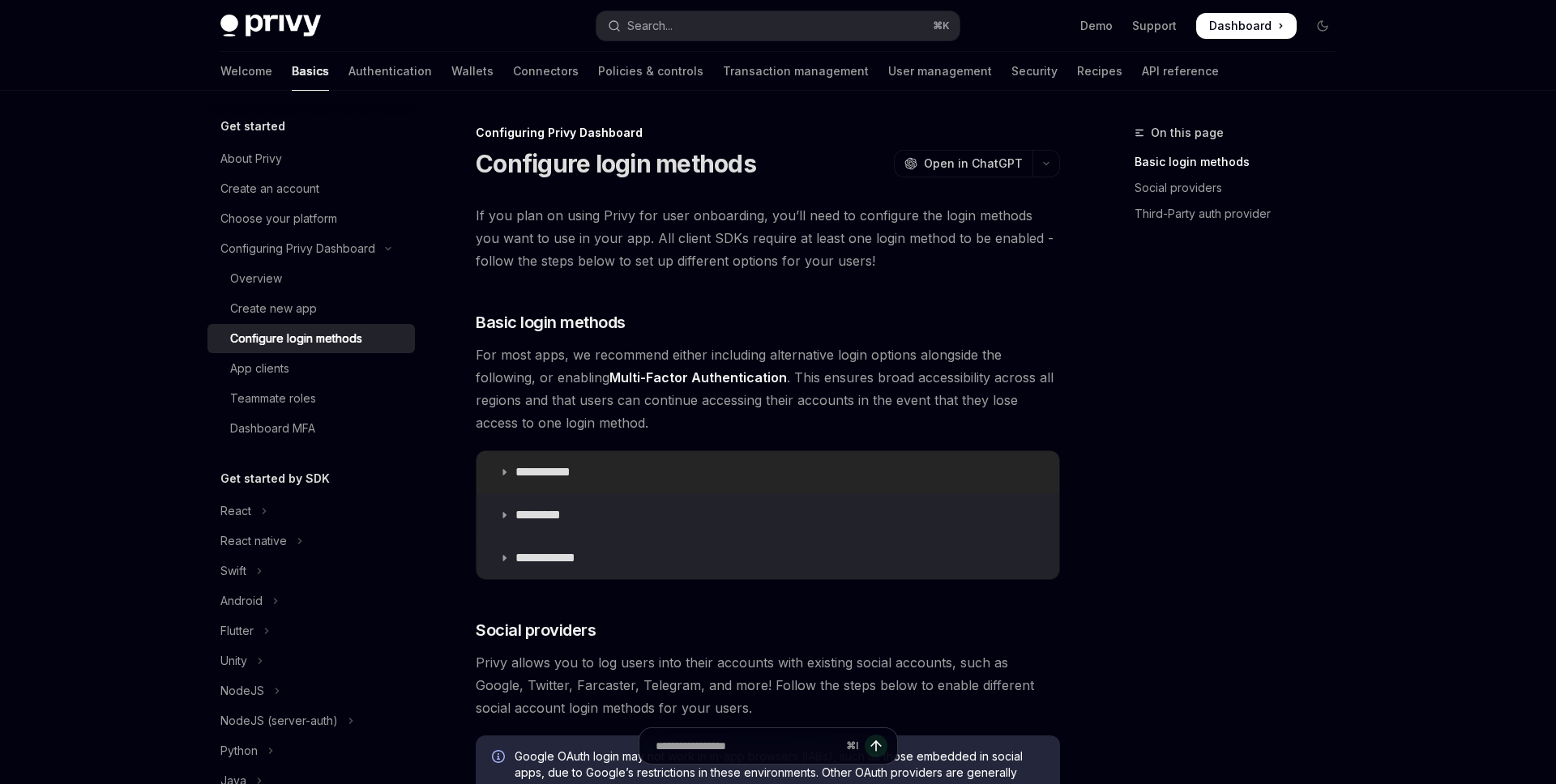
click at [510, 468] on summary "**********" at bounding box center [767, 472] width 582 height 42
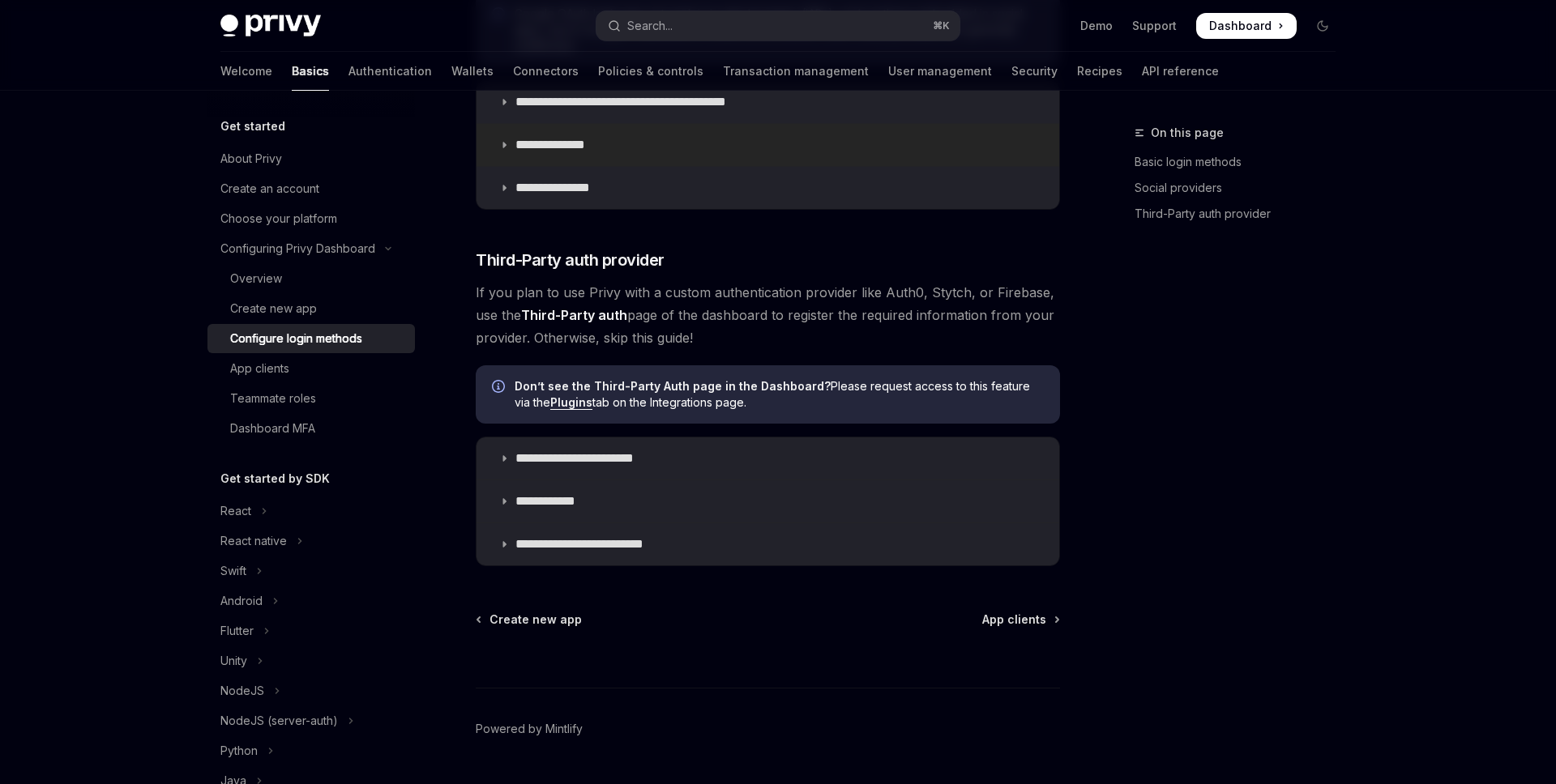
scroll to position [1246, 0]
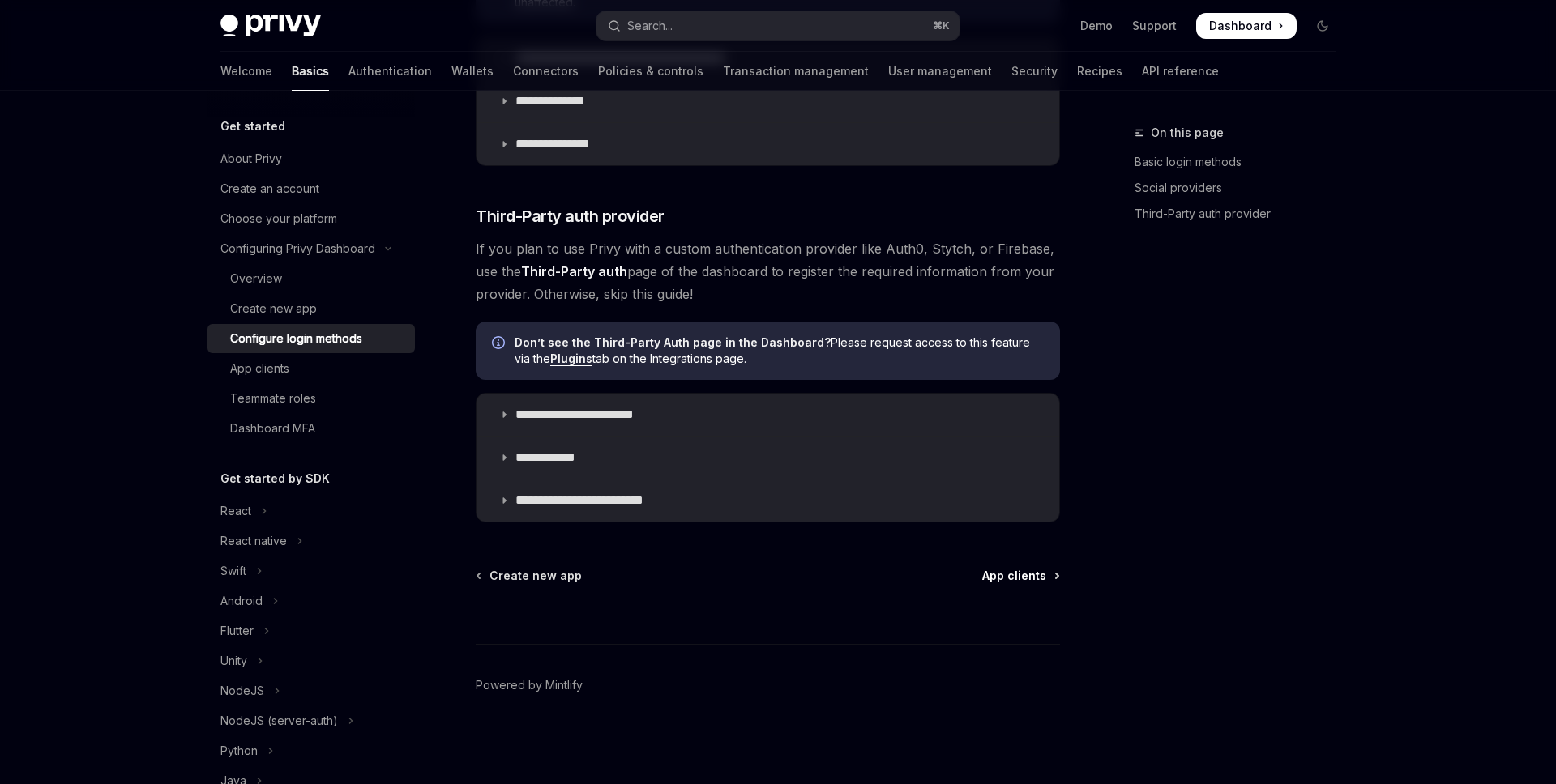
click at [1031, 575] on span "App clients" at bounding box center [1014, 575] width 64 height 16
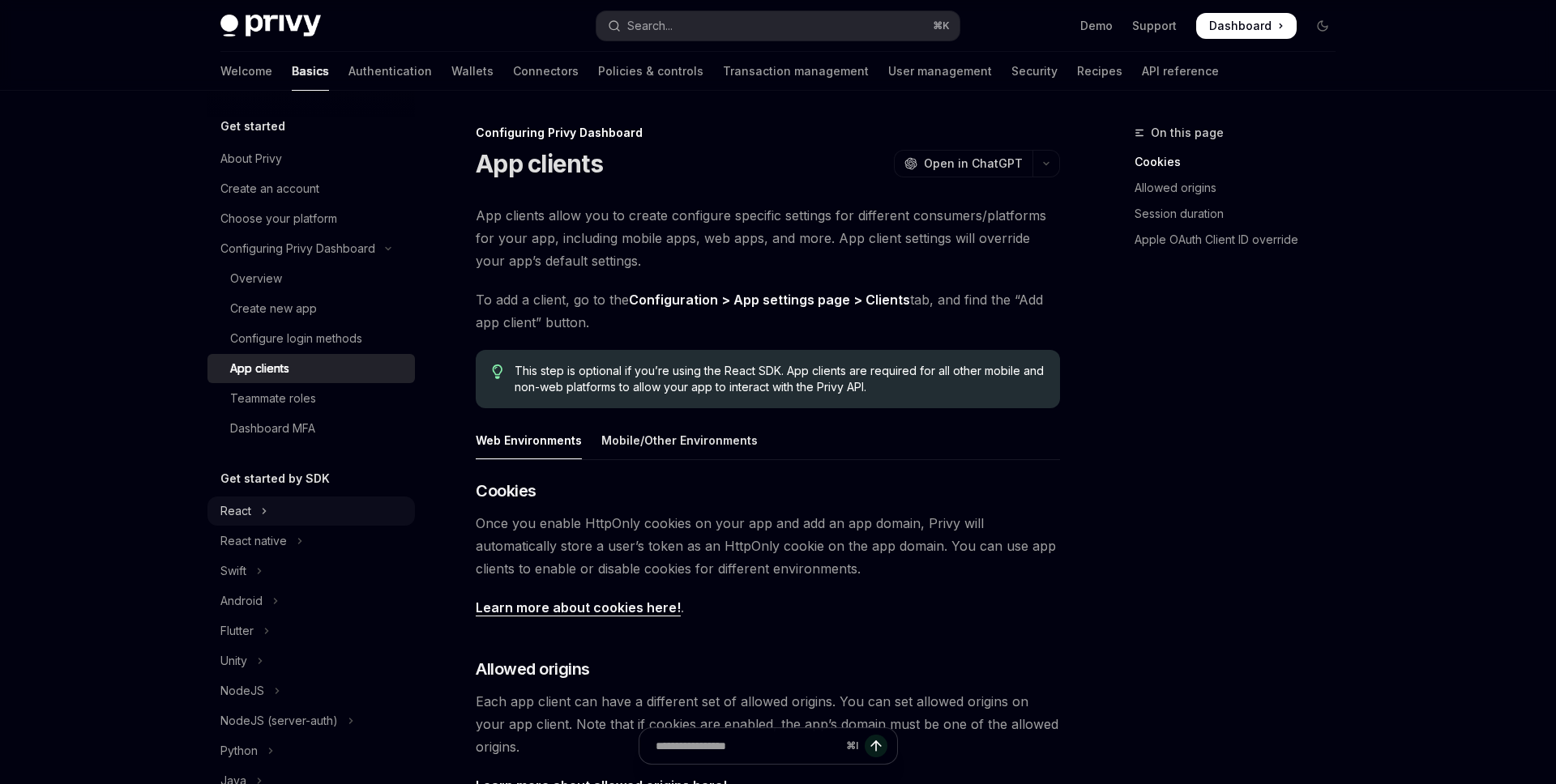
click at [253, 511] on button "React" at bounding box center [311, 511] width 208 height 29
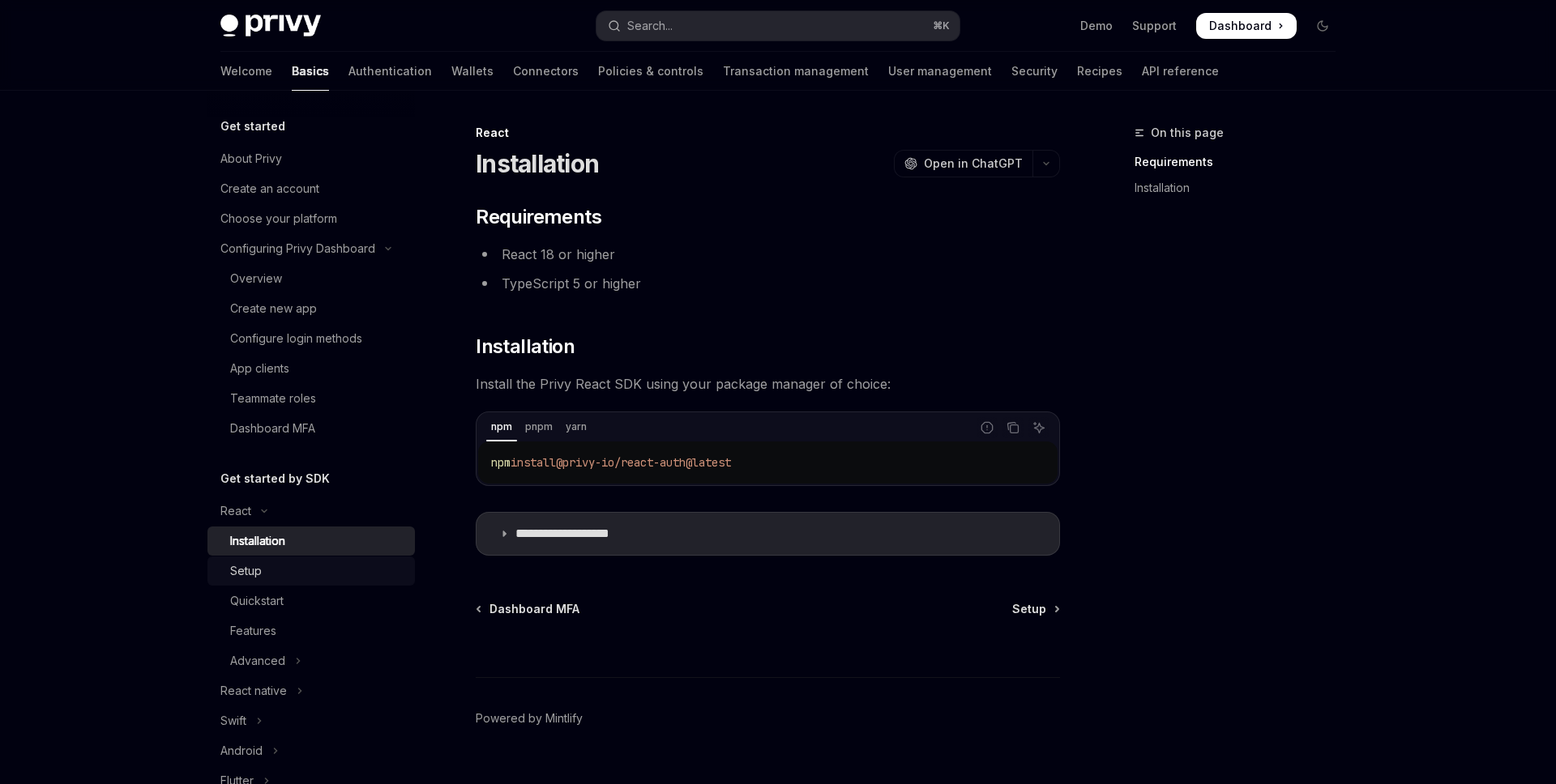
click at [309, 574] on div "Setup" at bounding box center [317, 571] width 175 height 19
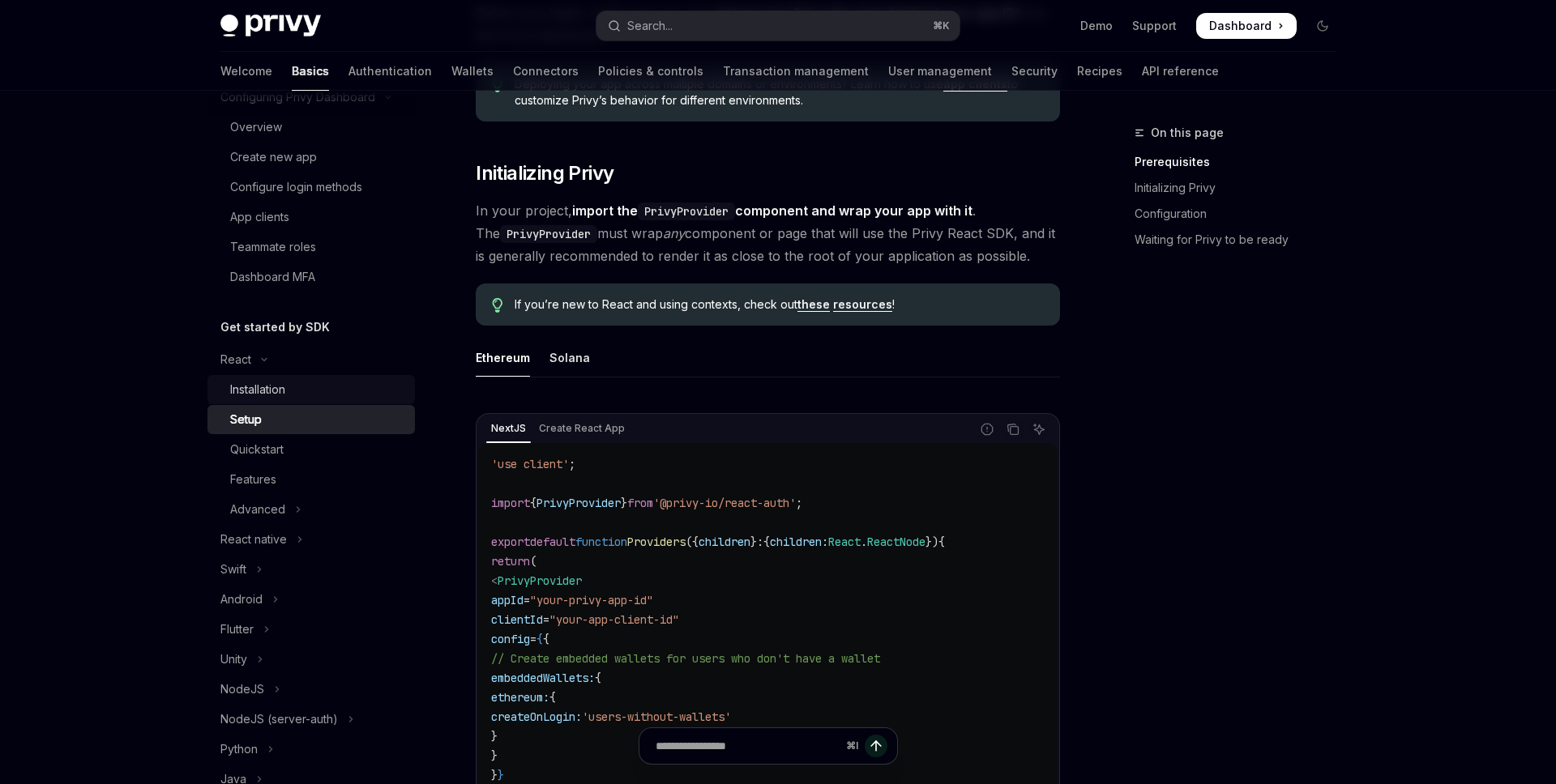
scroll to position [155, 0]
click at [274, 676] on icon "Toggle NodeJS section" at bounding box center [277, 686] width 7 height 19
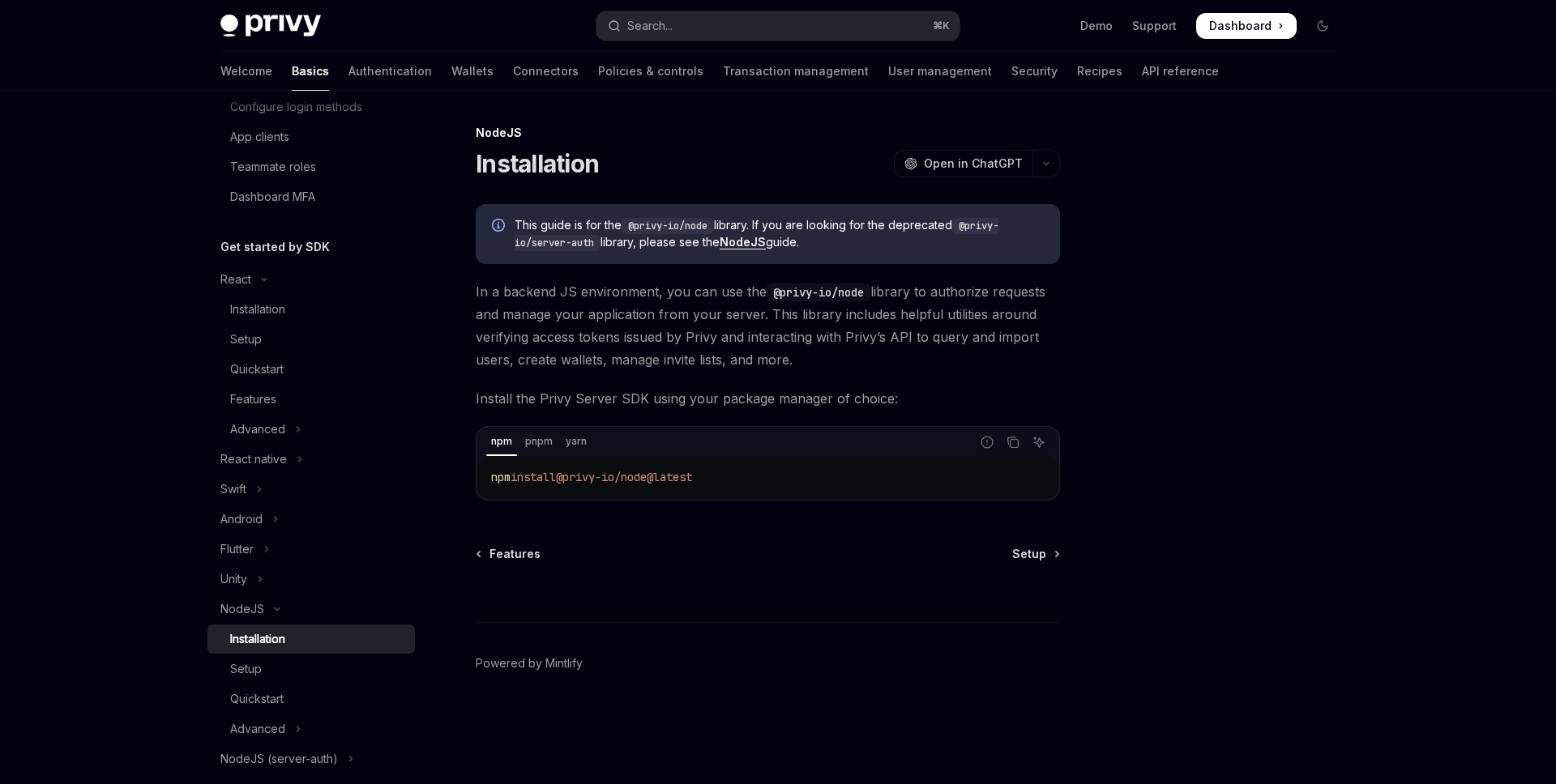
scroll to position [240, 0]
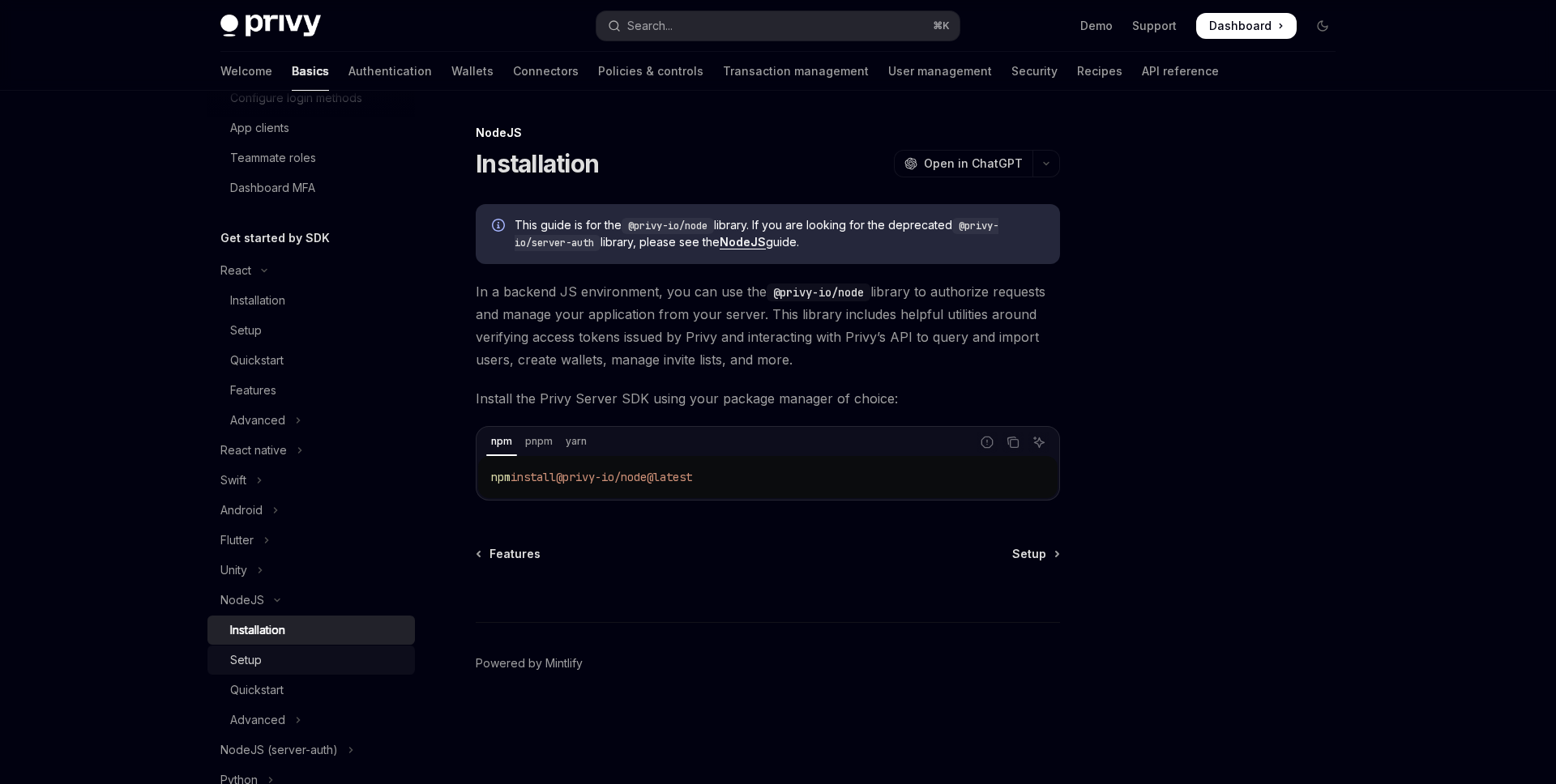
click at [291, 658] on div "Setup" at bounding box center [317, 660] width 175 height 19
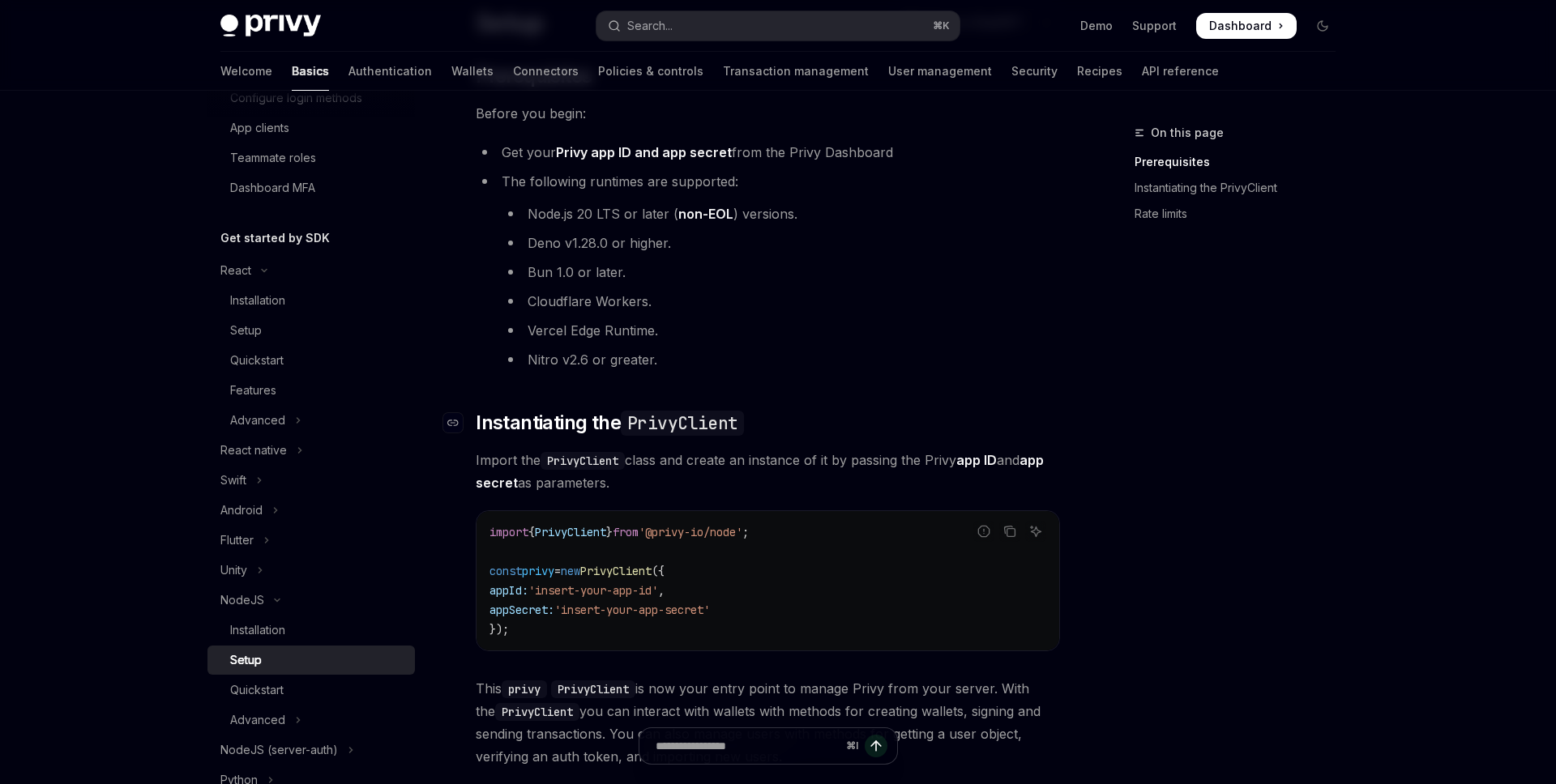
scroll to position [151, 0]
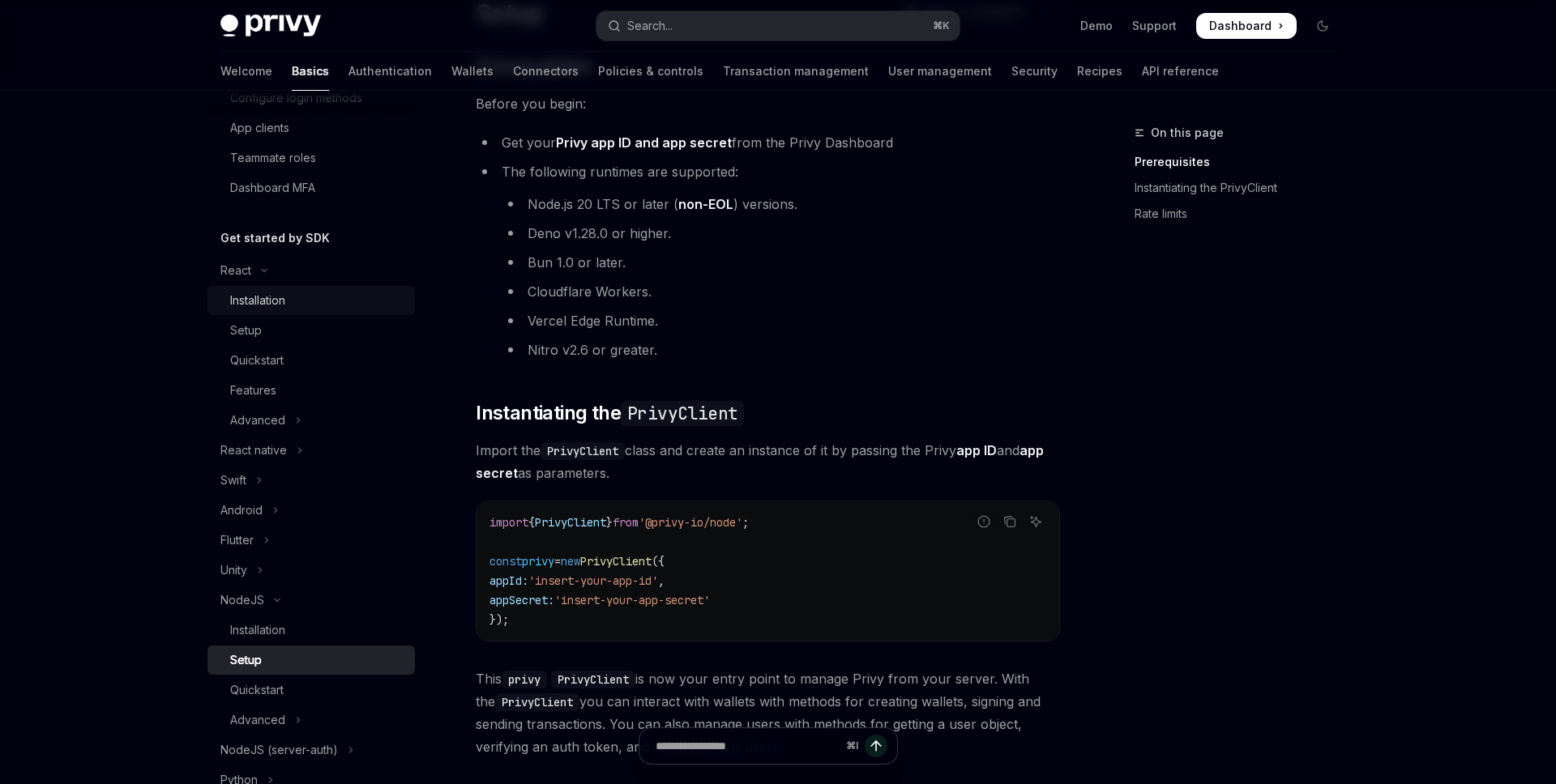
click at [259, 297] on div "Installation" at bounding box center [257, 300] width 55 height 19
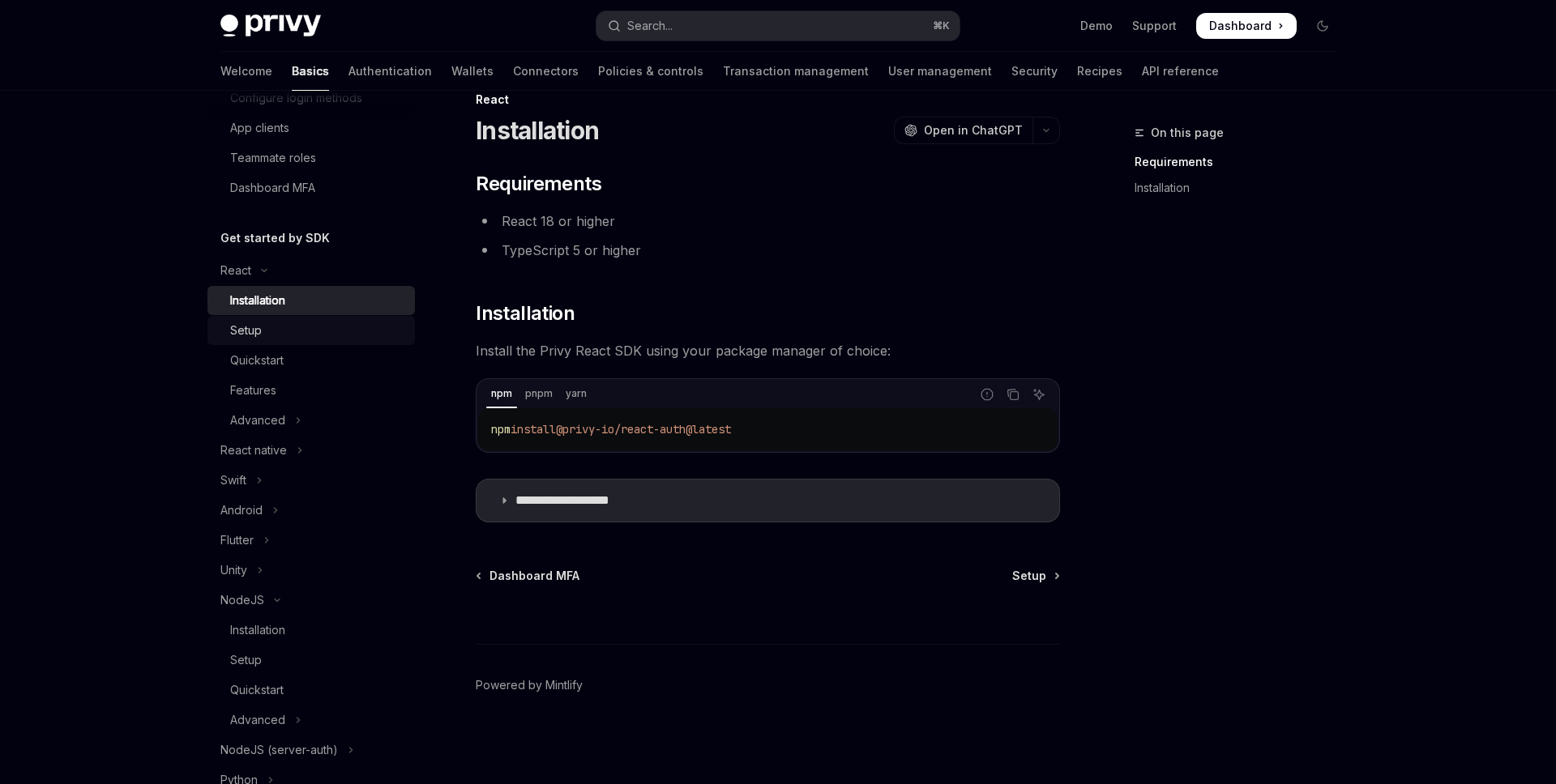
click at [249, 331] on div "Setup" at bounding box center [245, 330] width 32 height 19
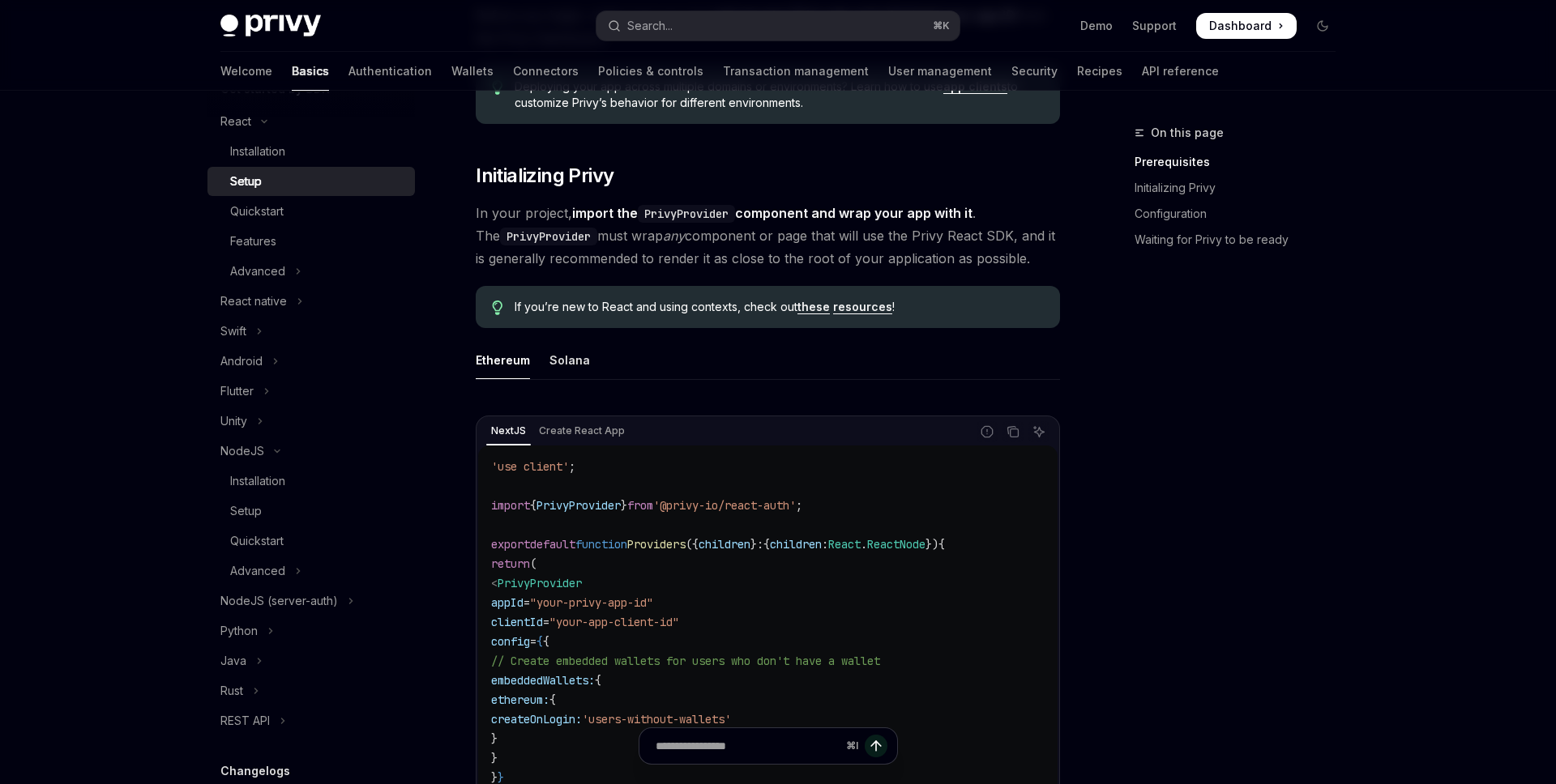
scroll to position [237, 0]
click at [294, 630] on button "Python" at bounding box center [311, 631] width 208 height 29
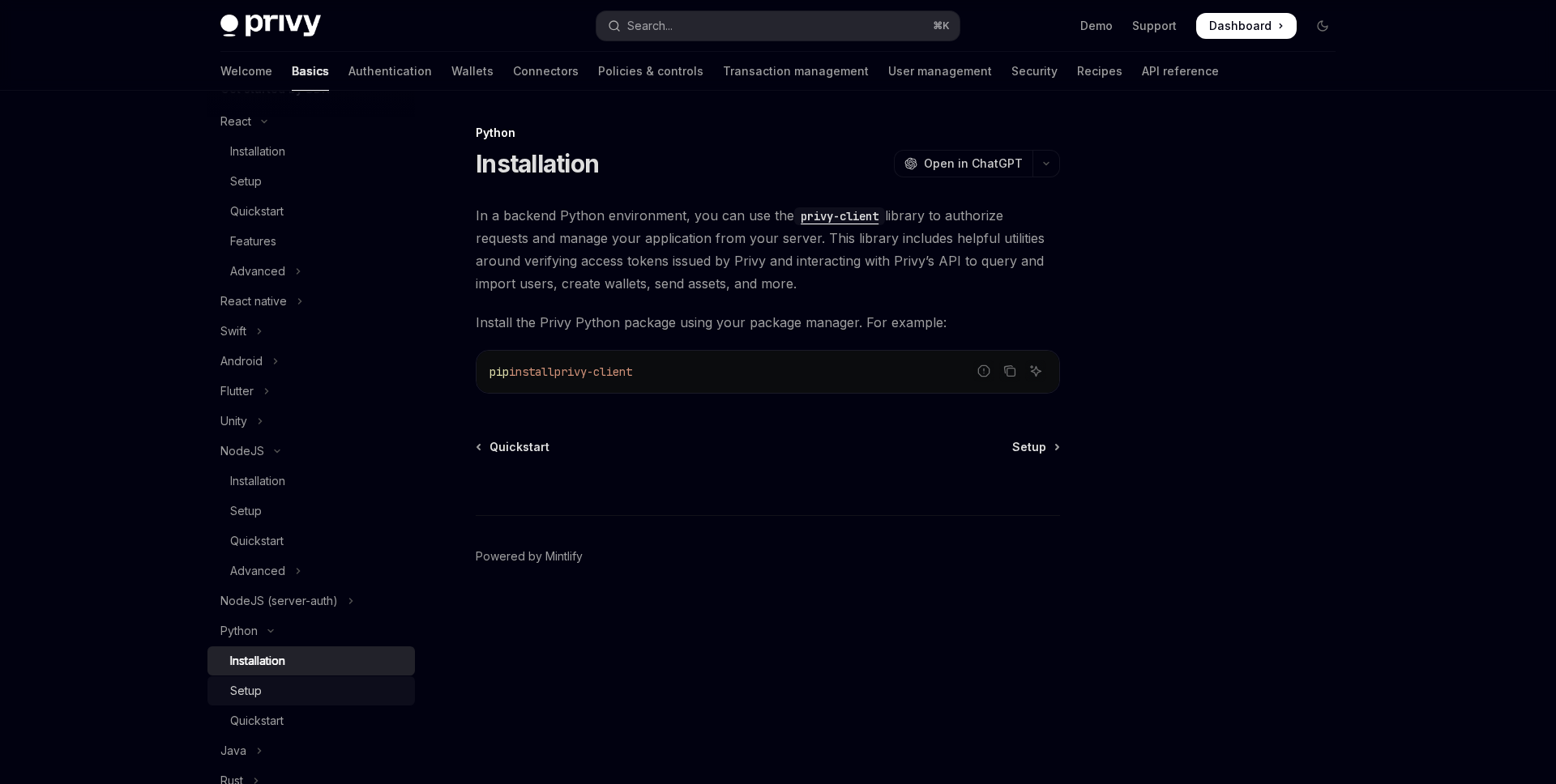
click at [274, 687] on div "Setup" at bounding box center [317, 691] width 175 height 19
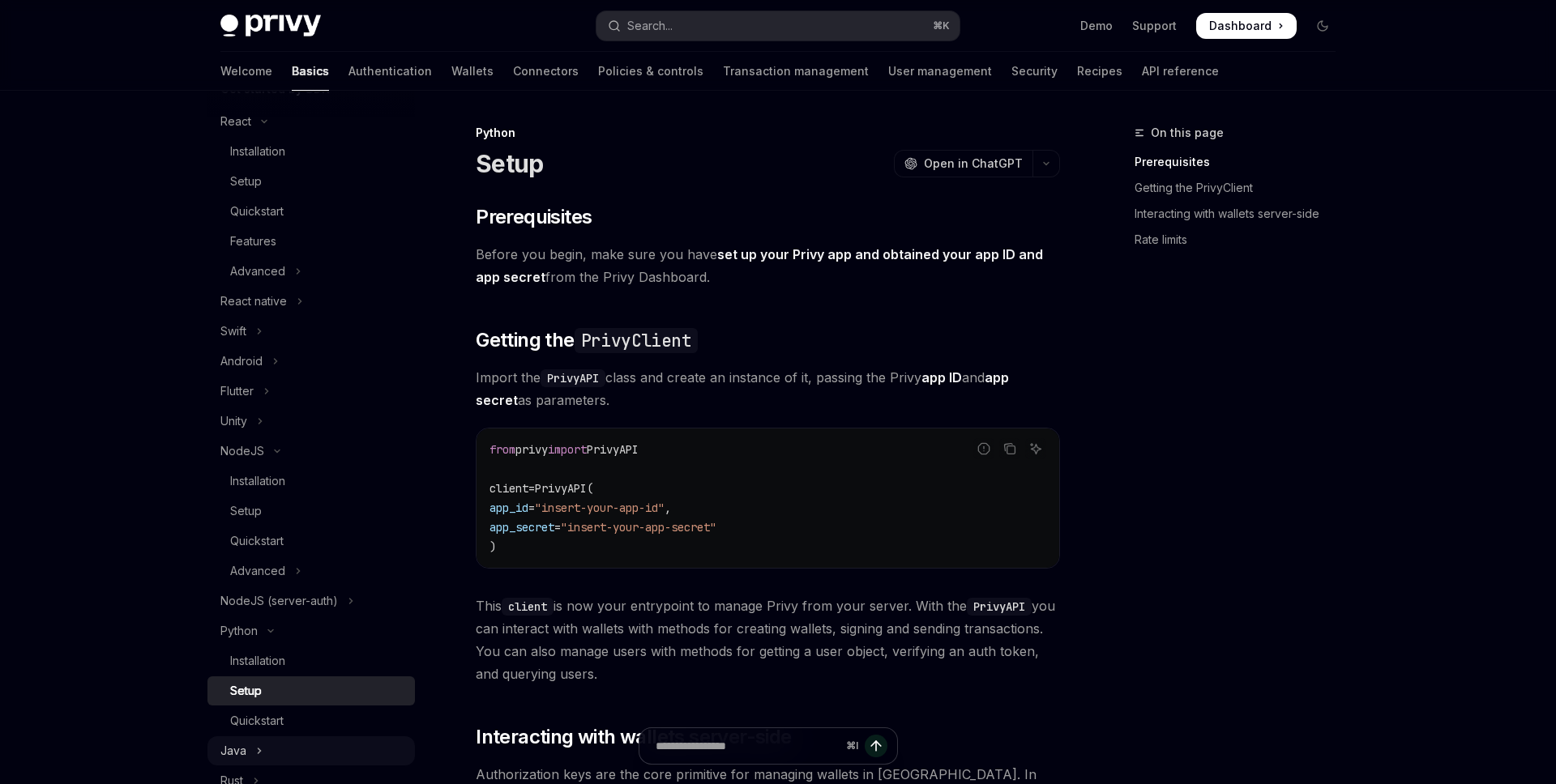
click at [256, 753] on icon "Toggle Java section" at bounding box center [259, 751] width 7 height 19
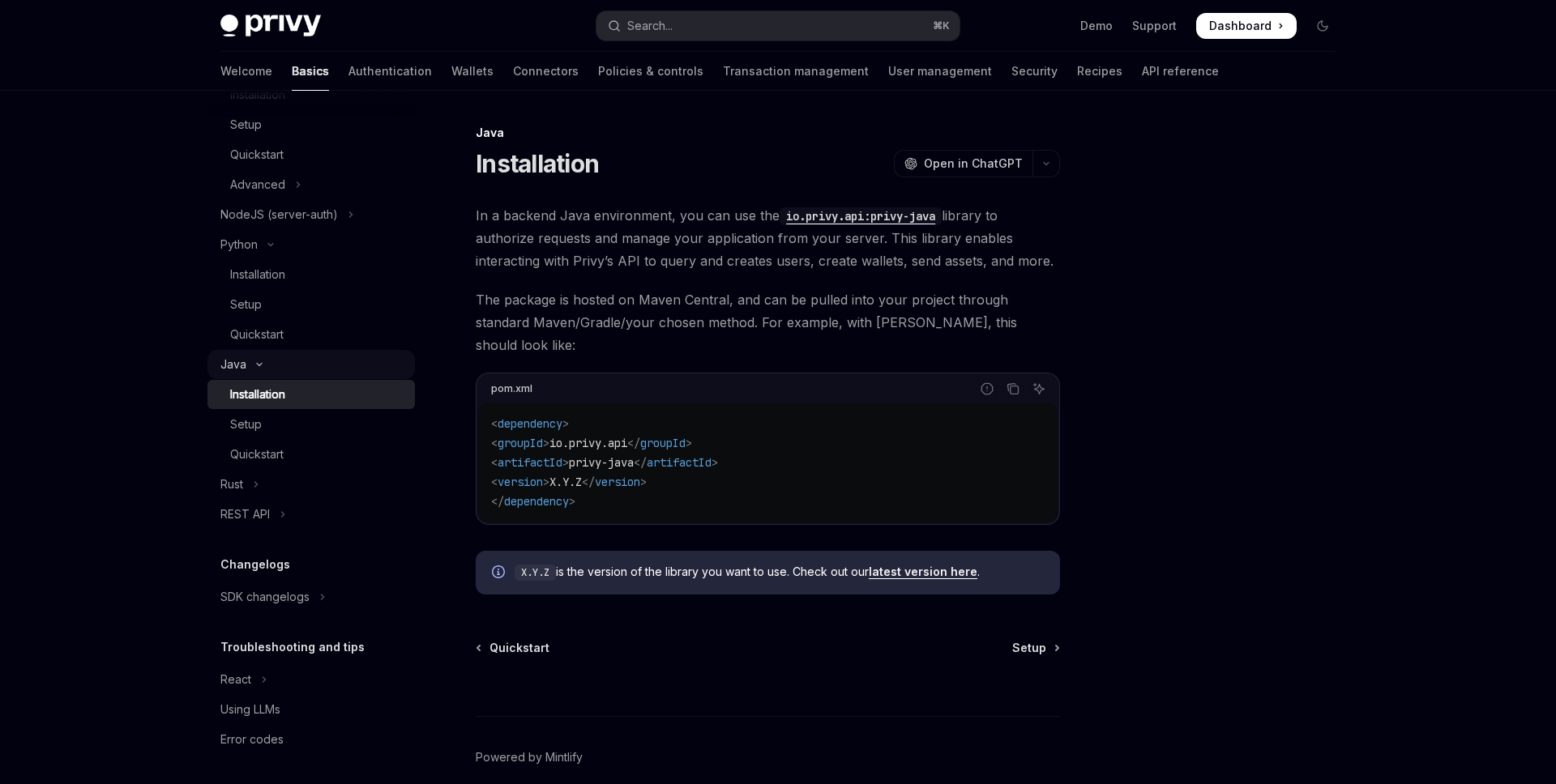
scroll to position [778, 0]
click at [251, 417] on div "Setup" at bounding box center [245, 422] width 32 height 19
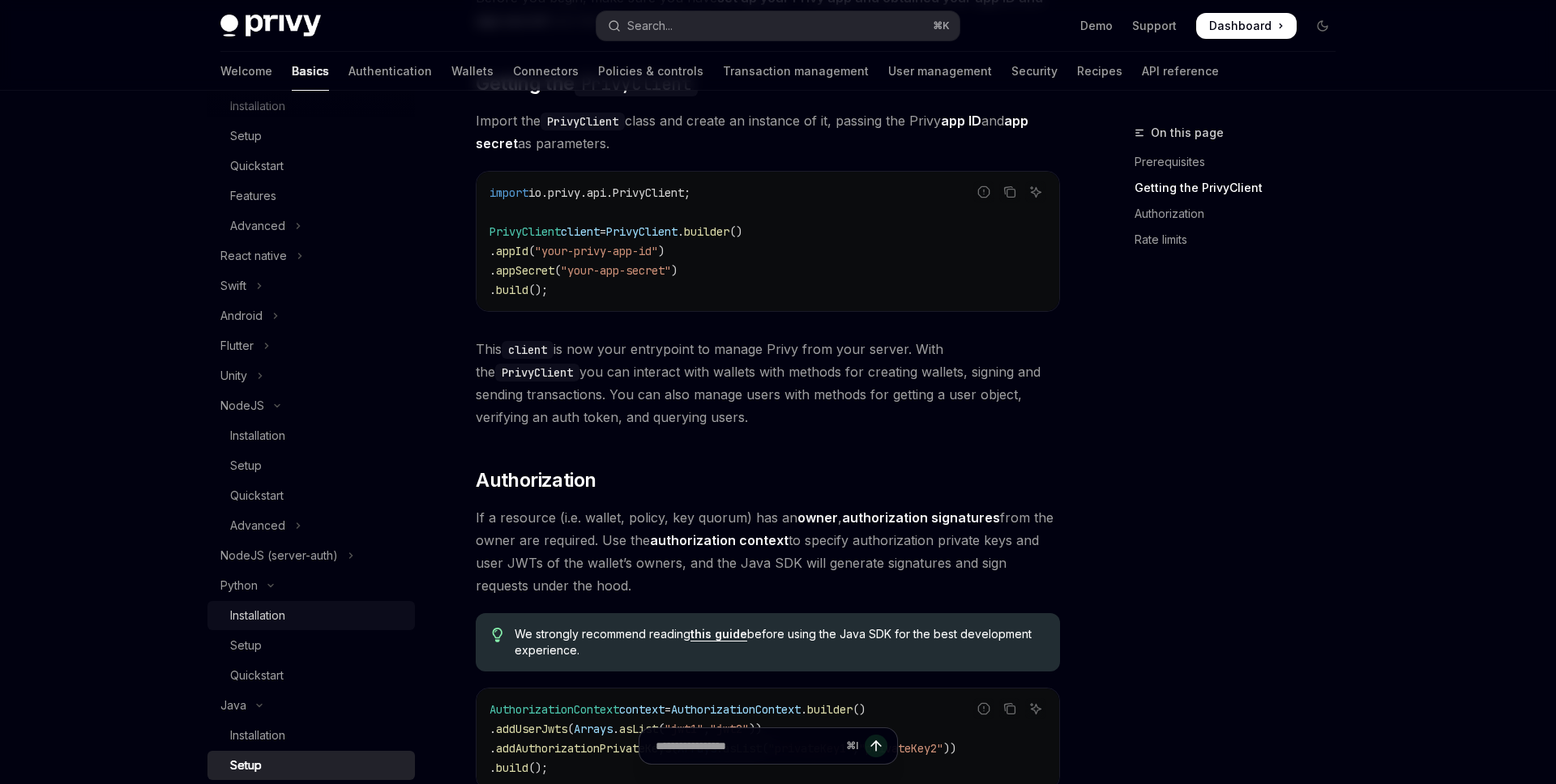
scroll to position [417, 0]
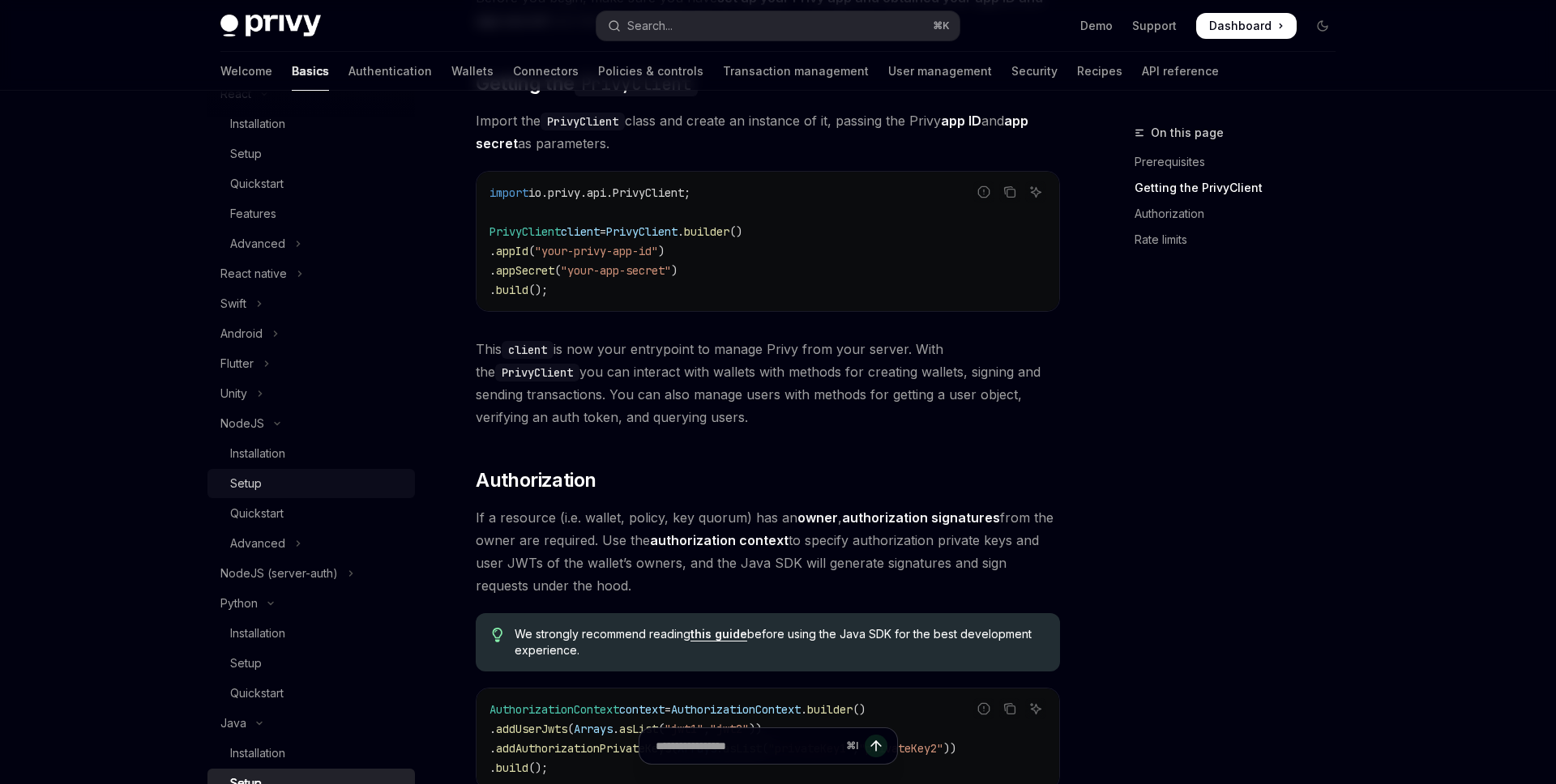
click at [257, 481] on div "Setup" at bounding box center [245, 484] width 32 height 19
type textarea "*"
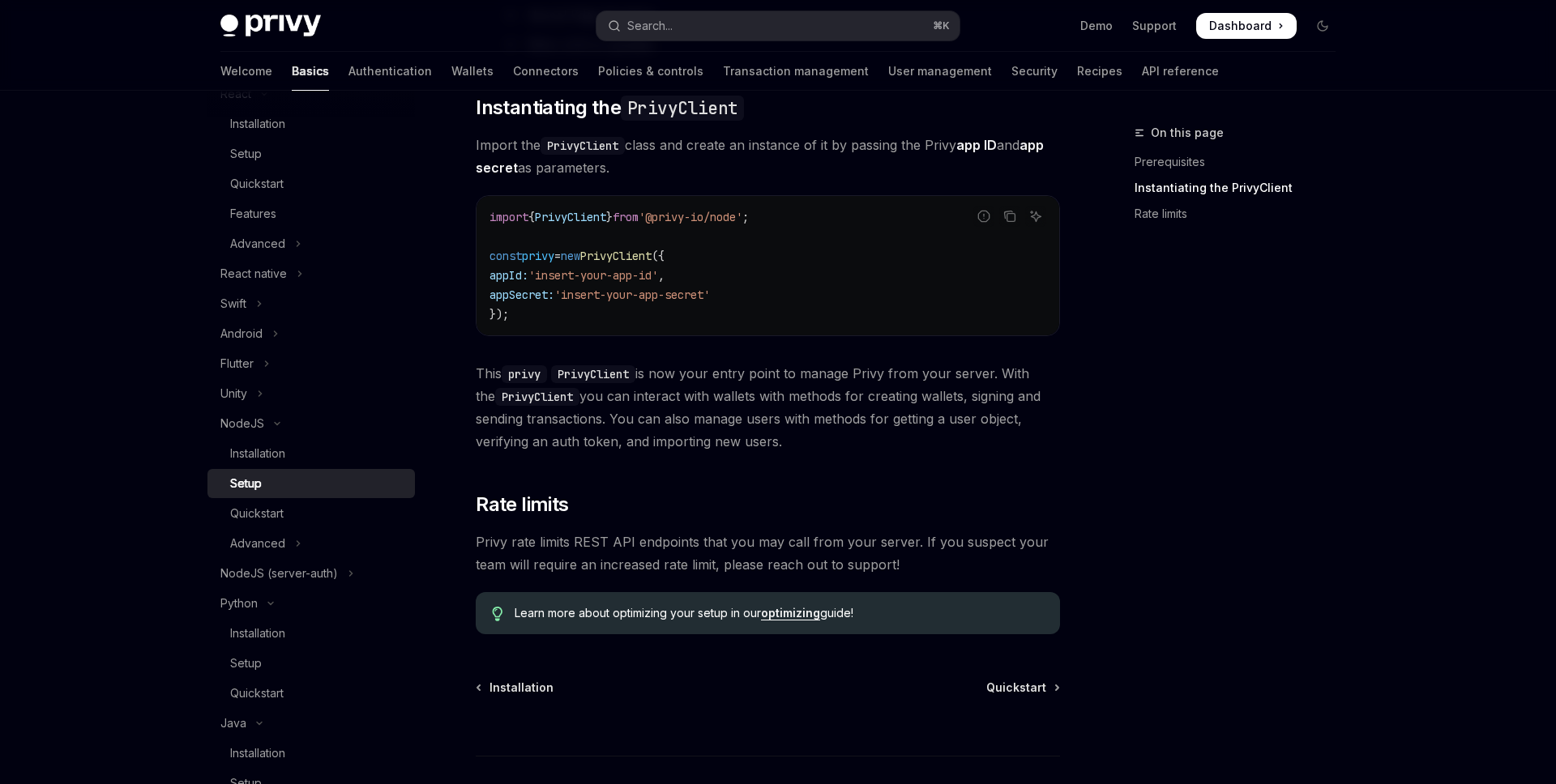
scroll to position [460, 0]
